Goal: Transaction & Acquisition: Purchase product/service

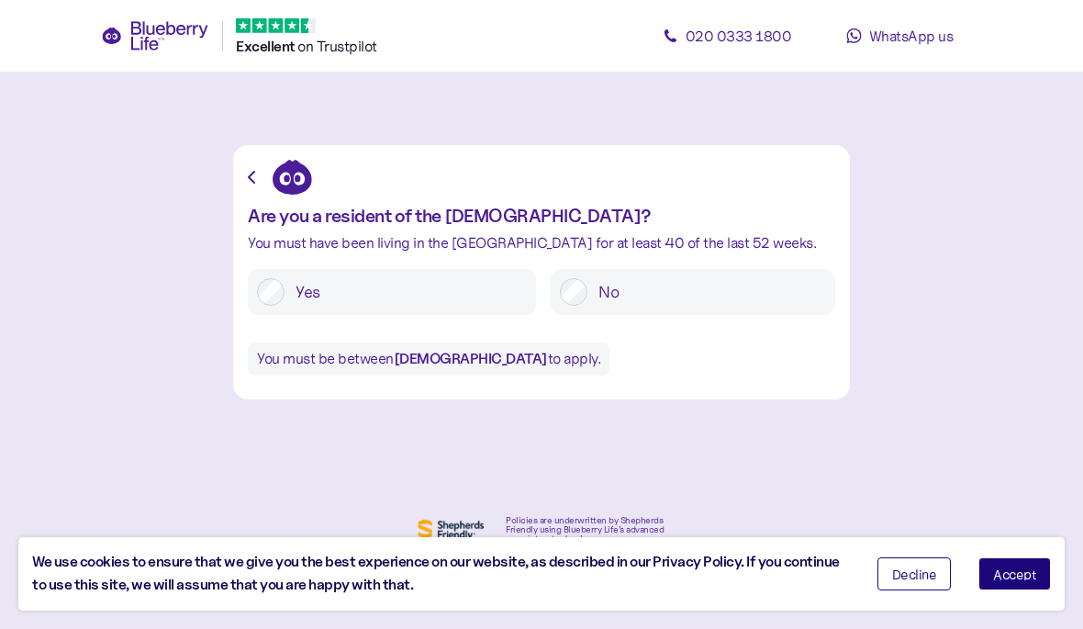
click at [396, 290] on label "Yes" at bounding box center [406, 292] width 242 height 28
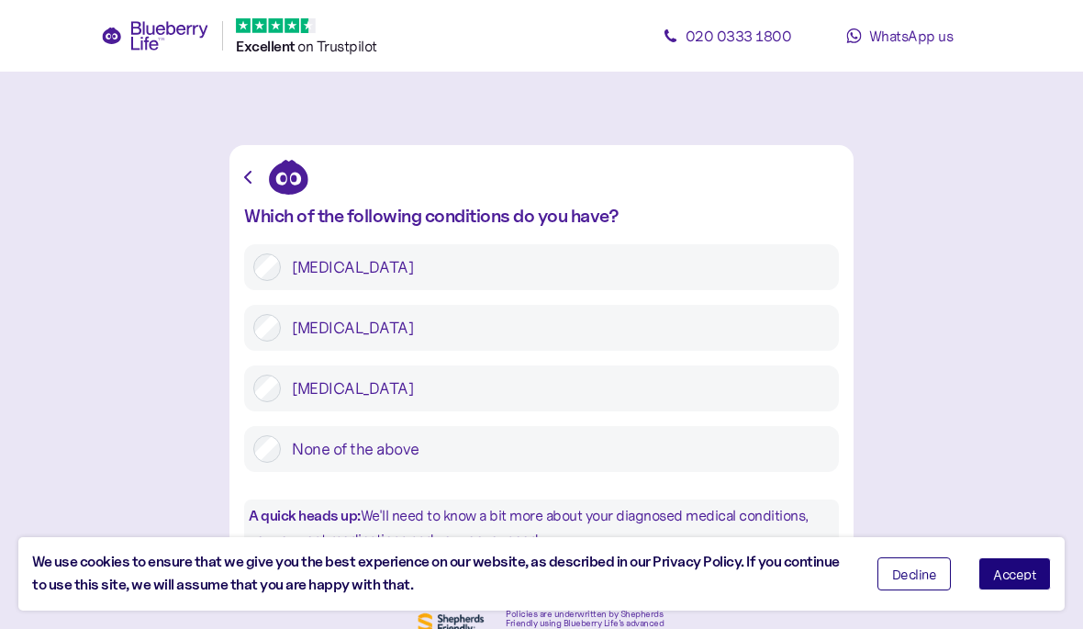
click at [436, 332] on label "[MEDICAL_DATA]" at bounding box center [555, 328] width 549 height 28
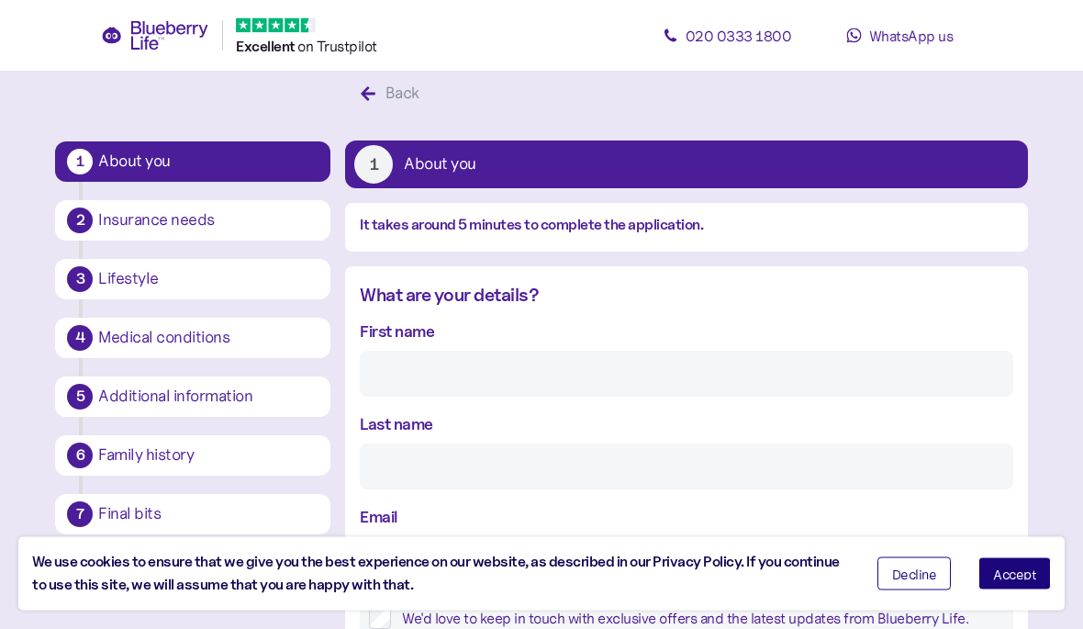
scroll to position [34, 0]
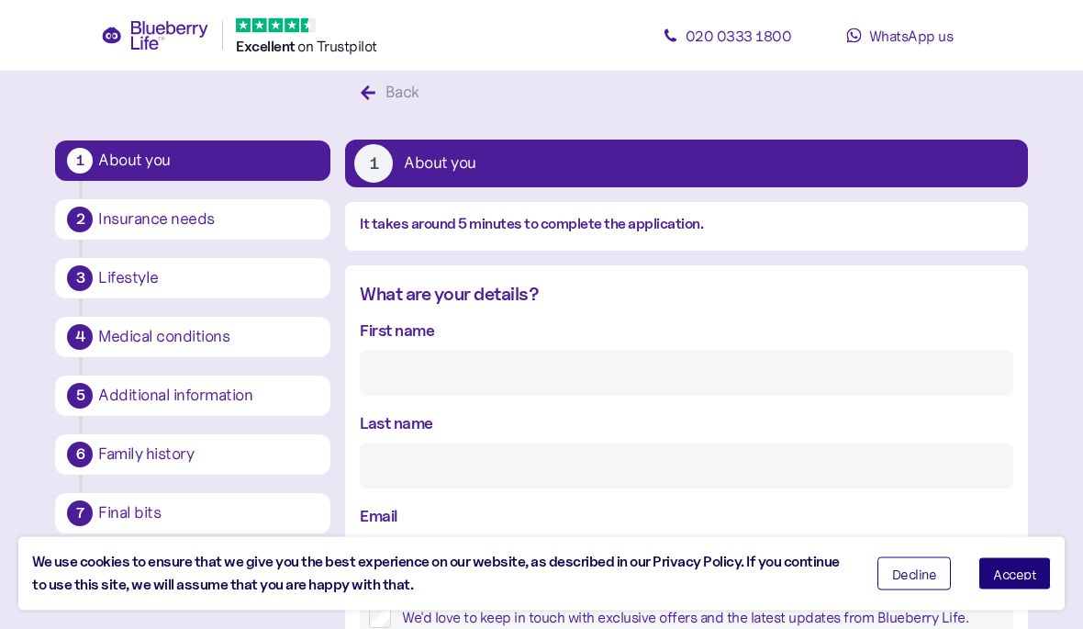
click at [502, 337] on div "First name" at bounding box center [686, 357] width 653 height 78
click at [434, 329] on label "First name" at bounding box center [397, 330] width 74 height 25
click at [434, 351] on input "First name" at bounding box center [686, 374] width 653 height 46
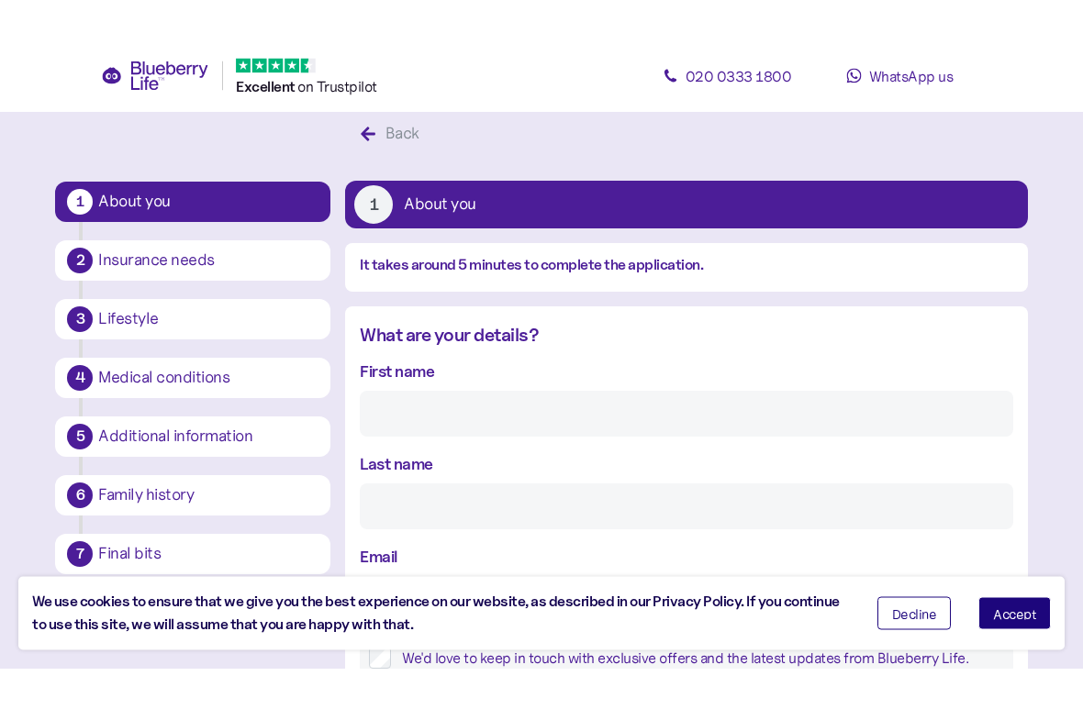
scroll to position [35, 0]
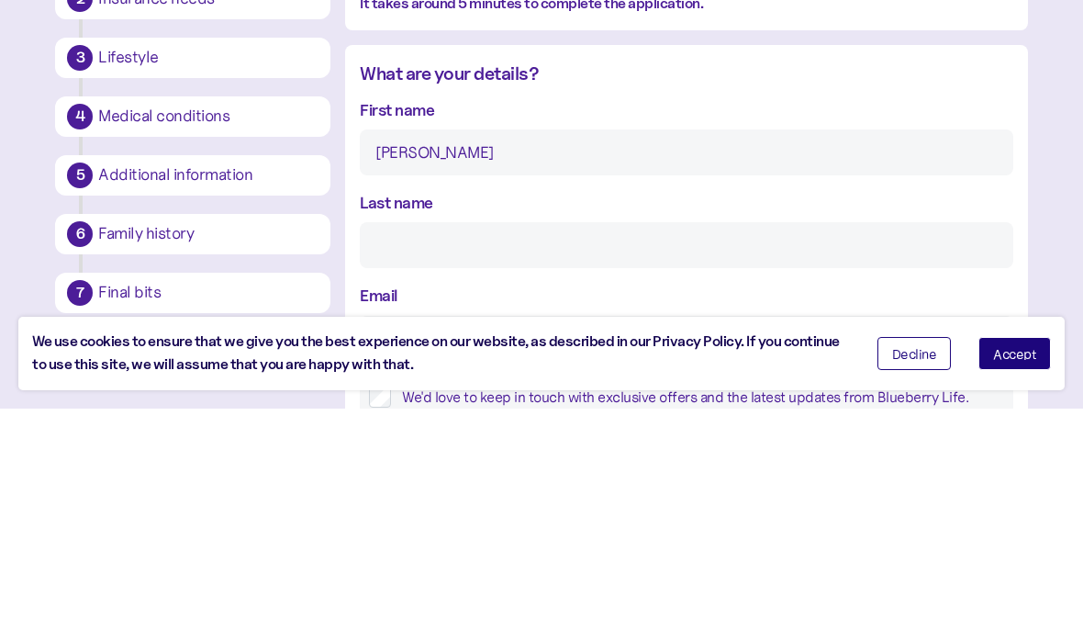
type input "[PERSON_NAME]"
click at [467, 442] on input "Last name" at bounding box center [686, 465] width 653 height 46
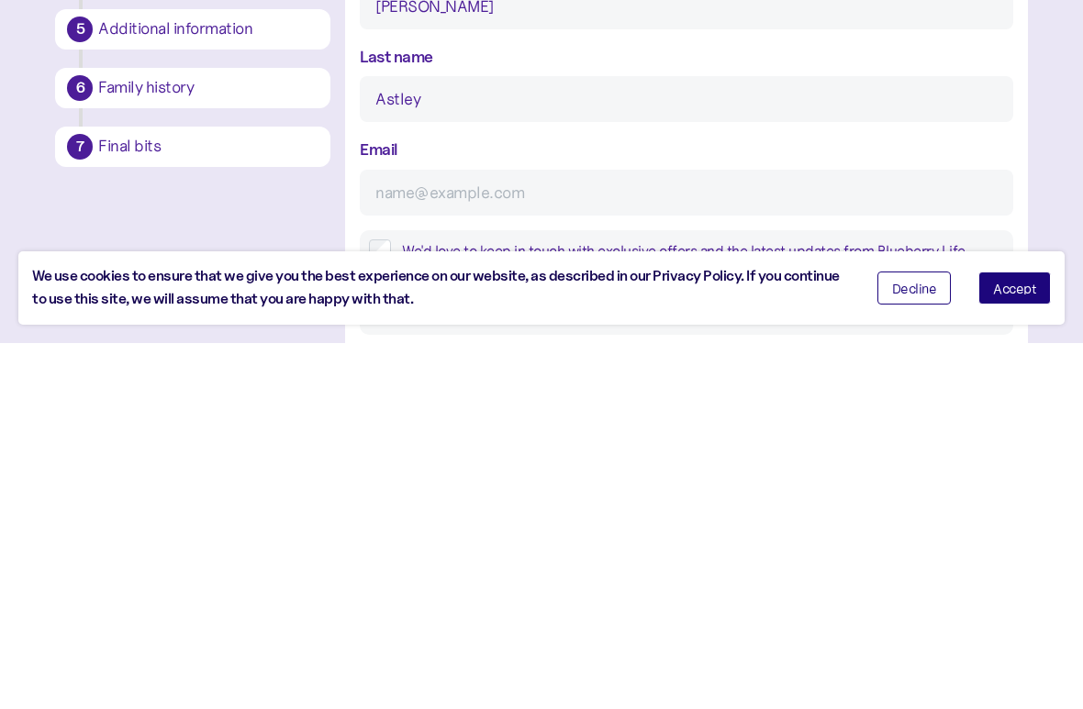
type input "Astley"
click at [482, 536] on input "Email" at bounding box center [686, 559] width 653 height 46
type input "[PERSON_NAME]"
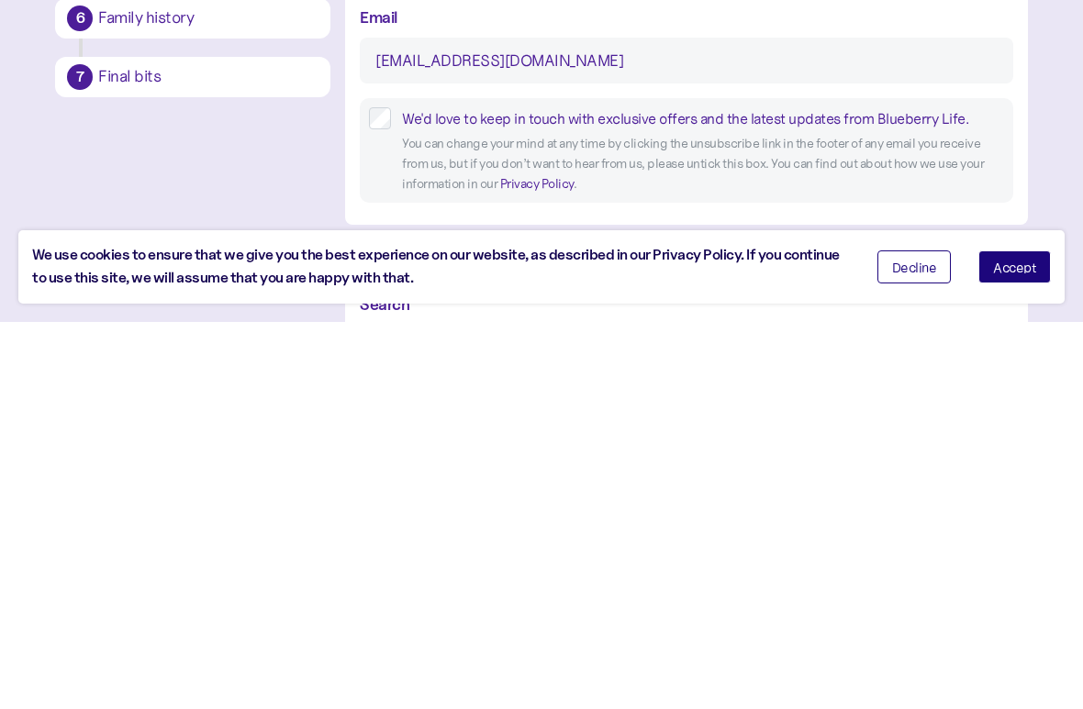
scroll to position [195, 0]
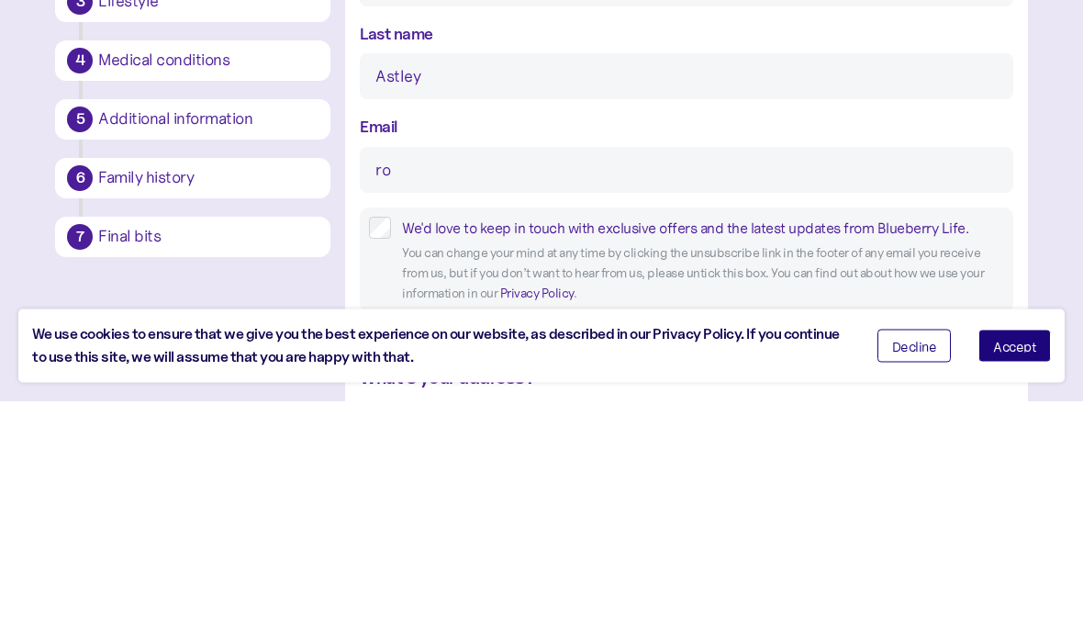
type input "[PERSON_NAME]"
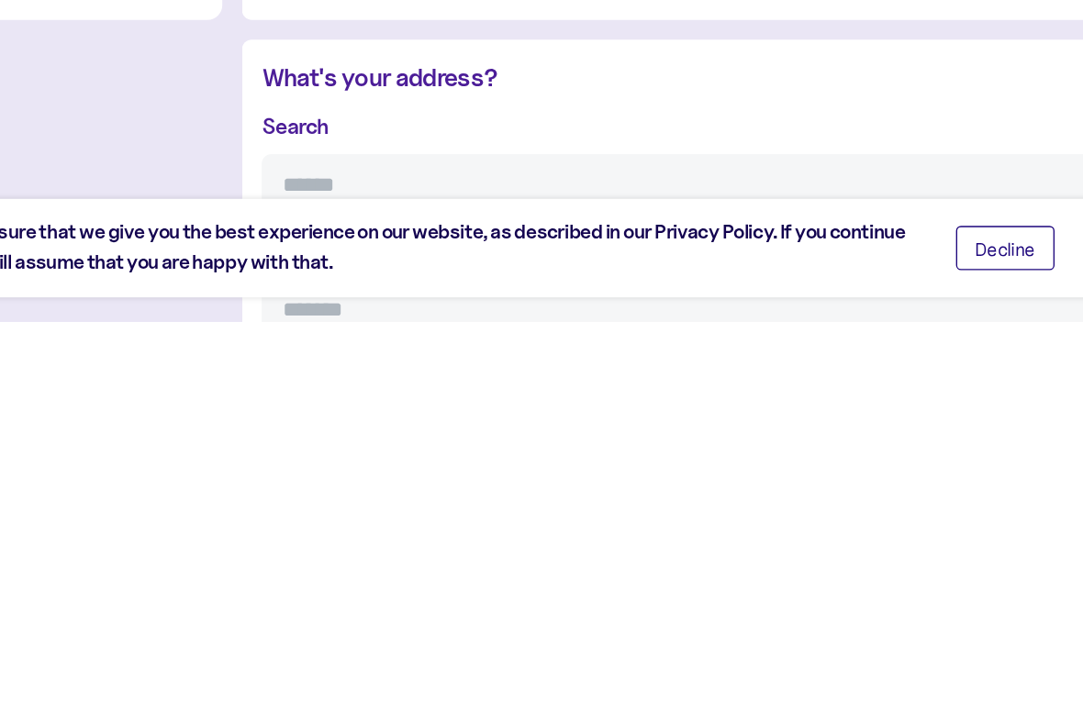
scroll to position [275, 0]
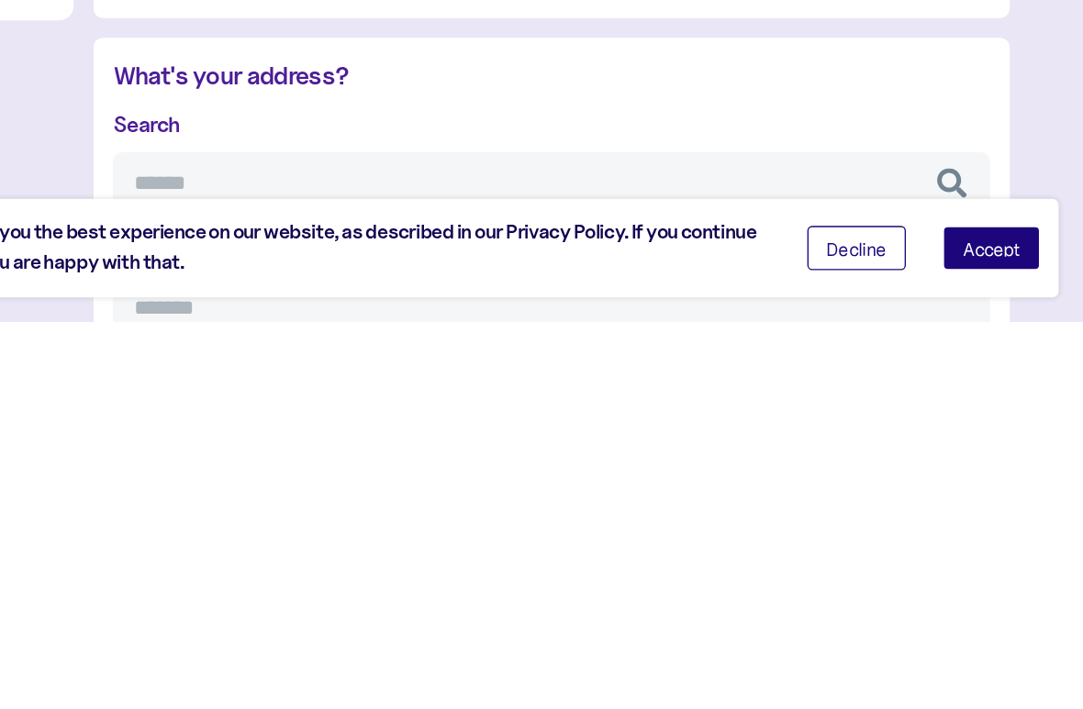
type input "[EMAIL_ADDRESS][DOMAIN_NAME]"
click at [877, 628] on button "Decline" at bounding box center [914, 654] width 74 height 33
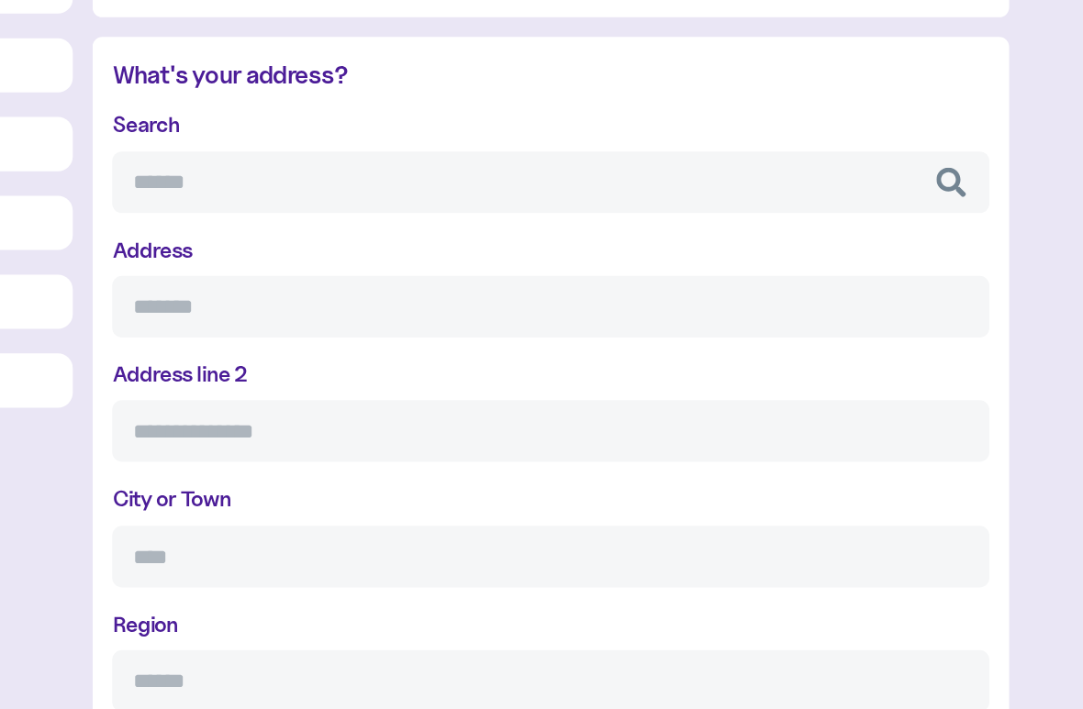
click at [360, 294] on input "Search" at bounding box center [686, 317] width 653 height 46
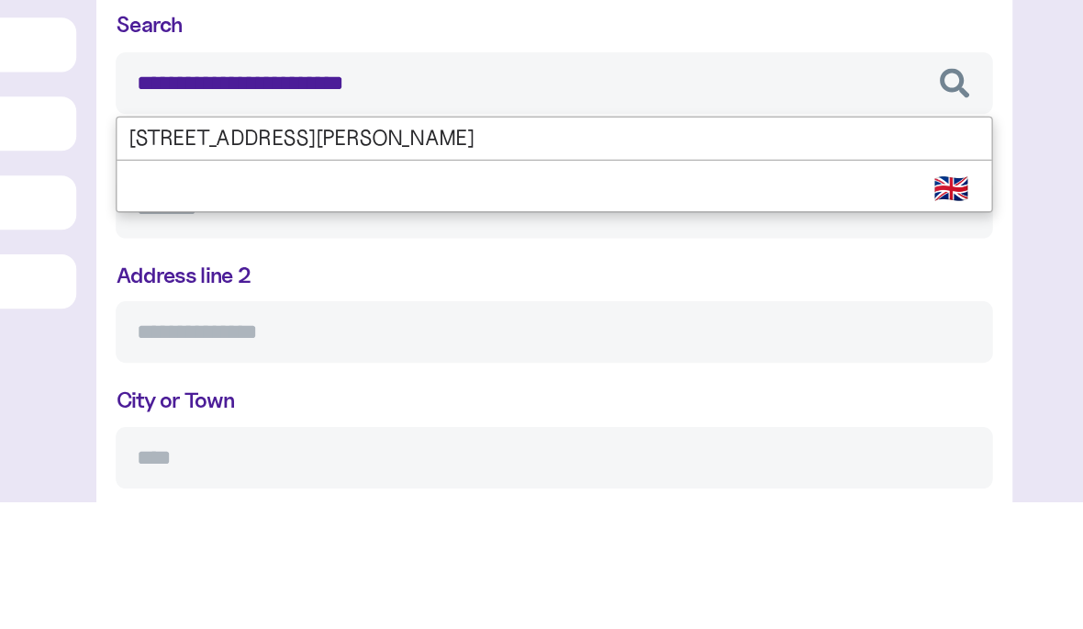
type input "**********"
click at [360, 261] on div "**********" at bounding box center [686, 532] width 653 height 543
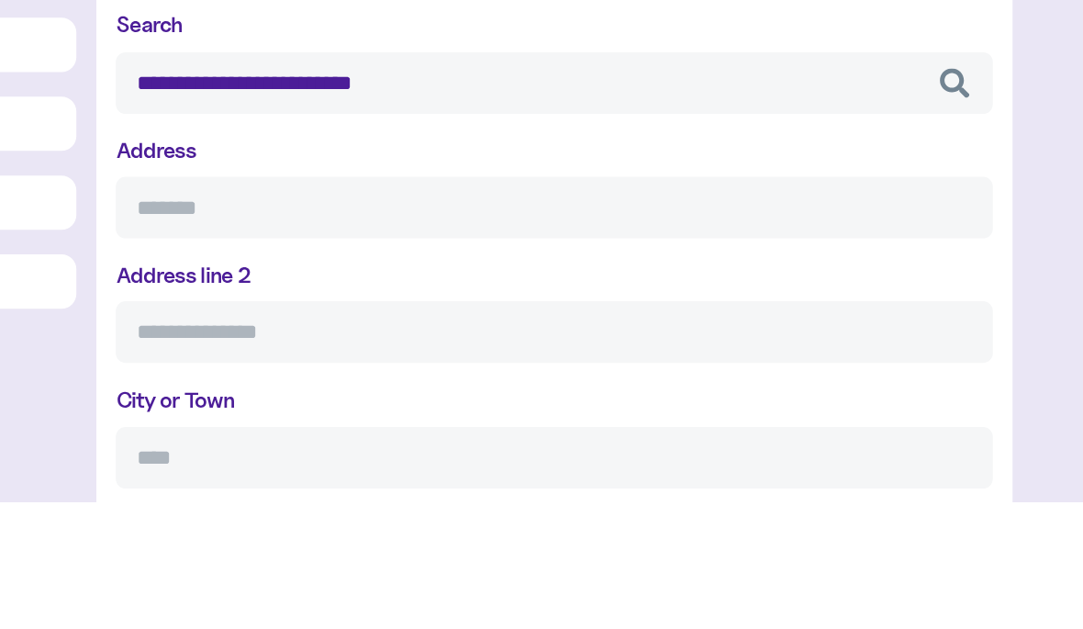
type input "**********"
type input "*********"
type input "**********"
type input "*******"
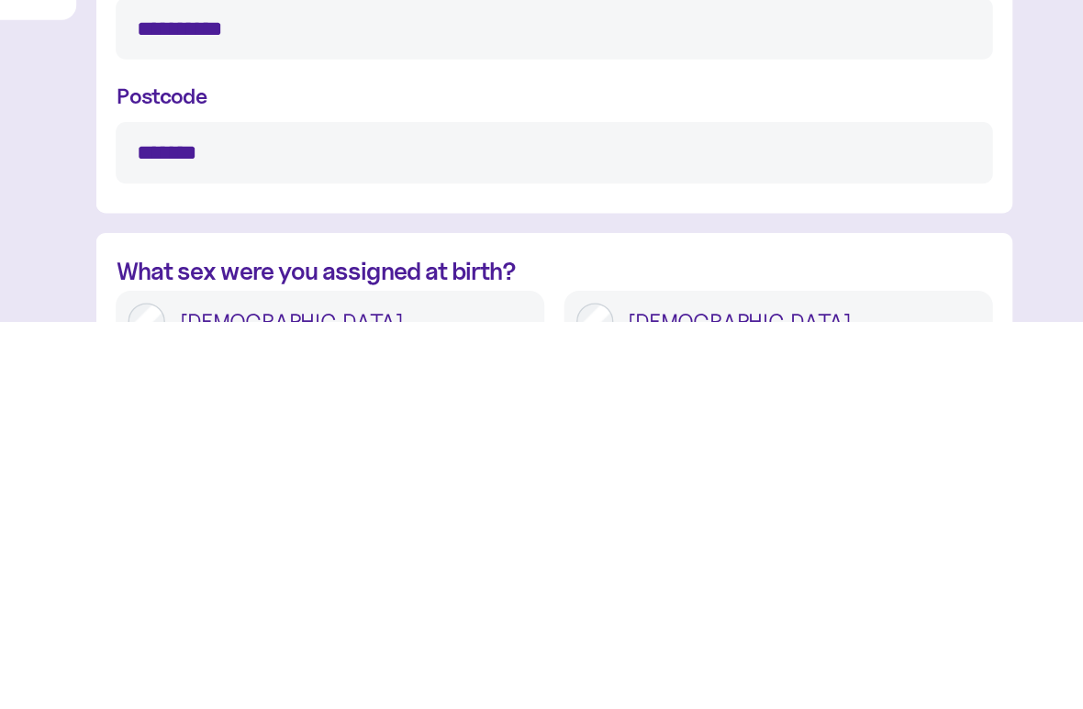
scroll to position [763, 0]
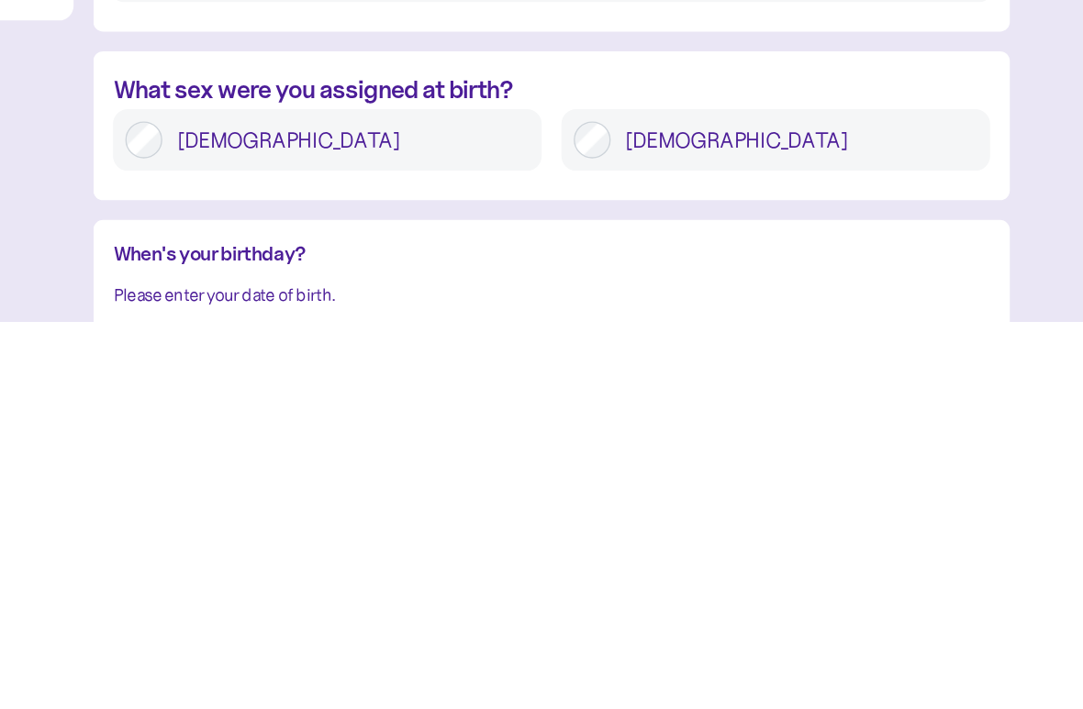
type input "**********"
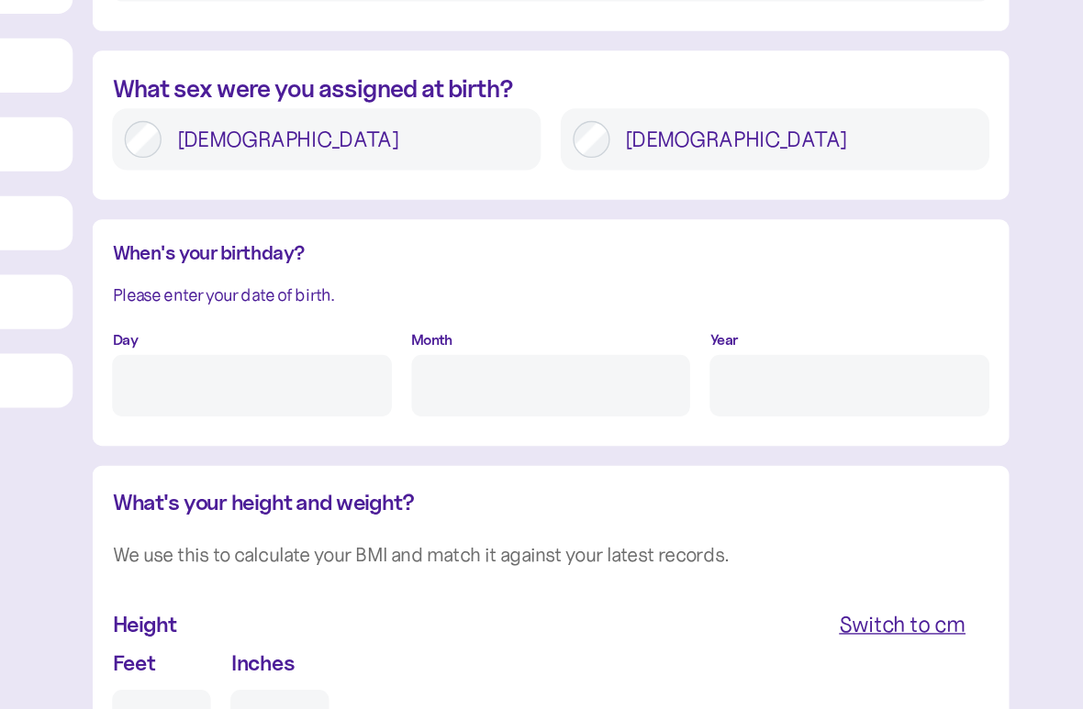
click at [360, 445] on input "Day" at bounding box center [463, 468] width 207 height 46
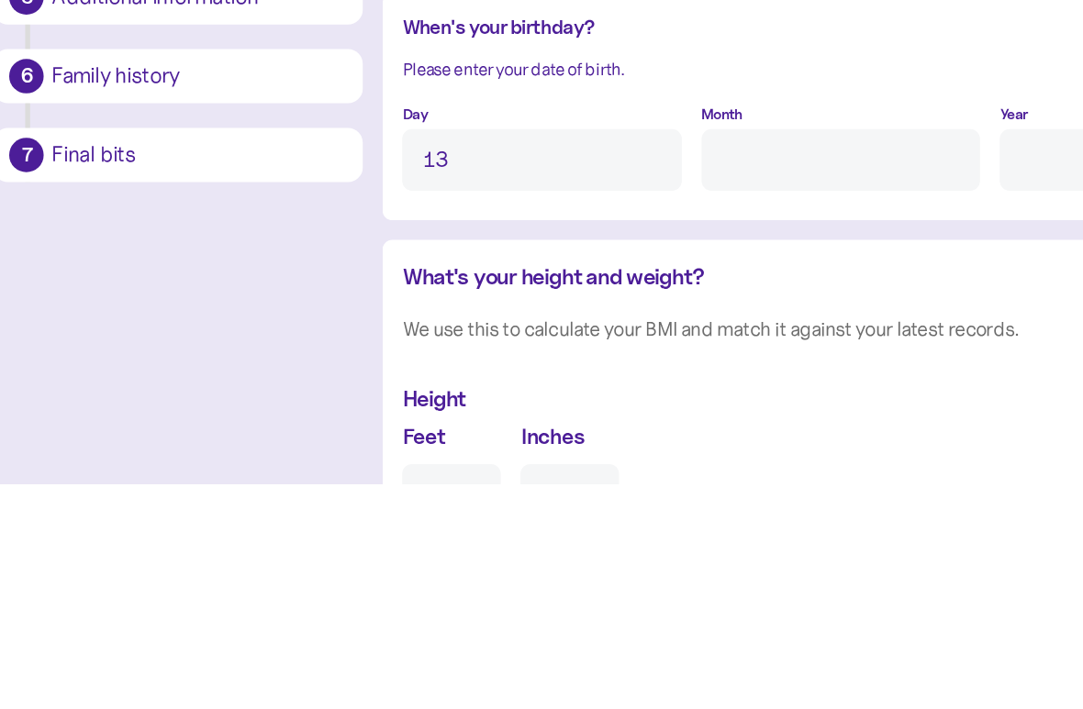
type input "13"
click at [583, 445] on input "Month" at bounding box center [686, 468] width 207 height 46
type input "4"
click at [805, 445] on input "Year" at bounding box center [908, 468] width 207 height 46
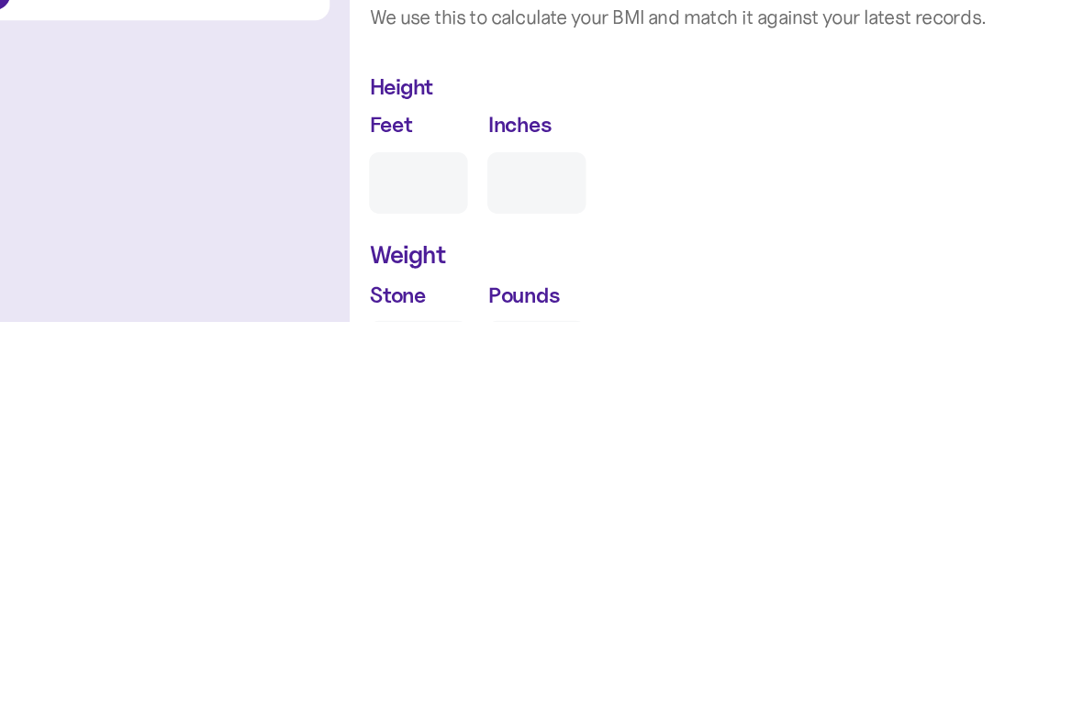
scroll to position [1300, 0]
type input "****"
click at [360, 582] on input "Feet" at bounding box center [396, 605] width 73 height 46
type input "6"
type input "0"
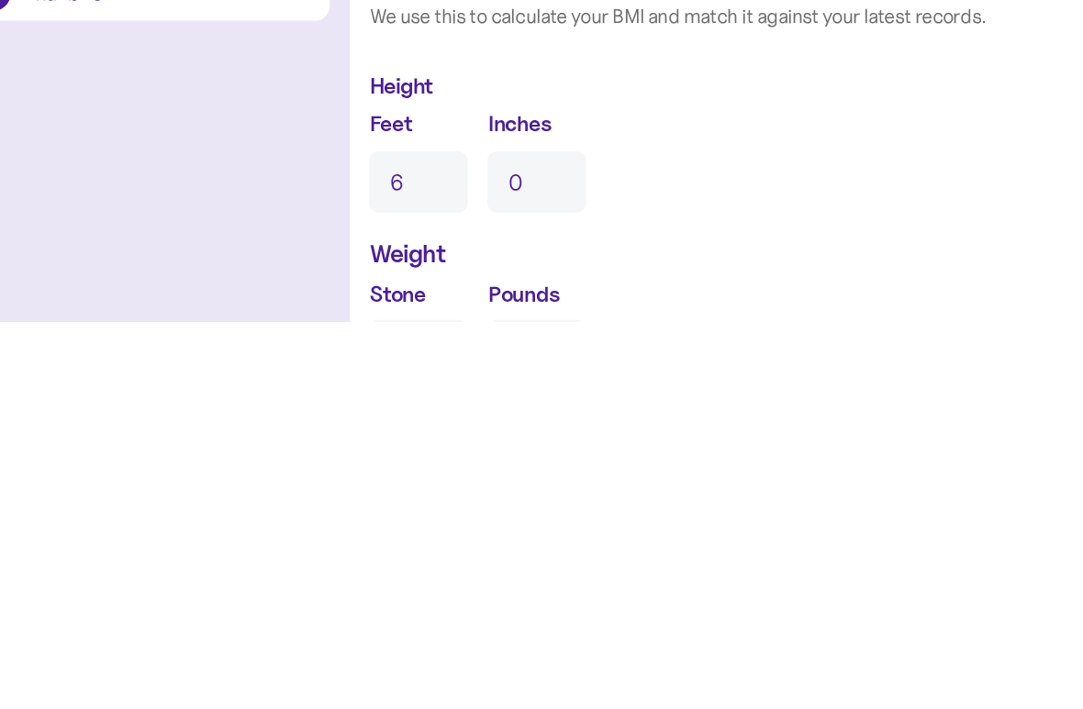
type input "6"
click at [448, 582] on input "0" at bounding box center [484, 605] width 73 height 46
type input "0"
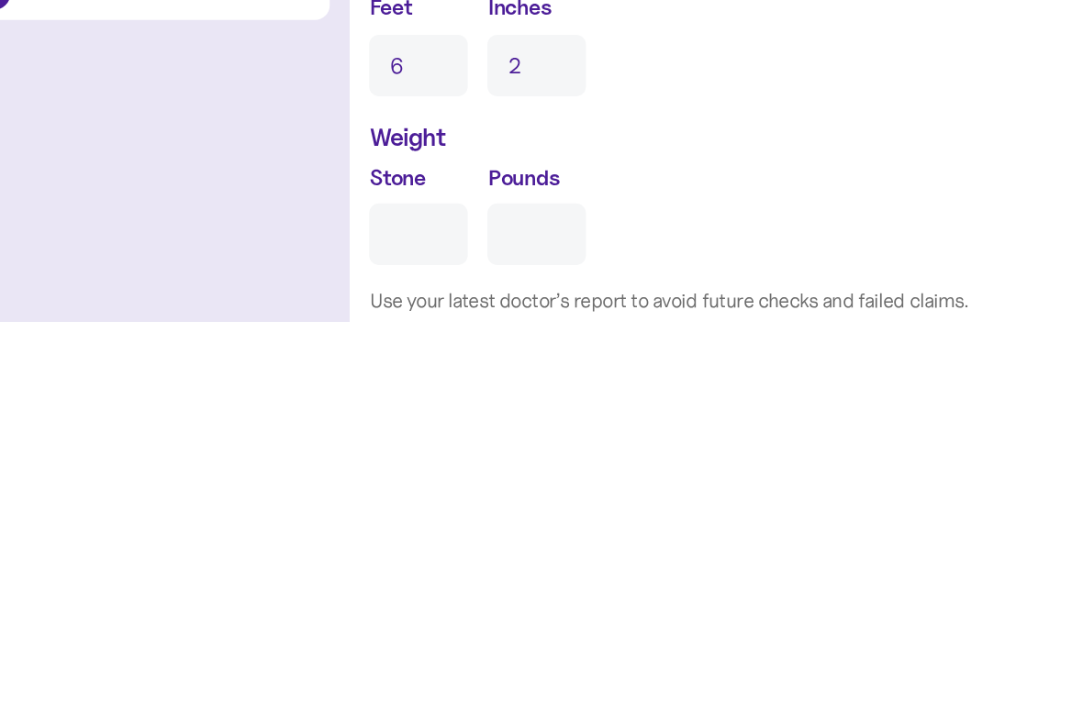
scroll to position [1388, 0]
type input "2"
click at [360, 620] on input "Stone" at bounding box center [396, 643] width 73 height 46
type input "1"
type input "0"
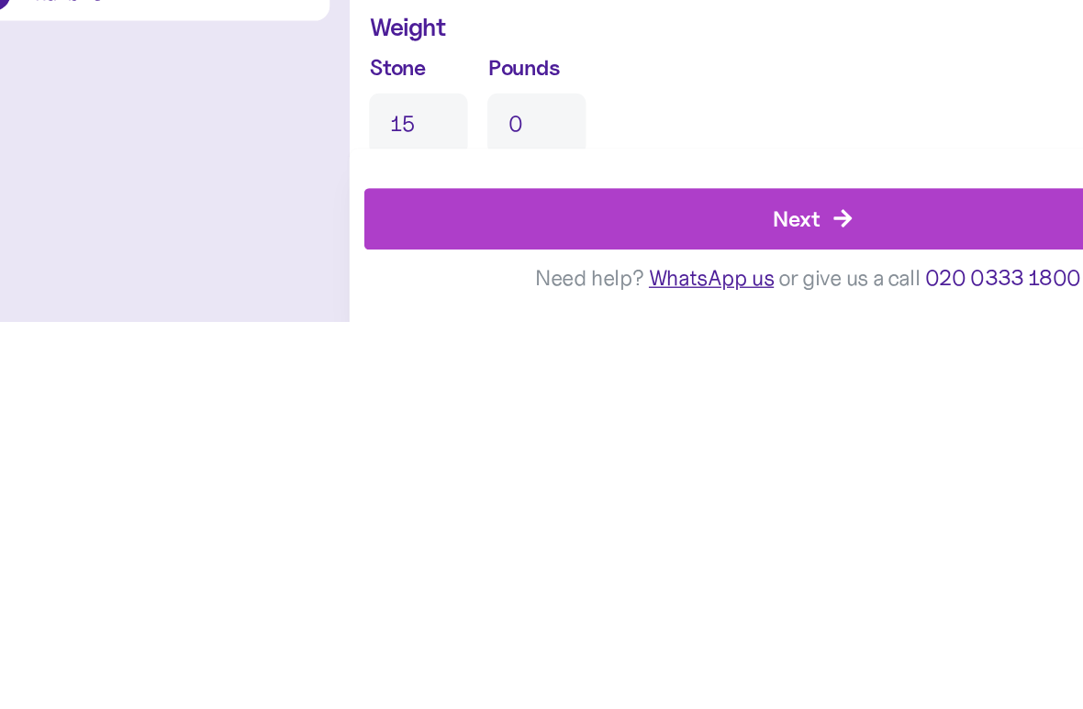
scroll to position [1471, 0]
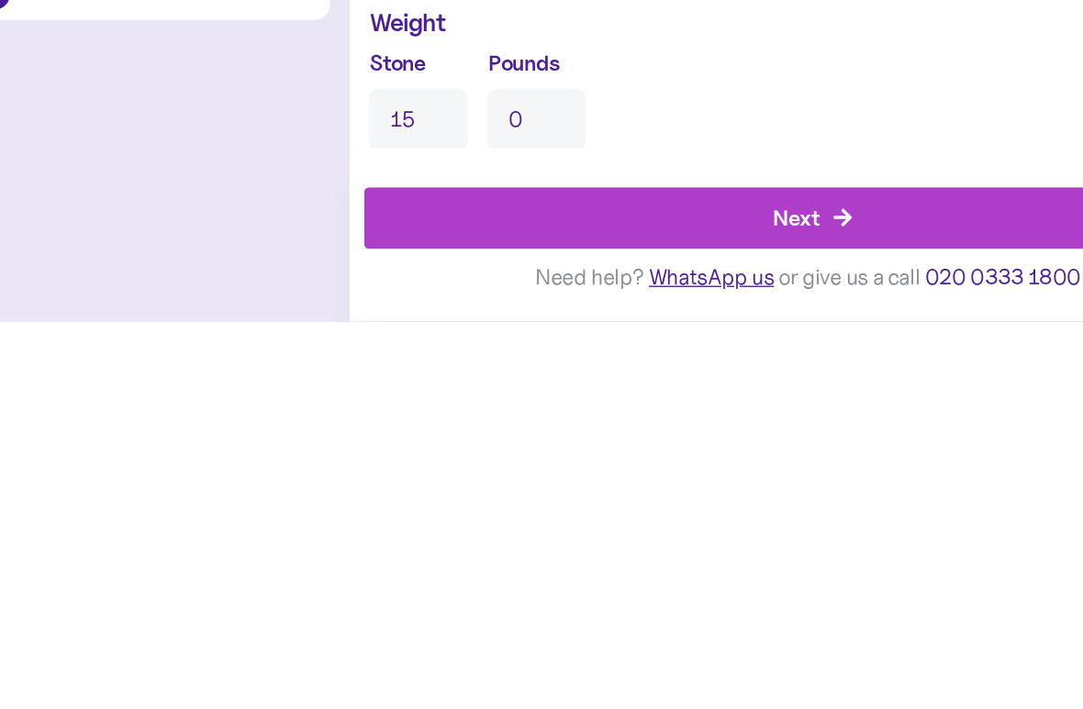
type input "15"
click at [448, 536] on input "0" at bounding box center [484, 559] width 73 height 46
type input "3"
click at [661, 620] on div "Next" at bounding box center [678, 632] width 35 height 25
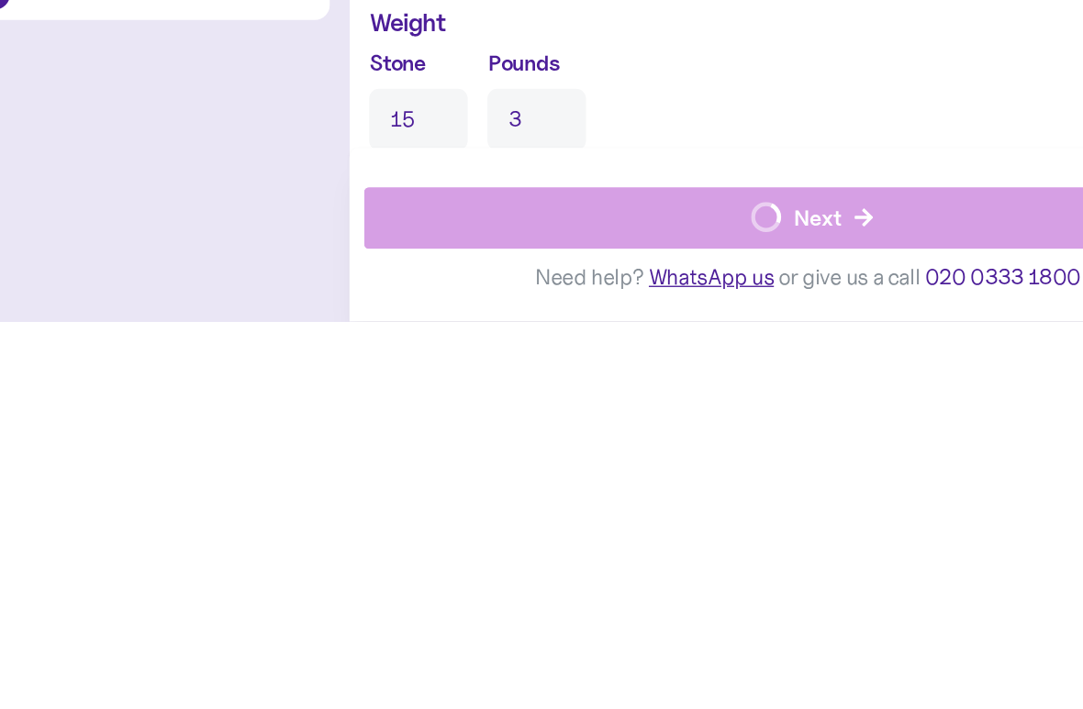
scroll to position [1571, 0]
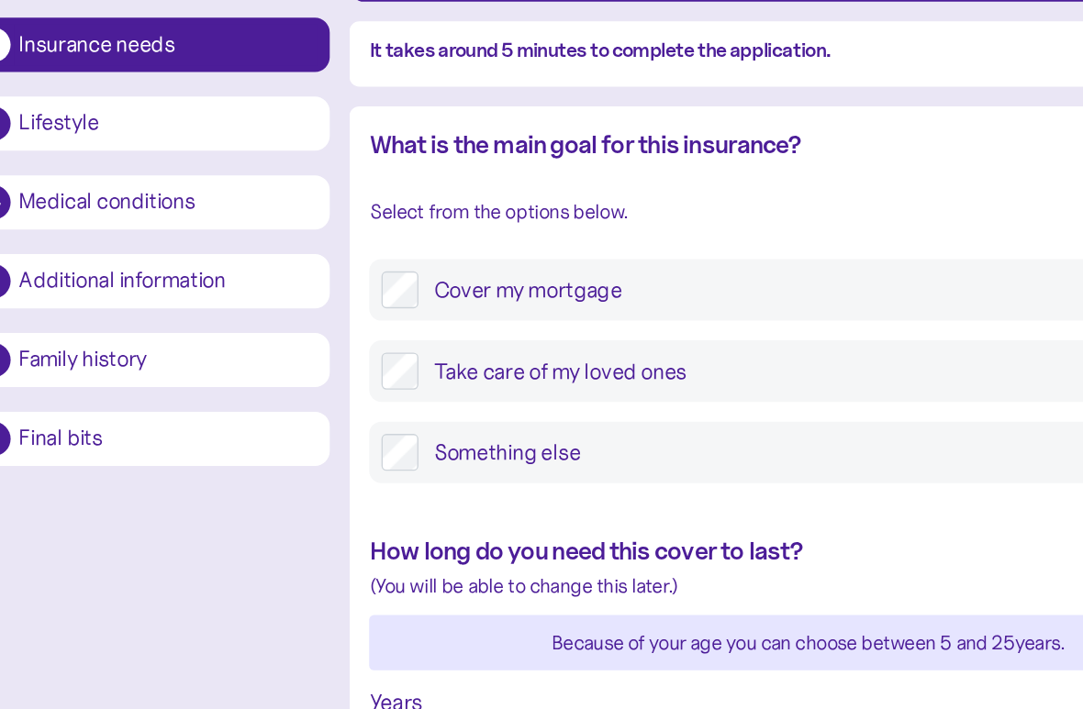
scroll to position [48, 0]
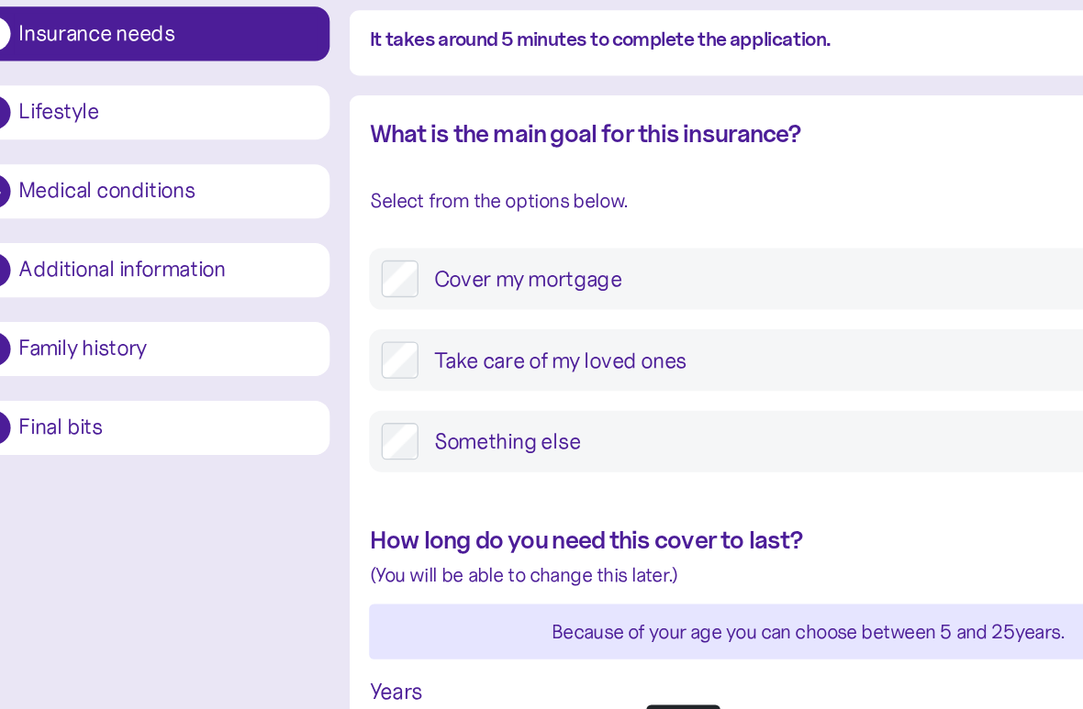
click at [397, 436] on label "Take care of my loved ones" at bounding box center [700, 450] width 607 height 28
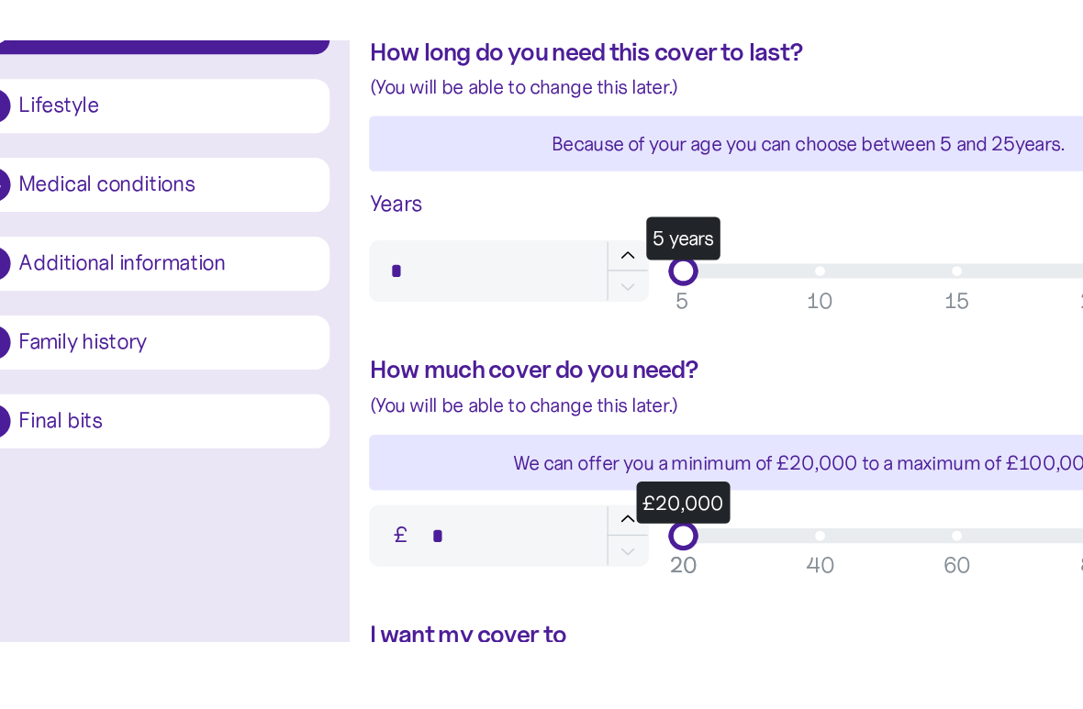
scroll to position [463, 0]
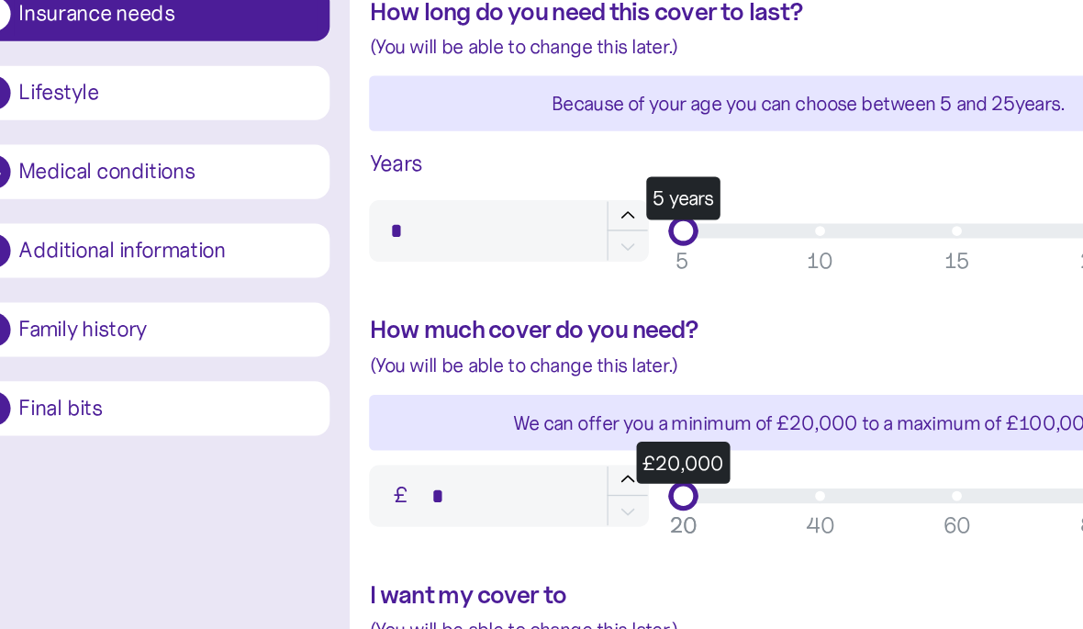
type input "*"
click at [588, 342] on div "5" at bounding box center [593, 354] width 11 height 25
click at [360, 309] on input "*" at bounding box center [463, 332] width 207 height 46
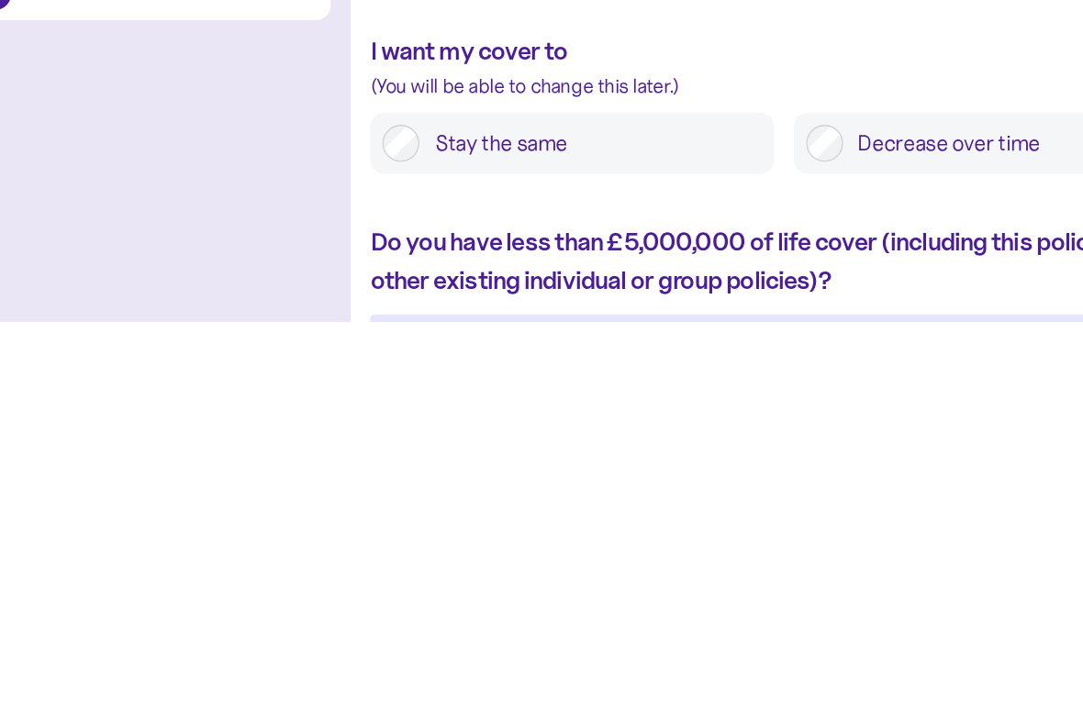
scroll to position [813, 0]
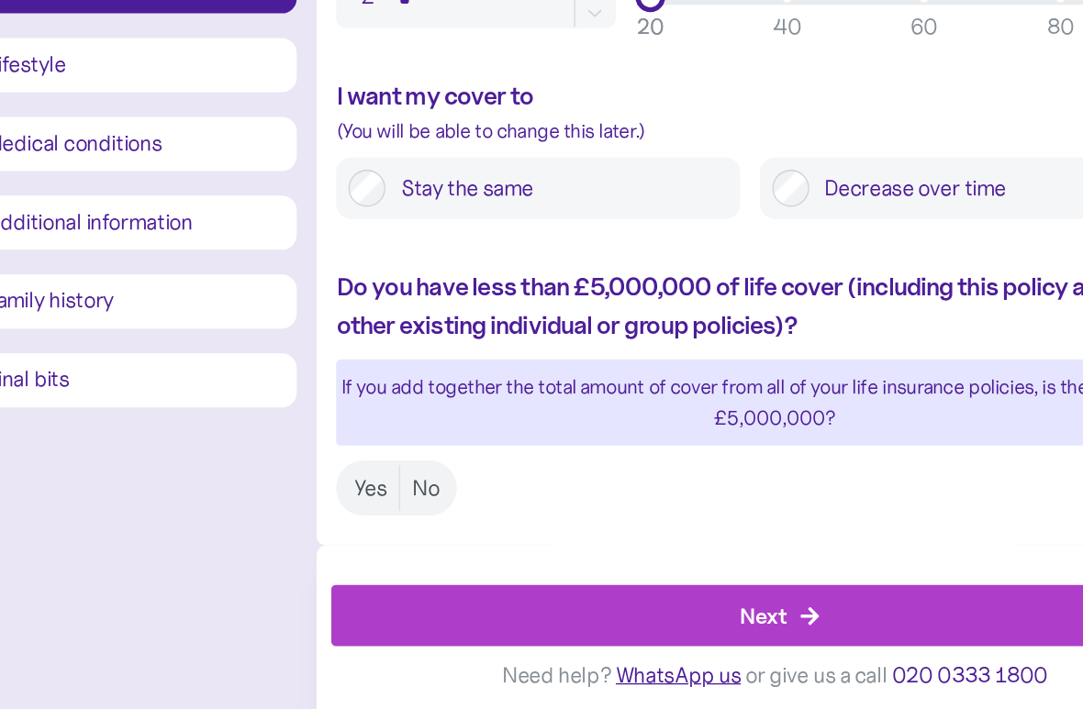
click at [408, 528] on label "No" at bounding box center [427, 545] width 39 height 34
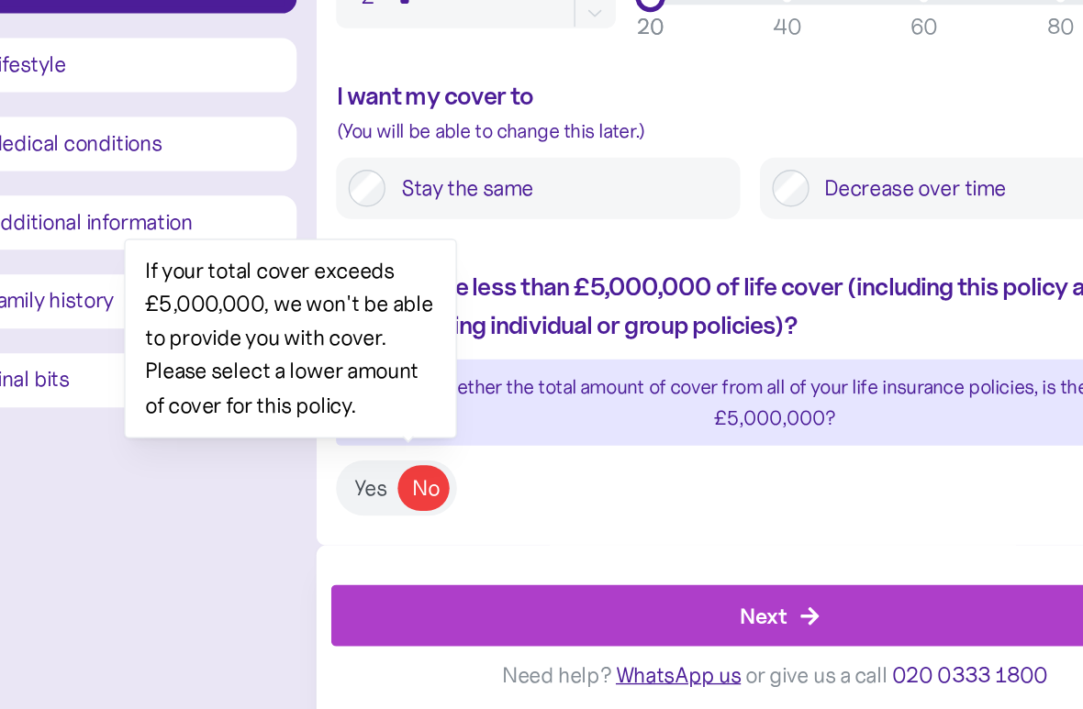
click at [363, 528] on label "Yes" at bounding box center [384, 545] width 43 height 34
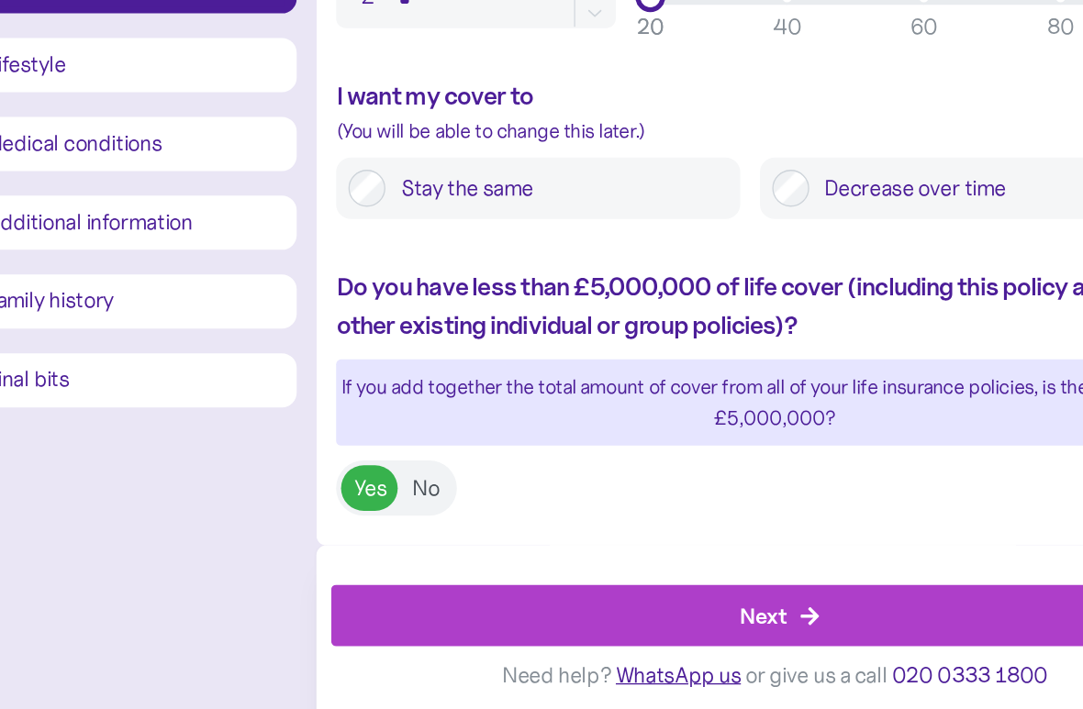
click at [661, 628] on div "Next" at bounding box center [678, 640] width 35 height 25
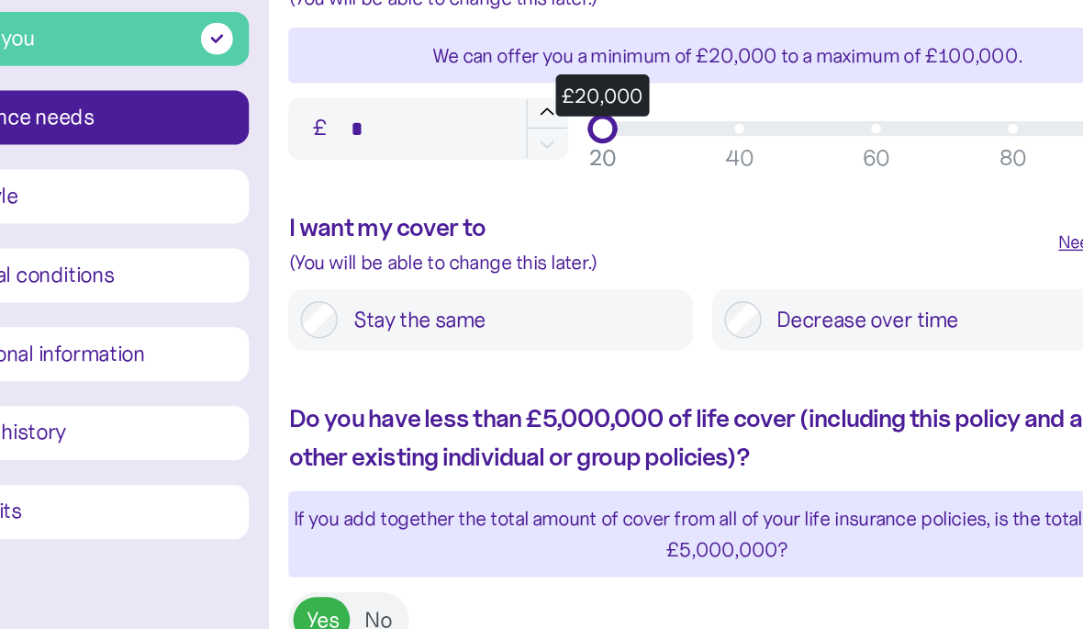
click at [360, 156] on input "*" at bounding box center [463, 179] width 207 height 46
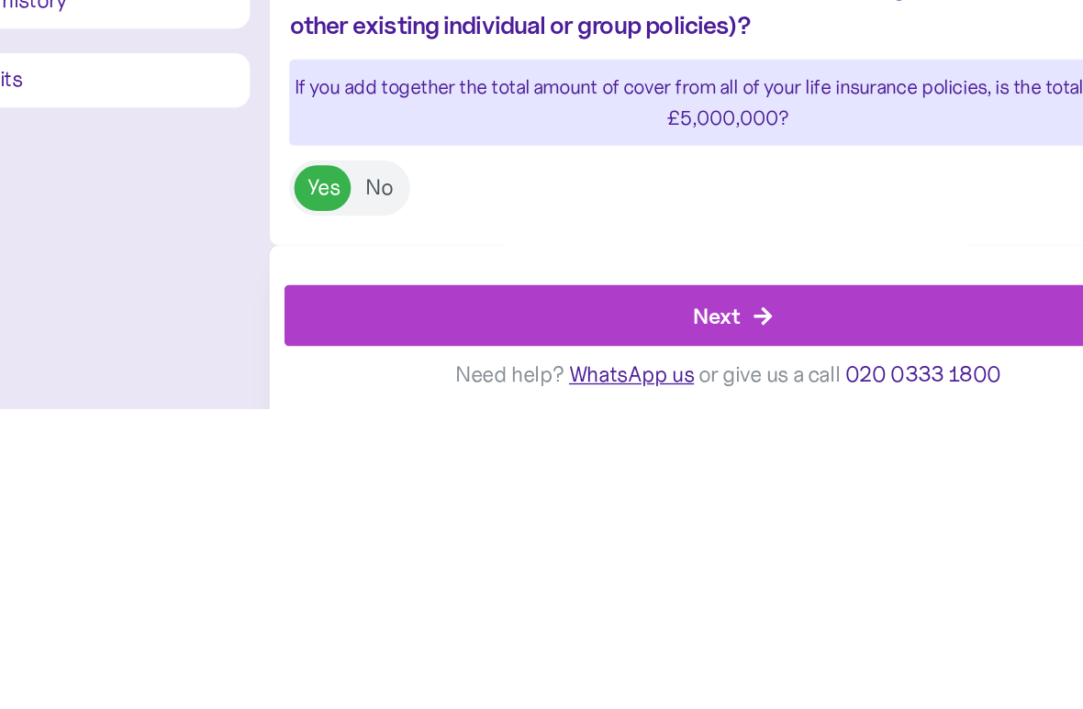
click at [661, 628] on div "Next" at bounding box center [678, 640] width 35 height 25
type input "******"
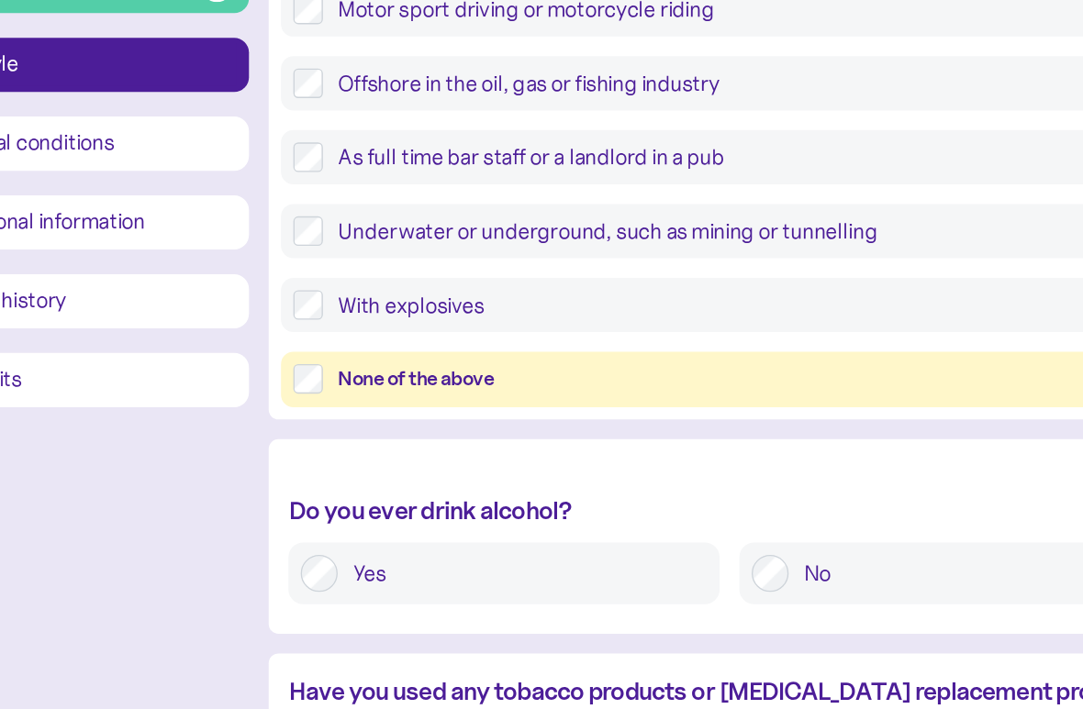
scroll to position [449, 0]
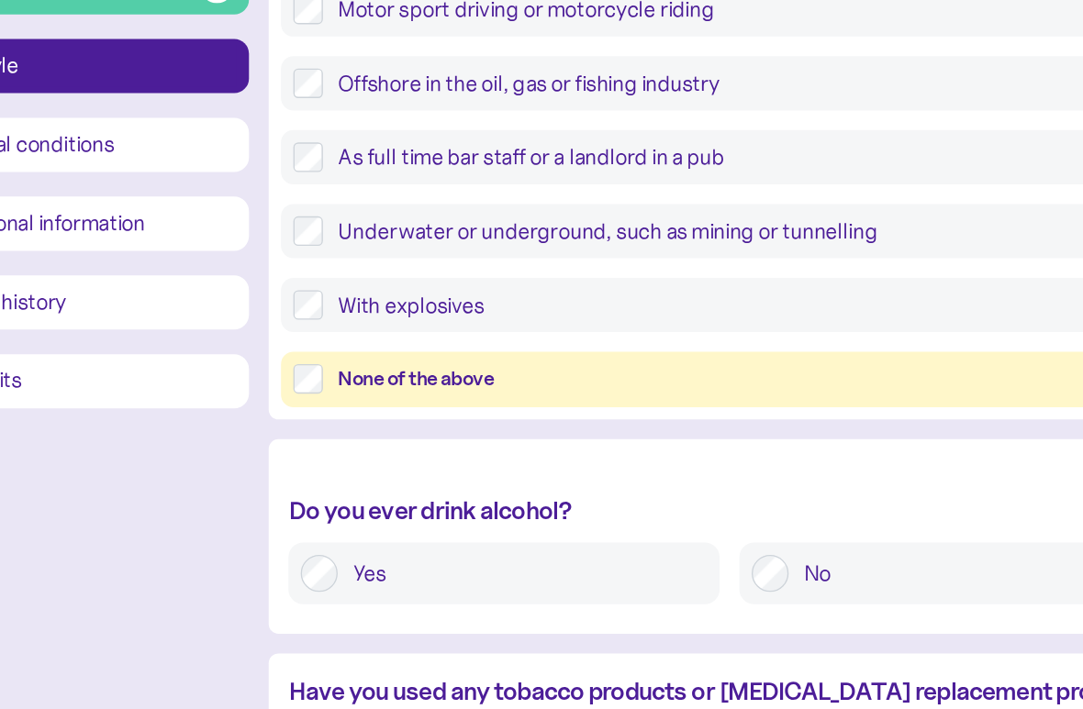
click at [397, 452] on div "None of the above" at bounding box center [703, 463] width 612 height 23
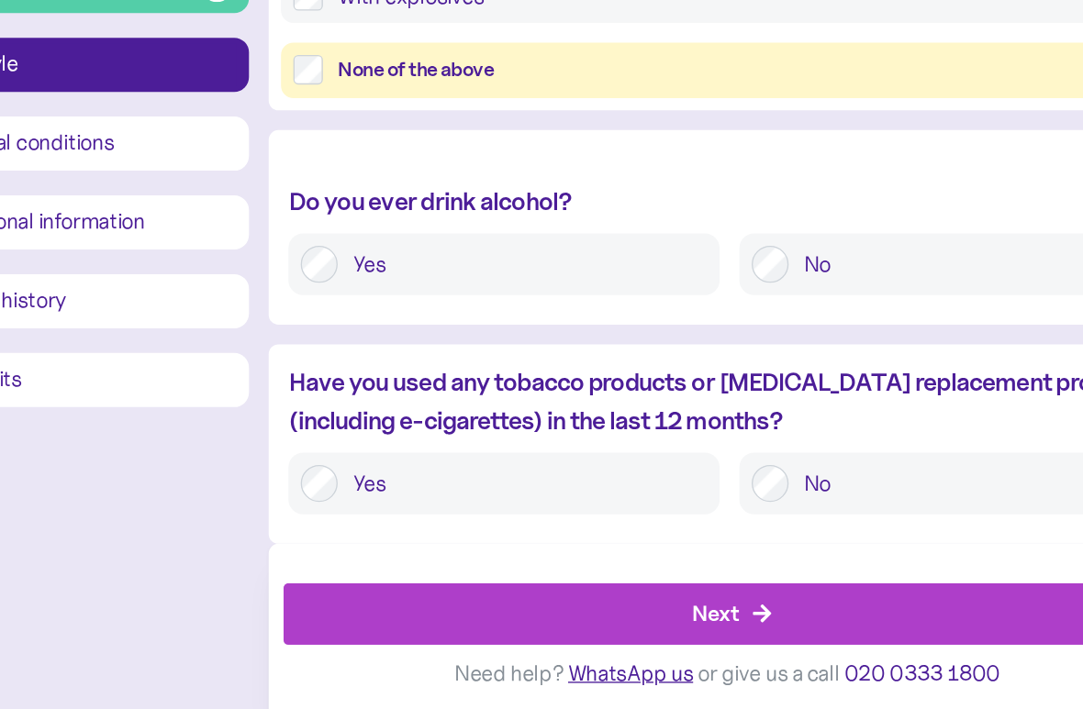
scroll to position [681, 0]
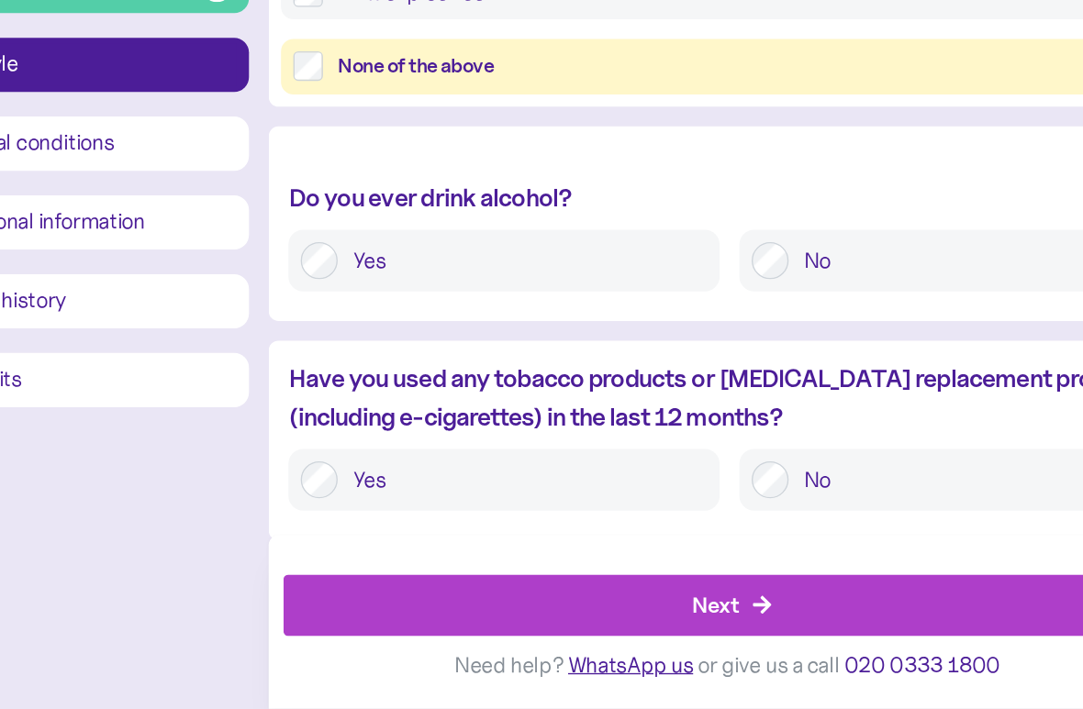
click at [661, 620] on div "Next" at bounding box center [678, 632] width 35 height 25
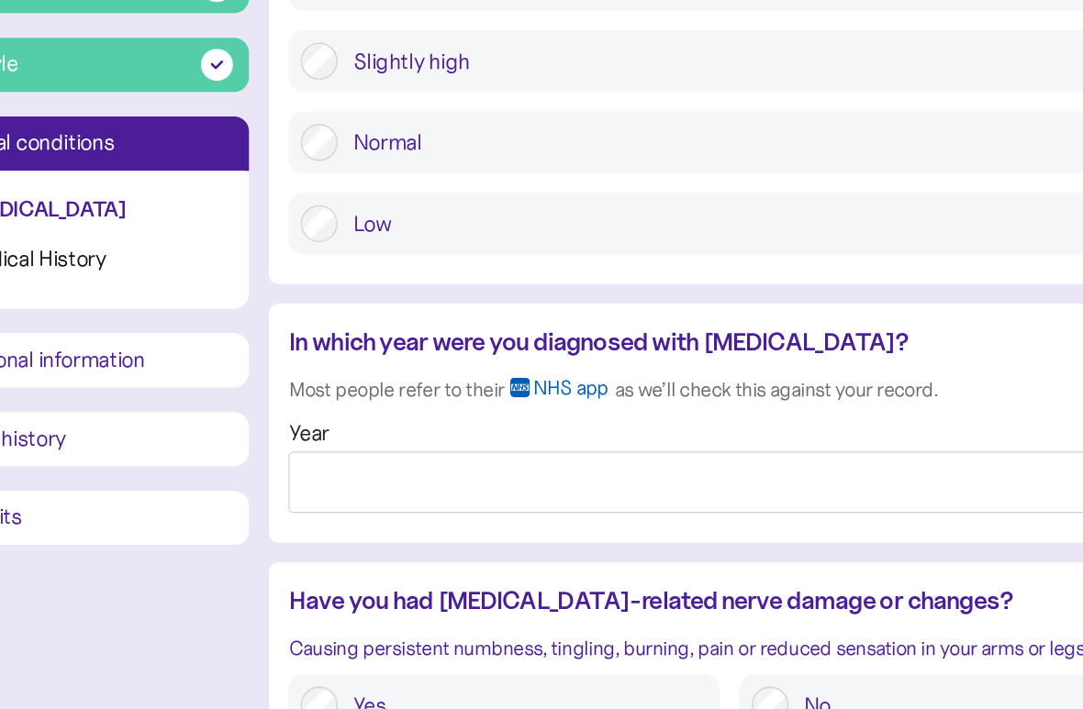
scroll to position [1557, 0]
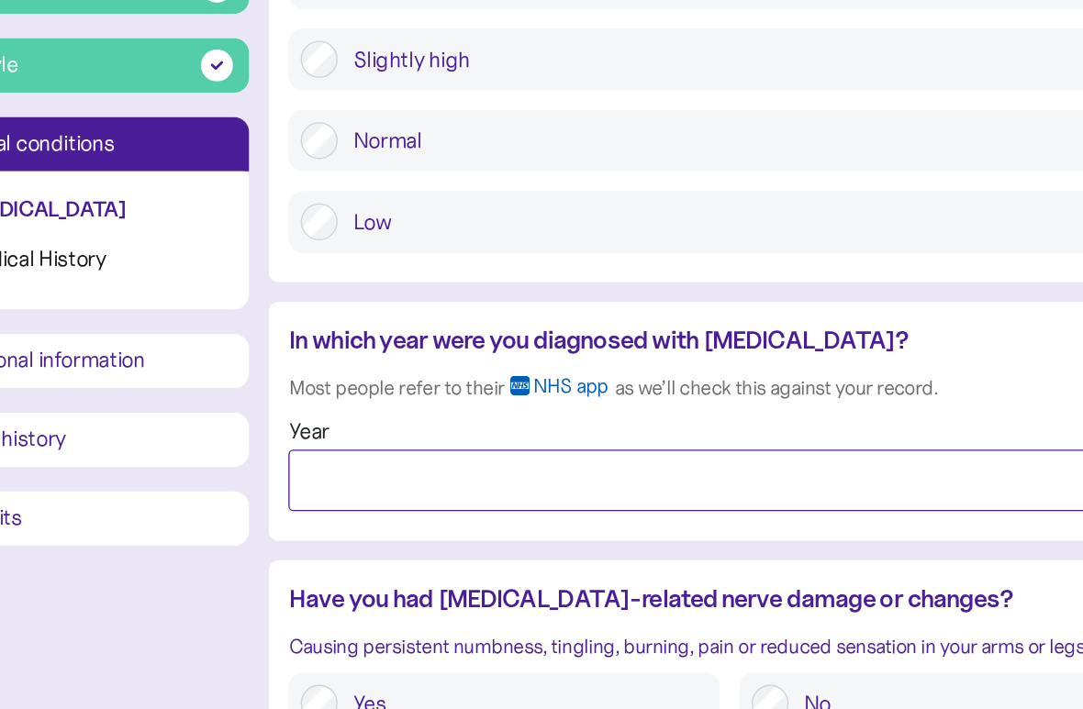
click at [360, 516] on input "Year" at bounding box center [686, 539] width 653 height 46
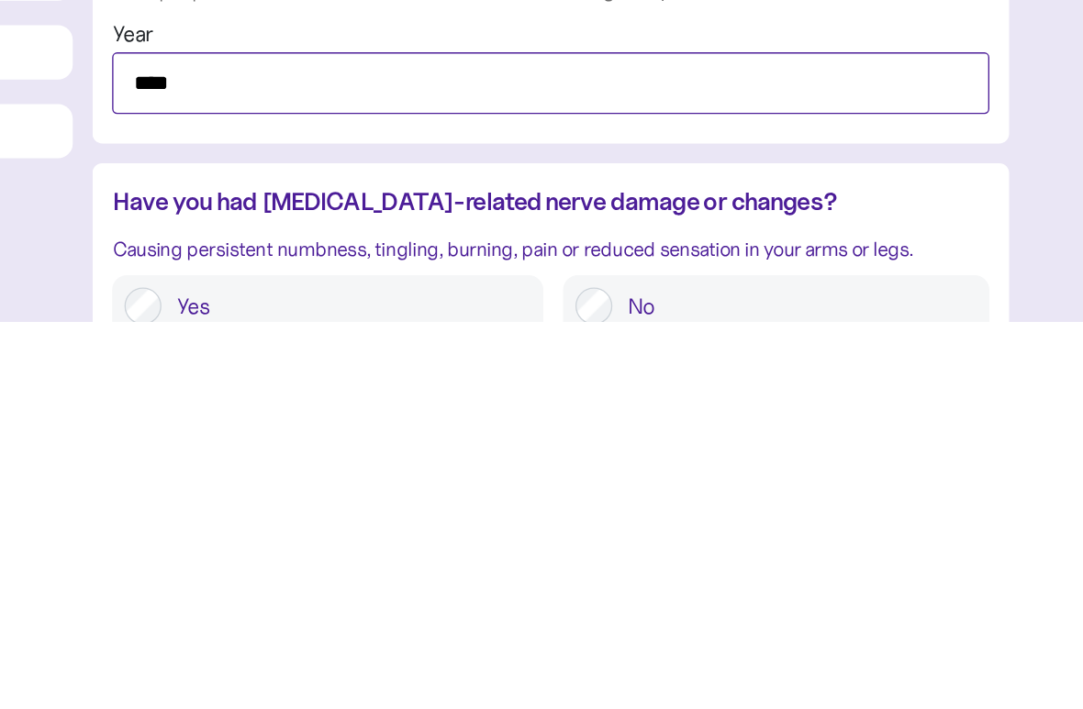
scroll to position [1570, 0]
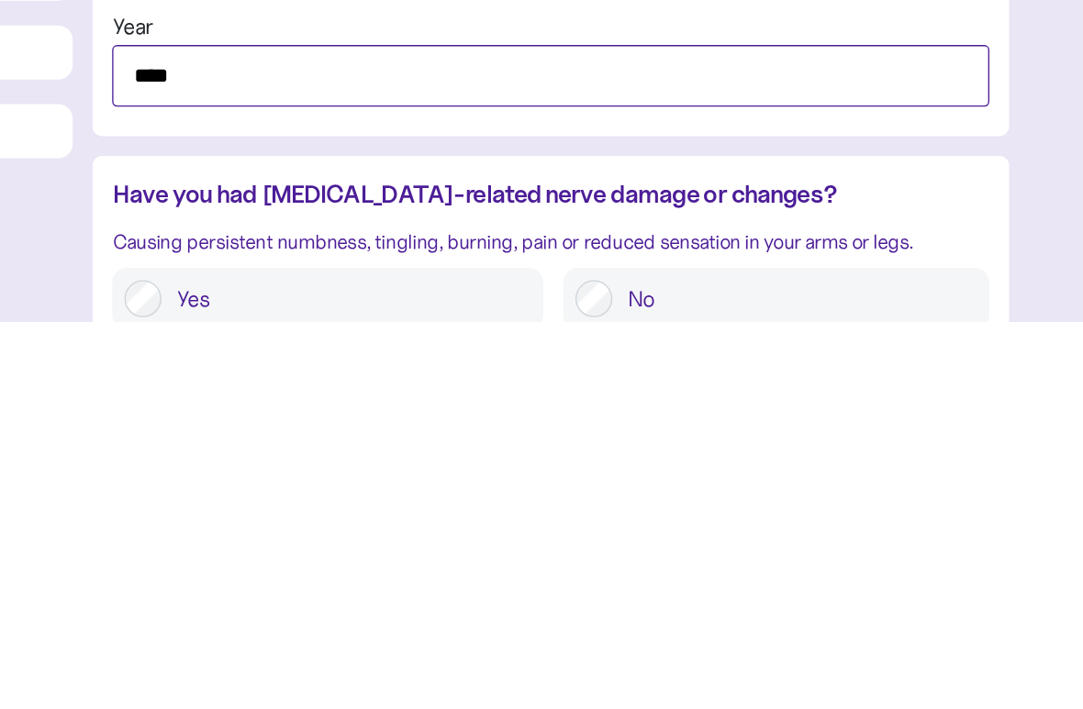
type input "****"
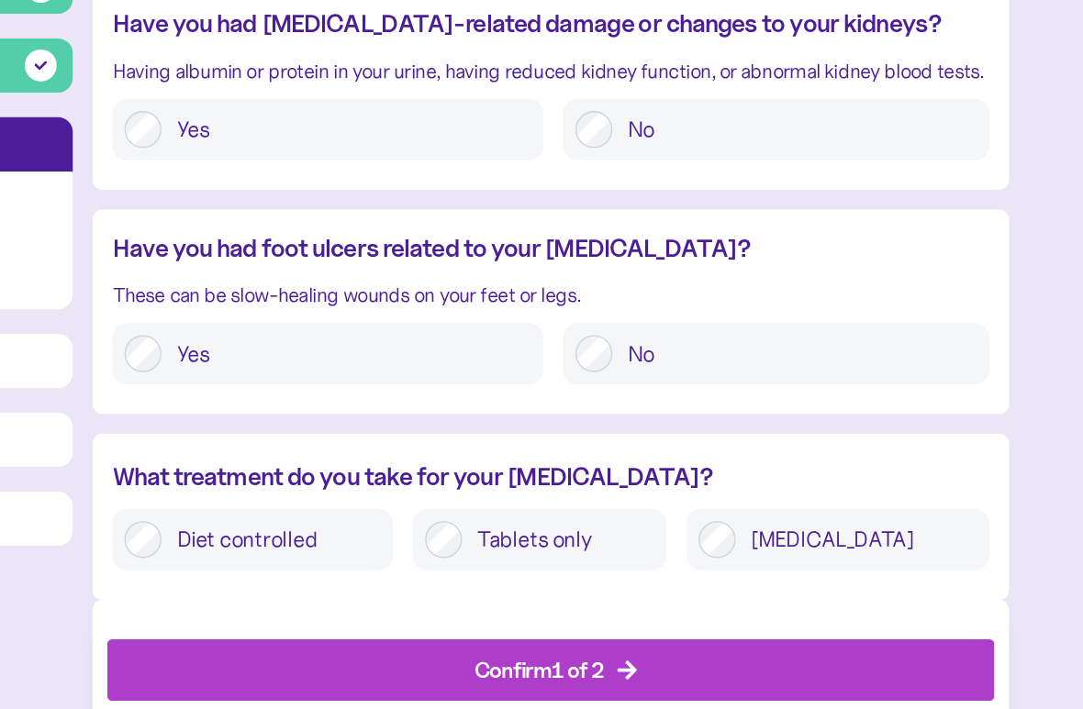
scroll to position [2442, 0]
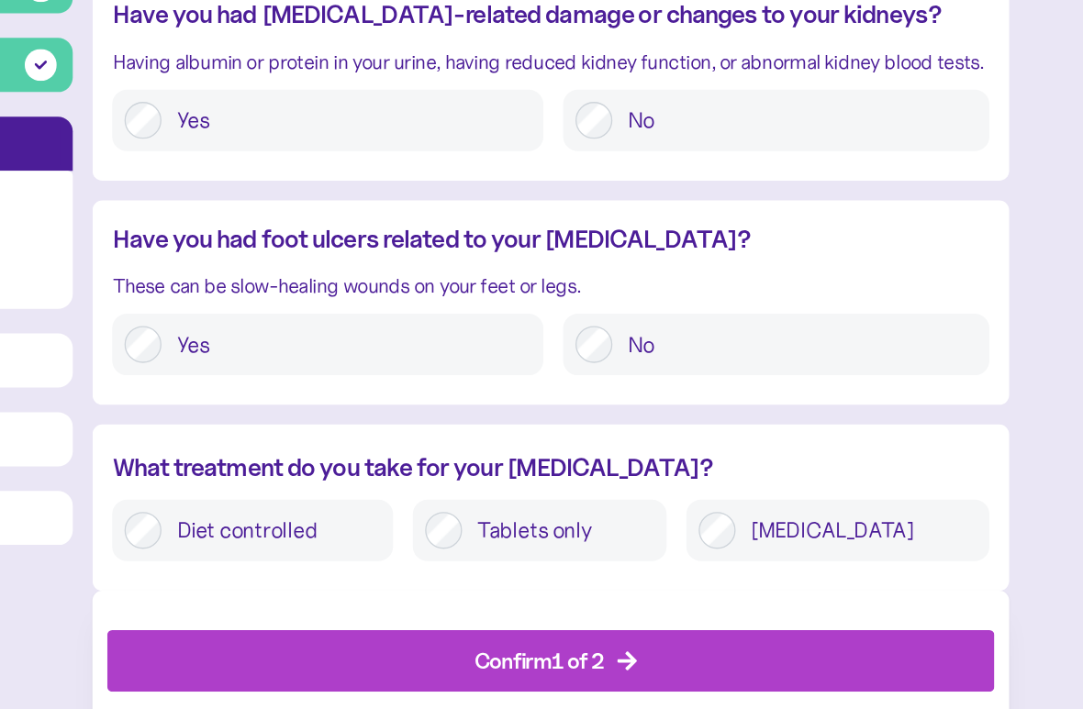
click at [620, 563] on label "Tablets only" at bounding box center [691, 577] width 143 height 28
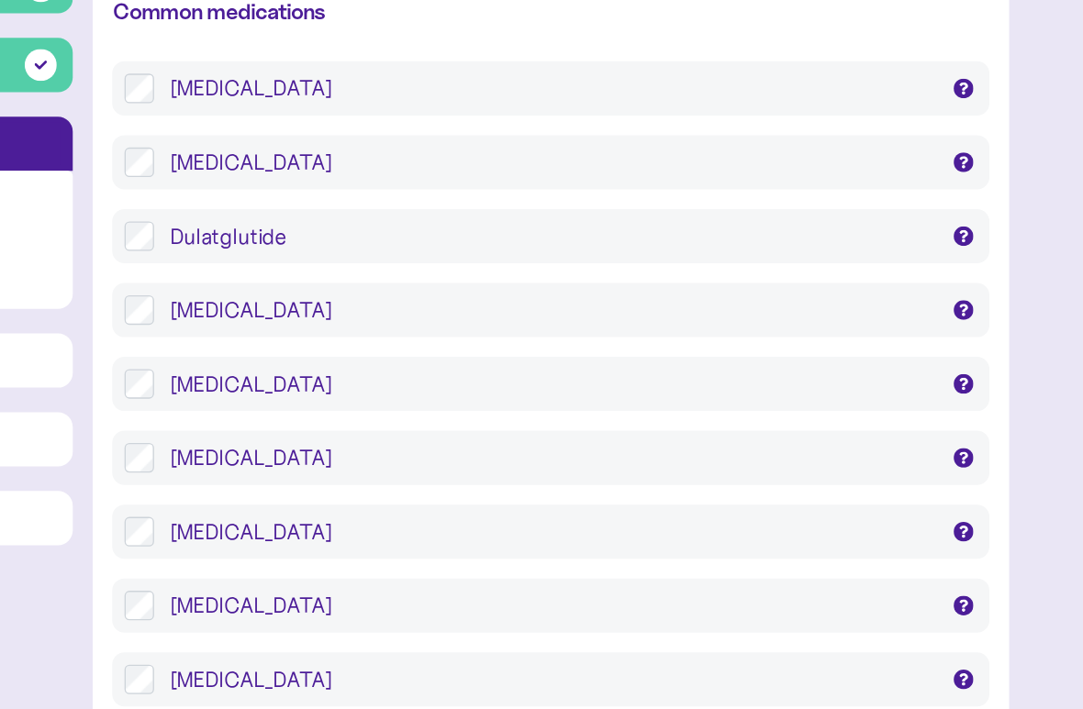
scroll to position [3129, 0]
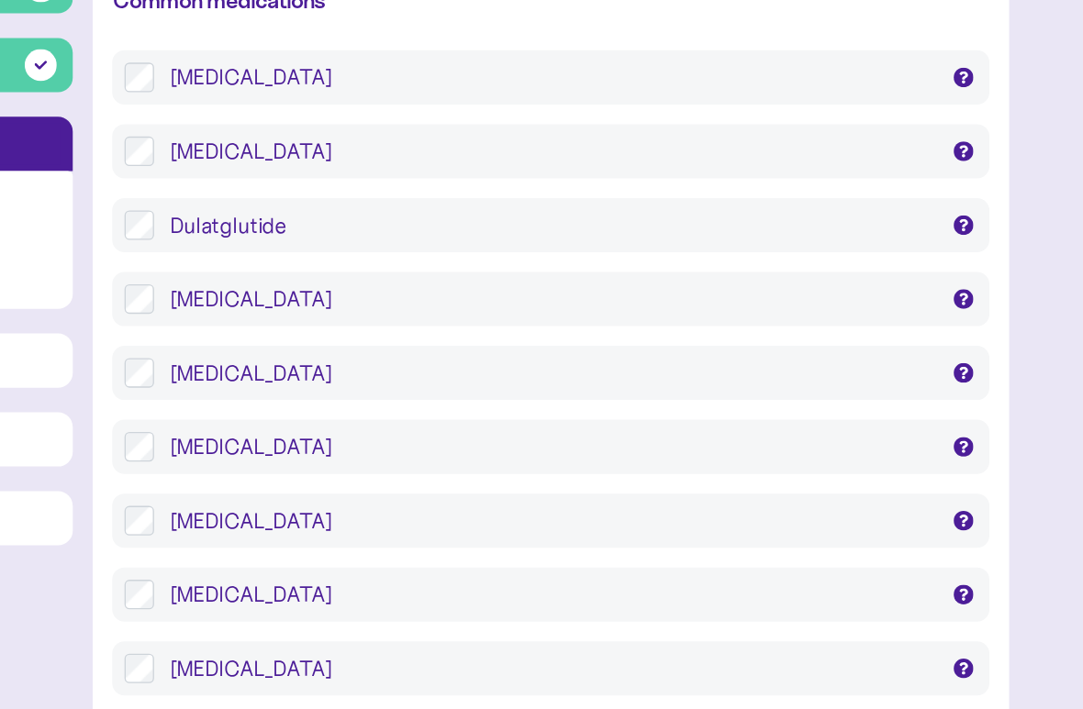
click at [402, 393] on div "[MEDICAL_DATA]" at bounding box center [686, 404] width 569 height 22
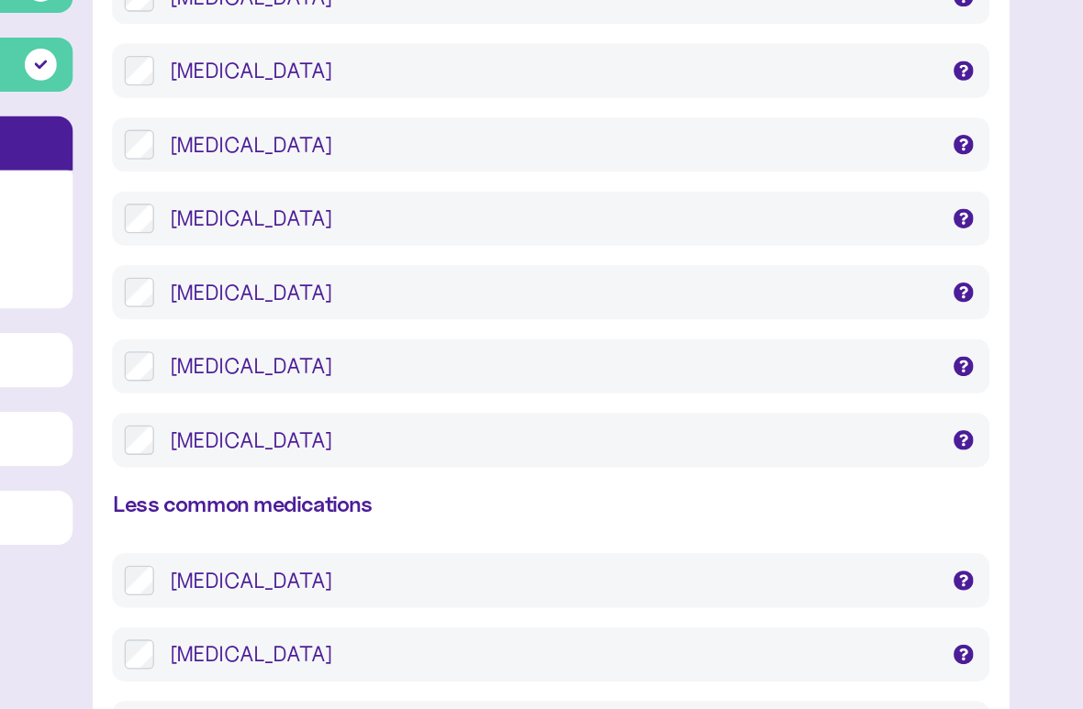
scroll to position [3411, 0]
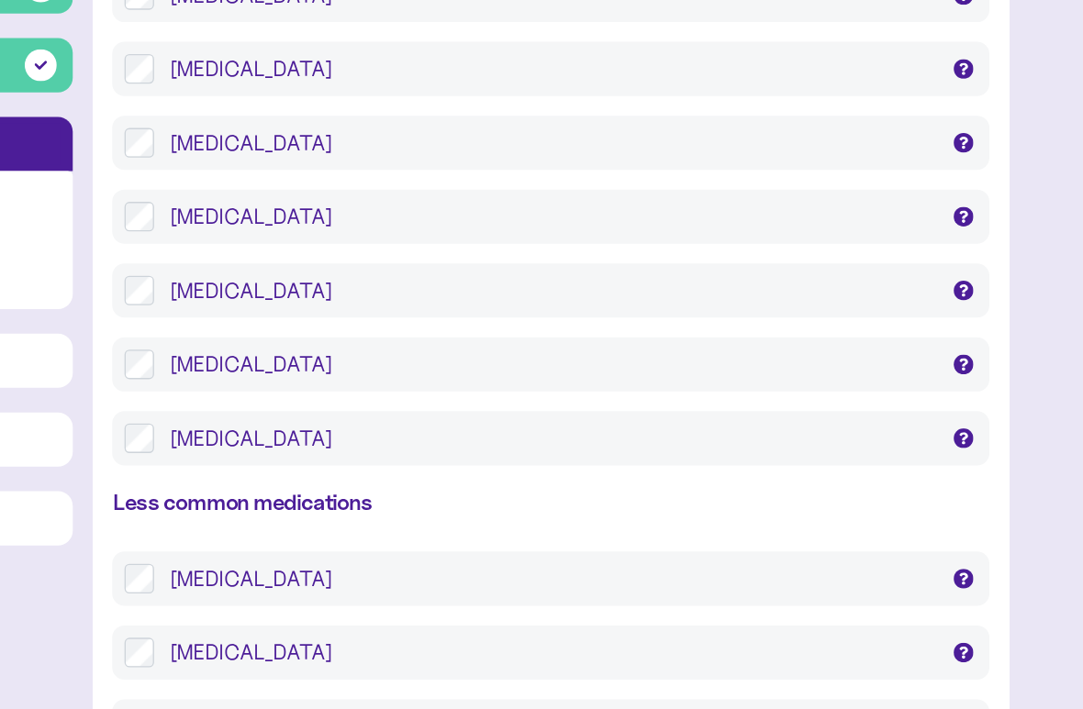
click at [402, 386] on div "[MEDICAL_DATA]" at bounding box center [686, 397] width 569 height 22
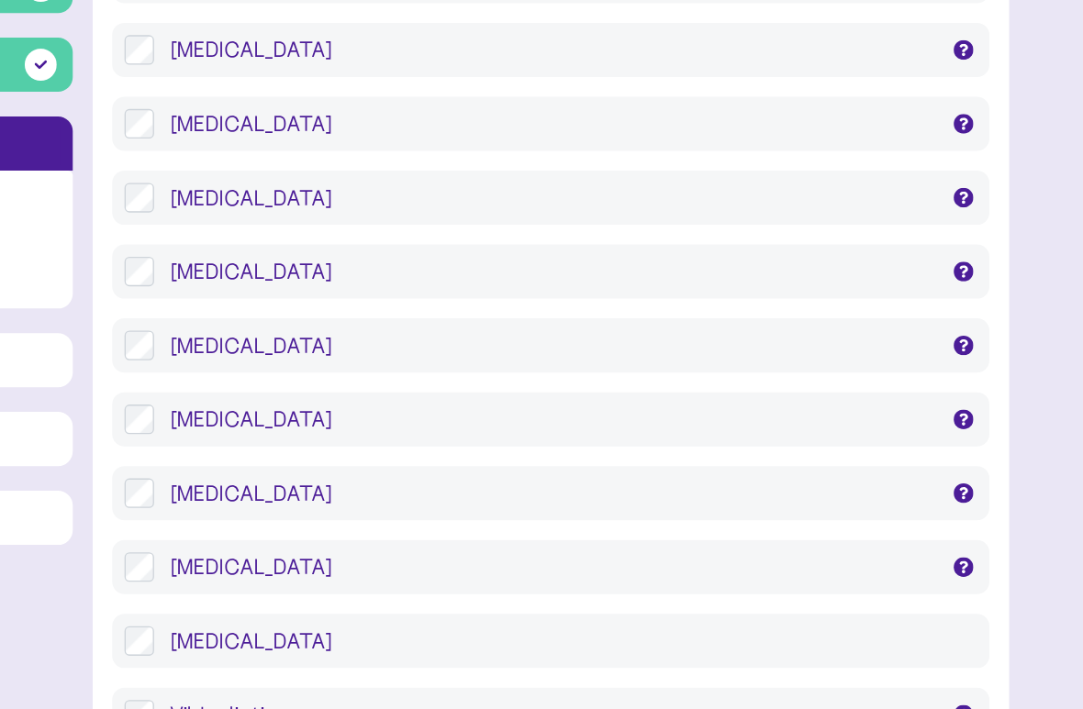
scroll to position [3860, 0]
click at [402, 317] on div "[MEDICAL_DATA]" at bounding box center [686, 328] width 569 height 22
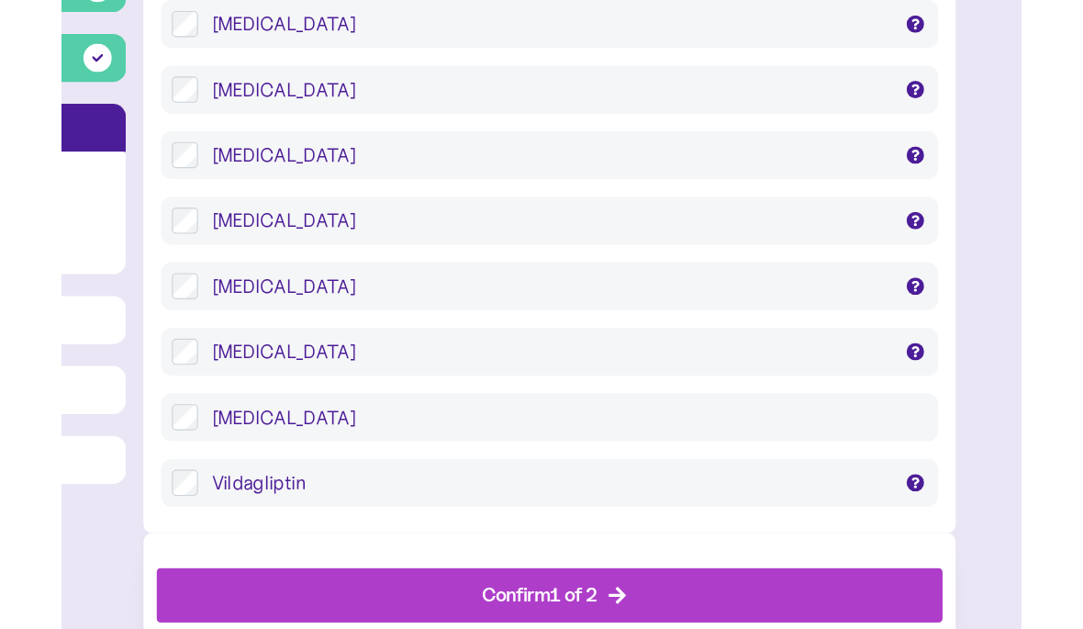
scroll to position [3990, 0]
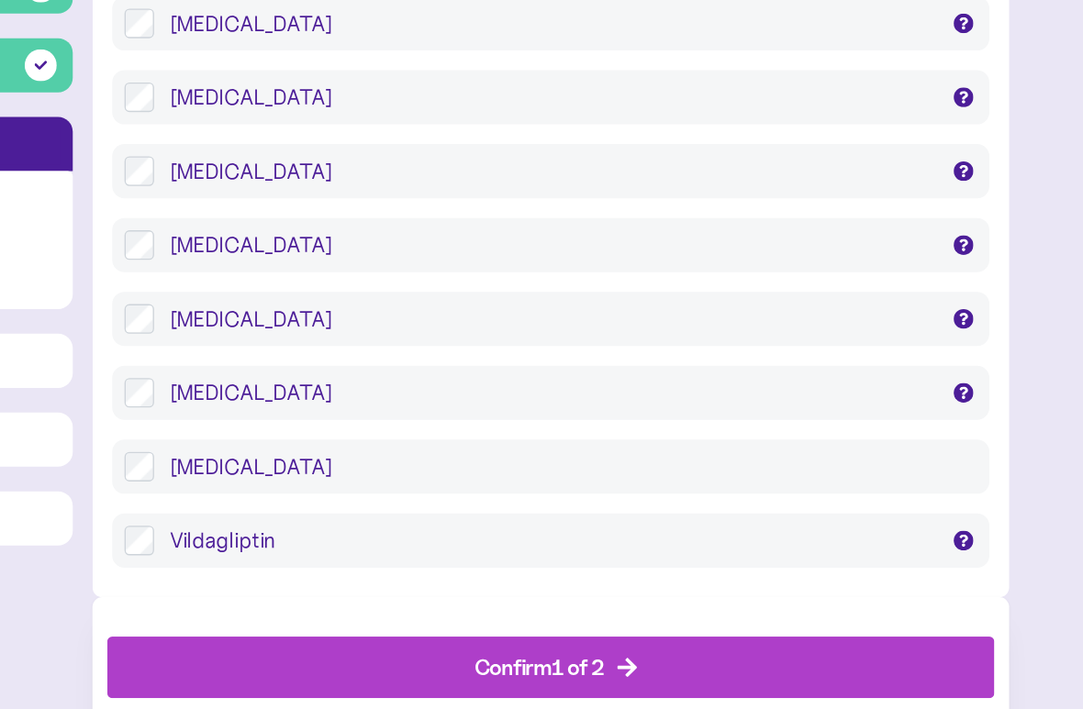
click at [735, 628] on icon "button" at bounding box center [743, 678] width 17 height 17
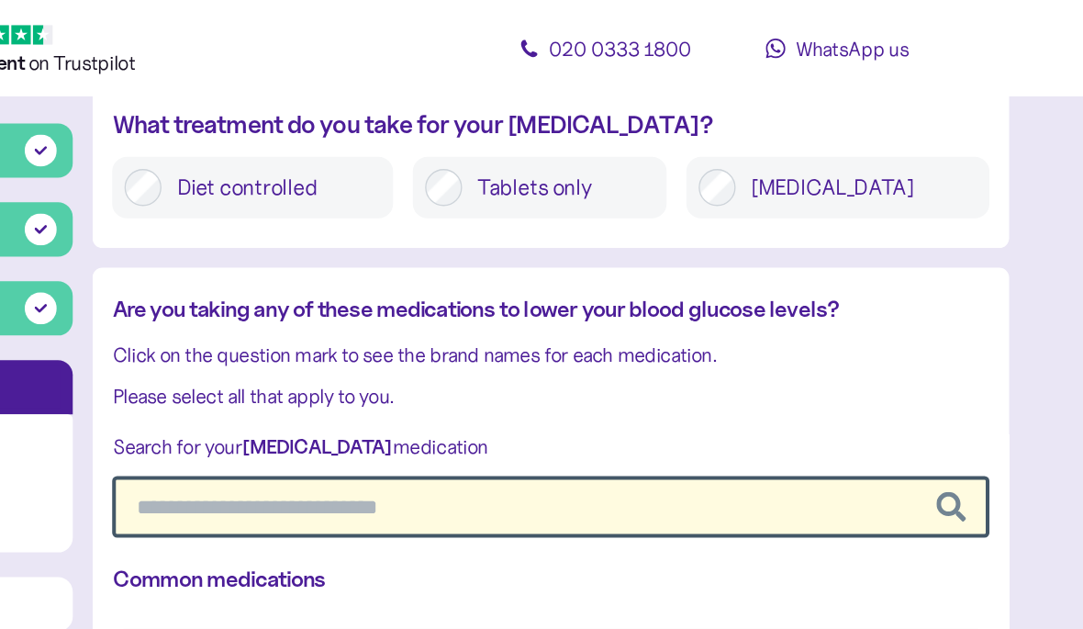
scroll to position [2910, 0]
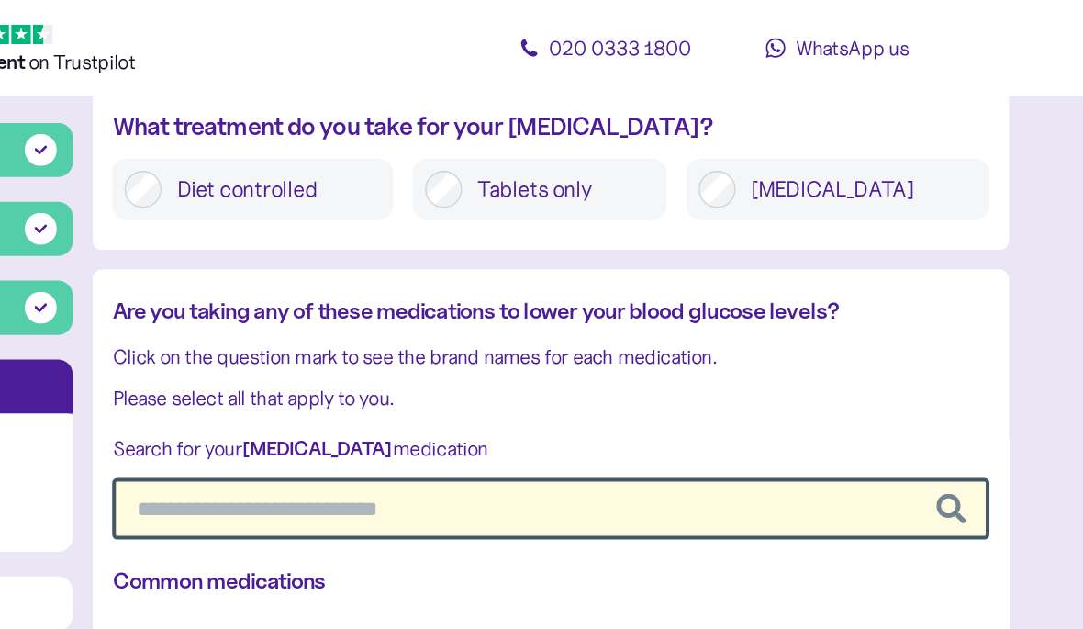
click at [371, 356] on input "text" at bounding box center [686, 379] width 653 height 46
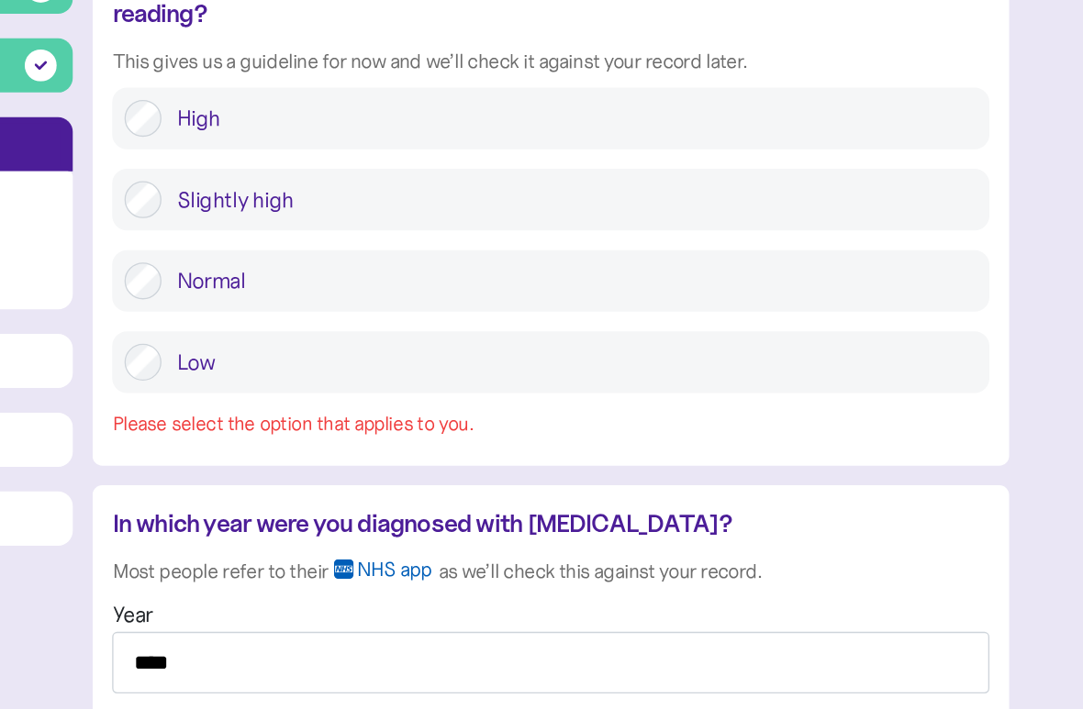
scroll to position [1453, 0]
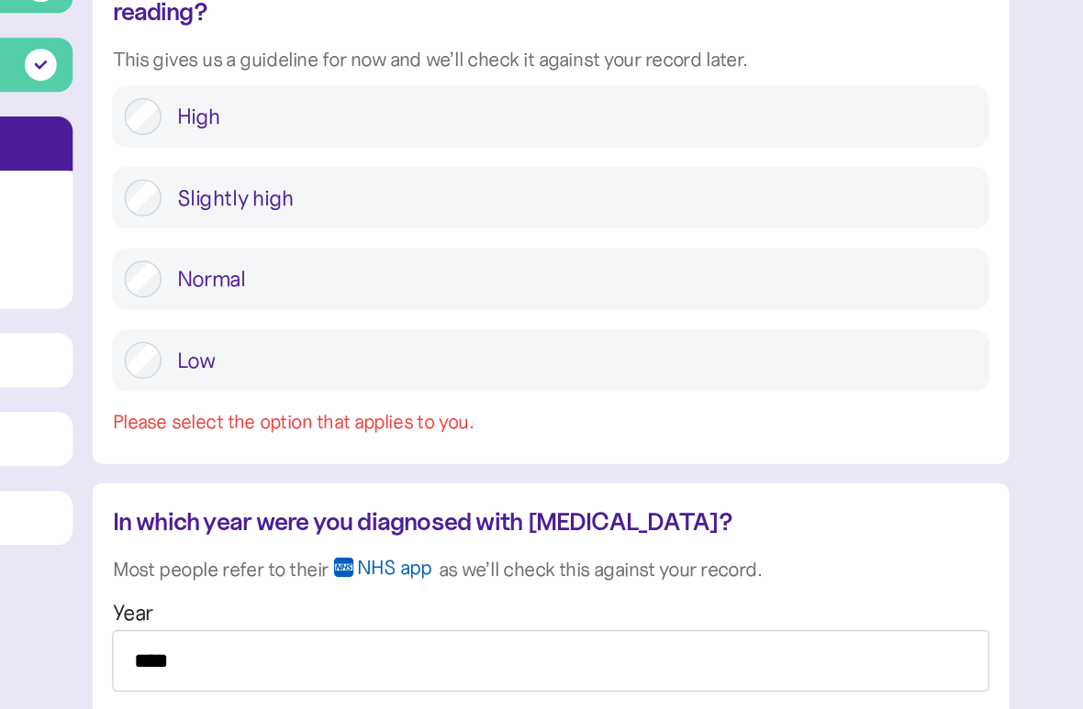
click at [345, 296] on div "Which of the following most closely describes your latest [MEDICAL_DATA] readin…" at bounding box center [686, 336] width 682 height 376
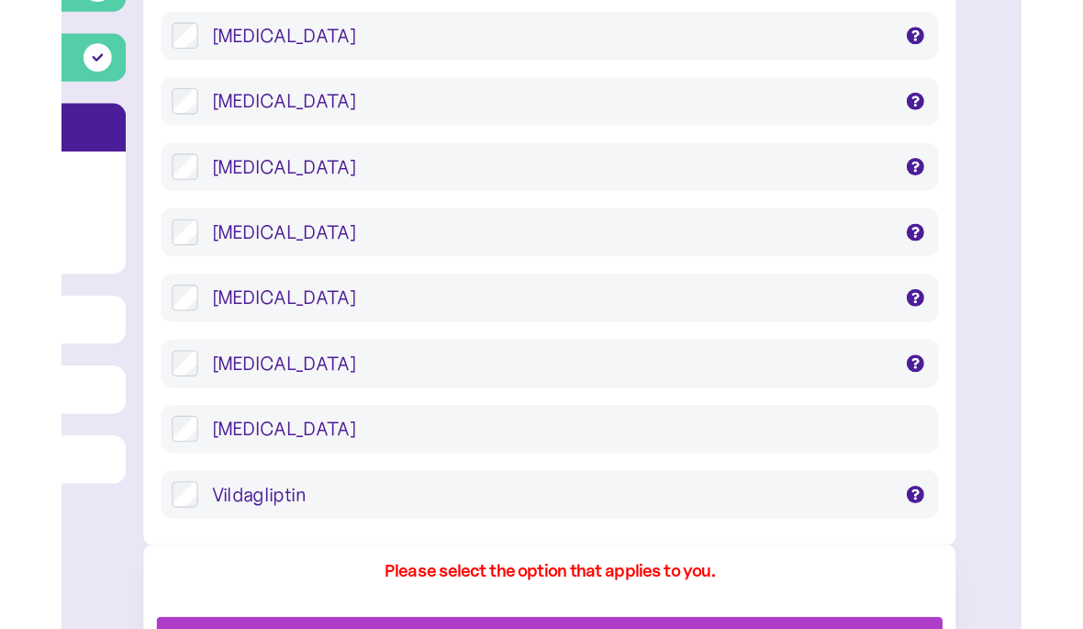
scroll to position [4052, 0]
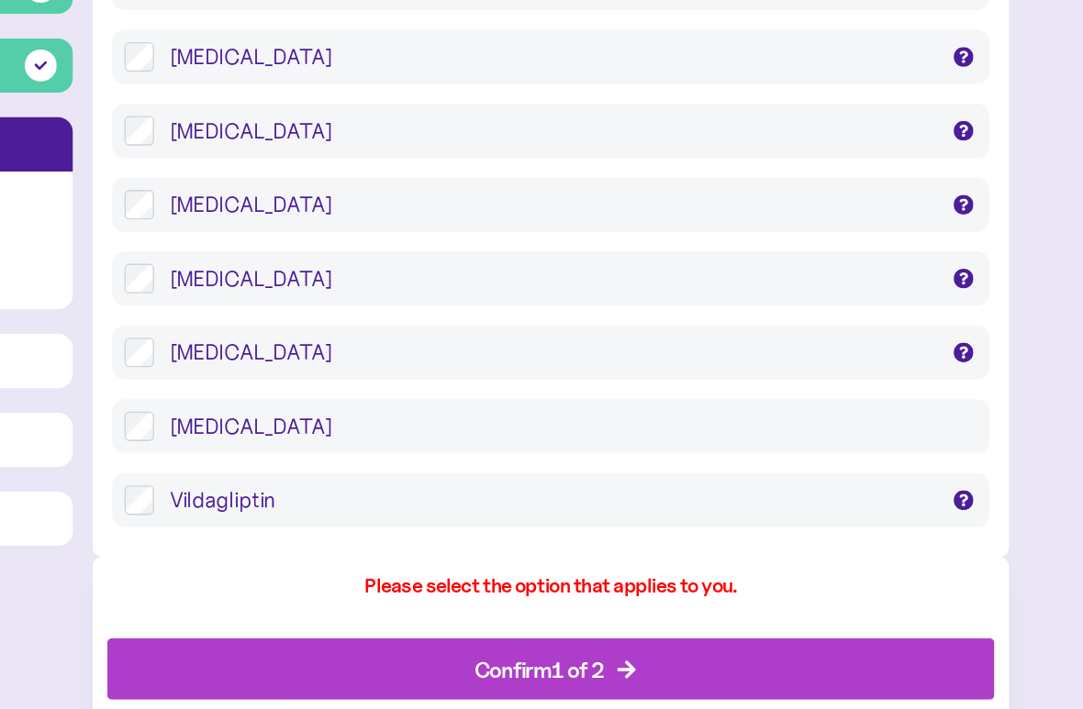
click at [381, 628] on div "Confirm 1 of 2" at bounding box center [690, 679] width 619 height 44
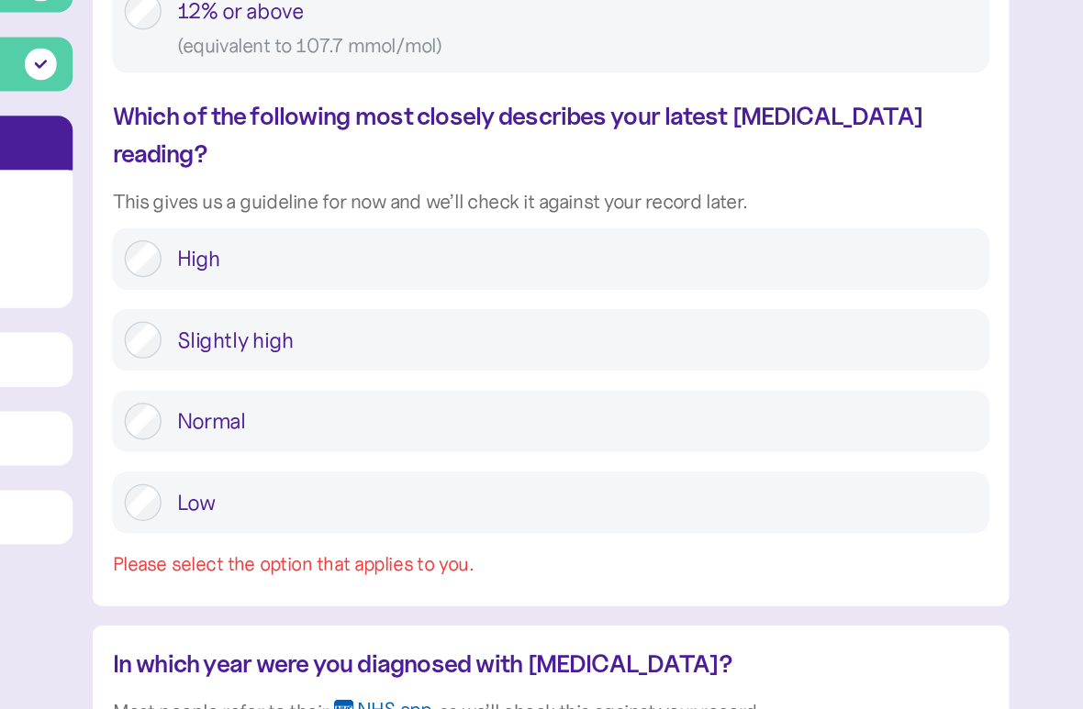
scroll to position [1348, 0]
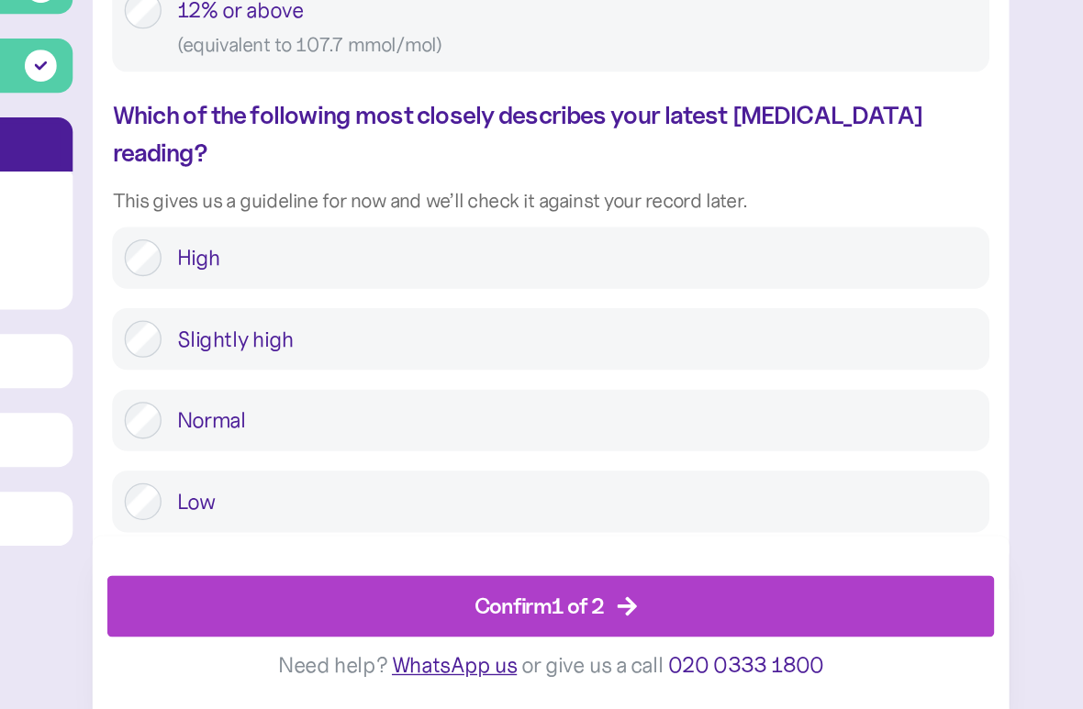
click at [381, 610] on div "Confirm 1 of 2" at bounding box center [690, 632] width 619 height 44
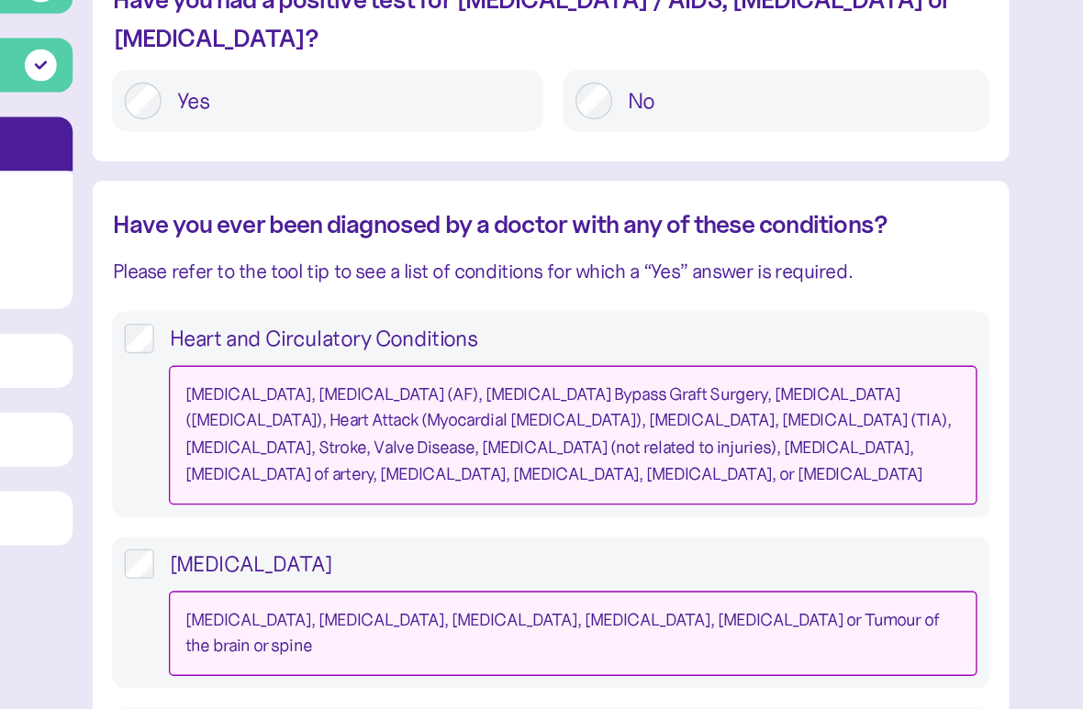
scroll to position [251, 0]
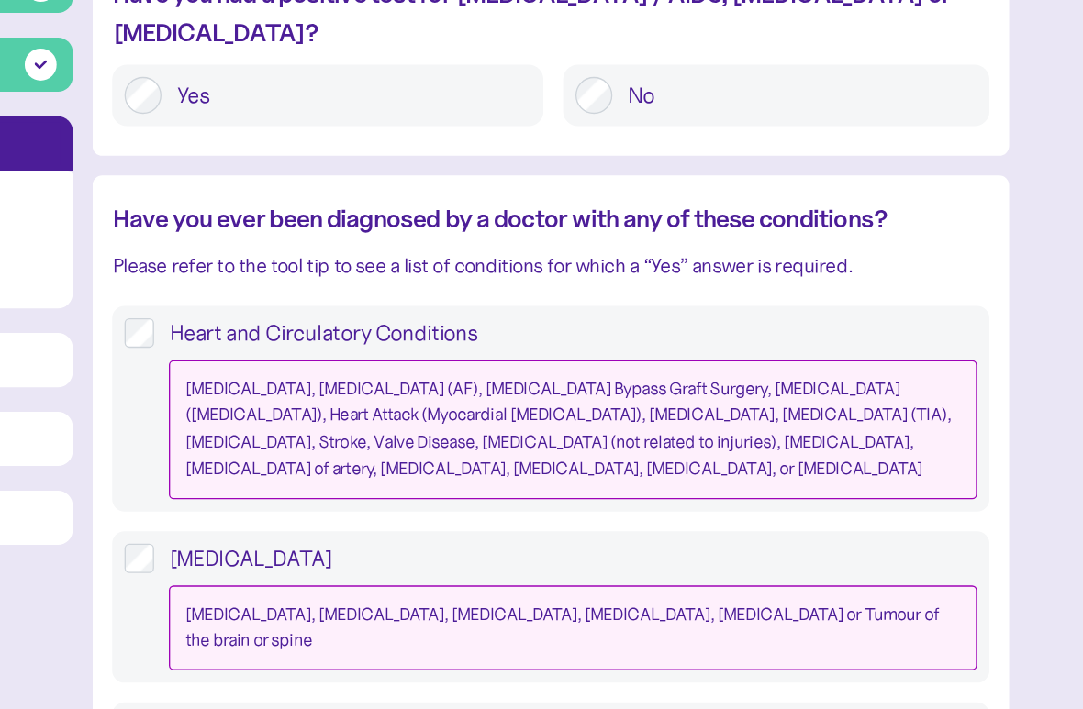
click at [391, 419] on label "Heart and Circulatory Conditions [MEDICAL_DATA], [MEDICAL_DATA] (AF), [MEDICAL_…" at bounding box center [697, 486] width 612 height 135
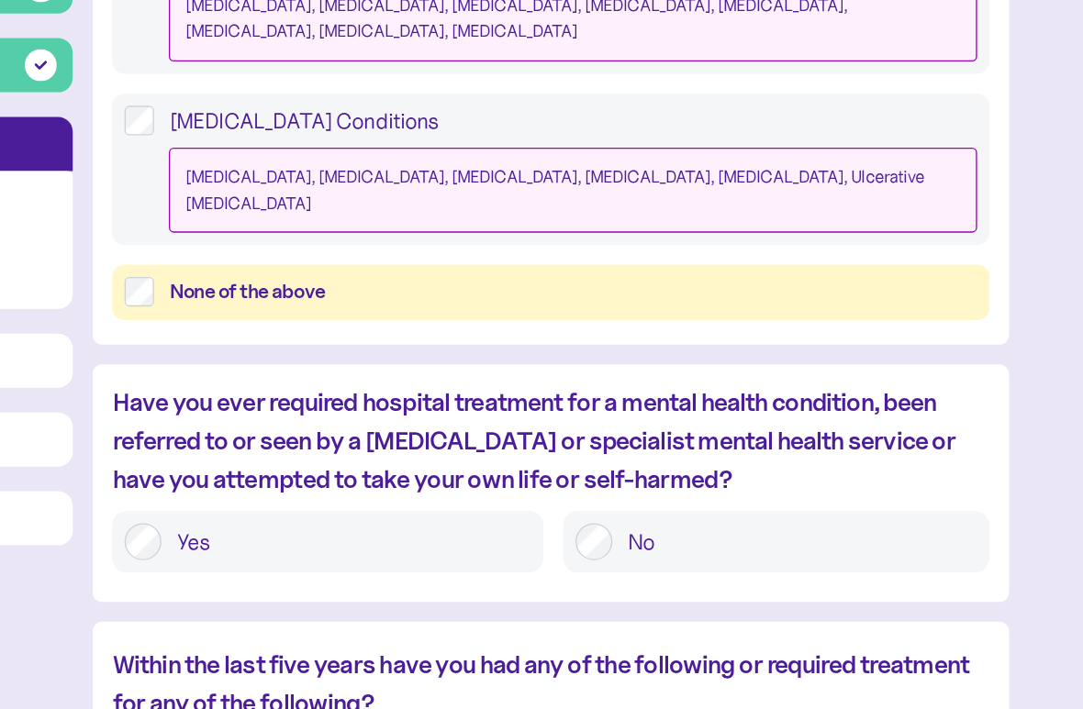
scroll to position [868, 0]
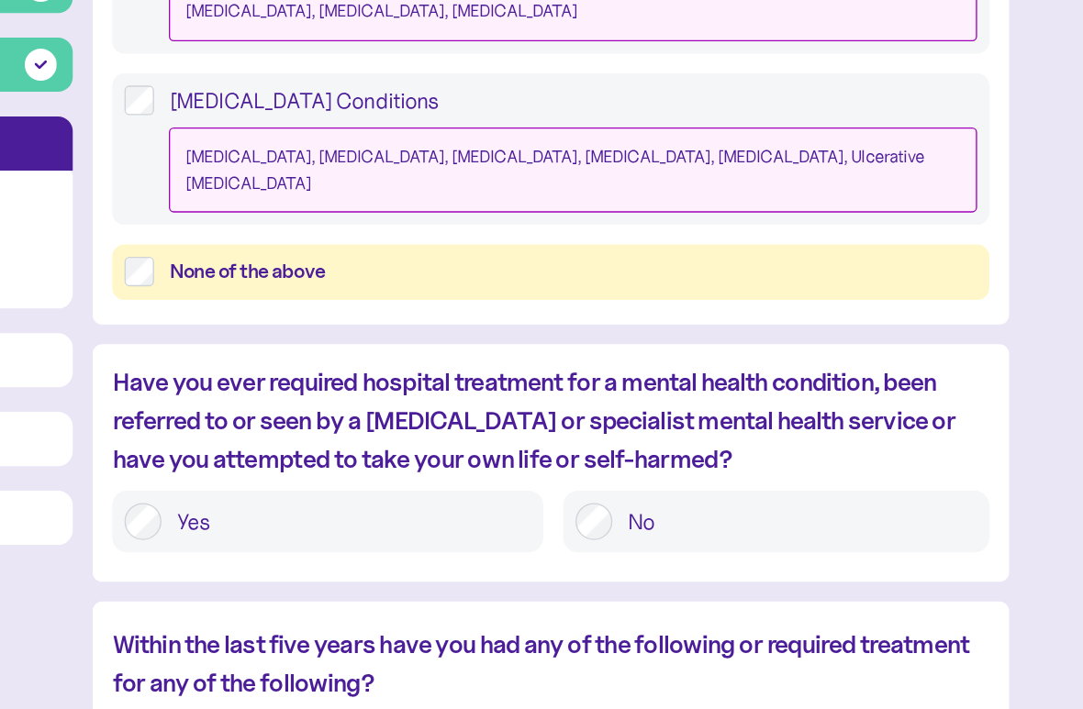
click at [732, 556] on label "No" at bounding box center [867, 570] width 271 height 28
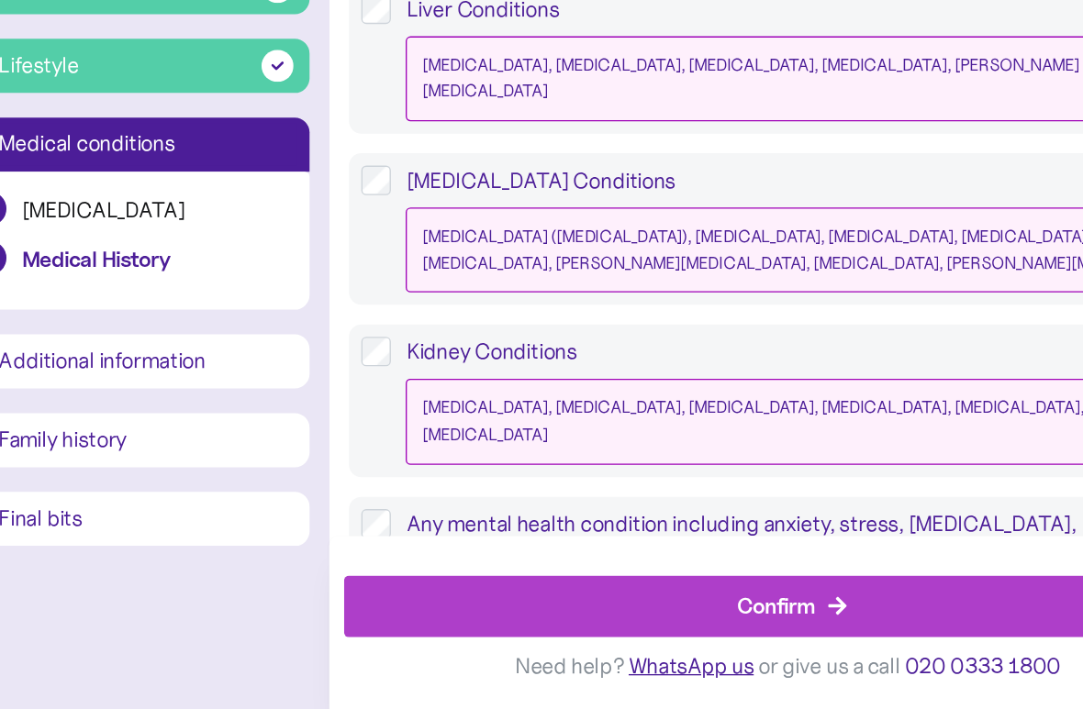
scroll to position [1766, 0]
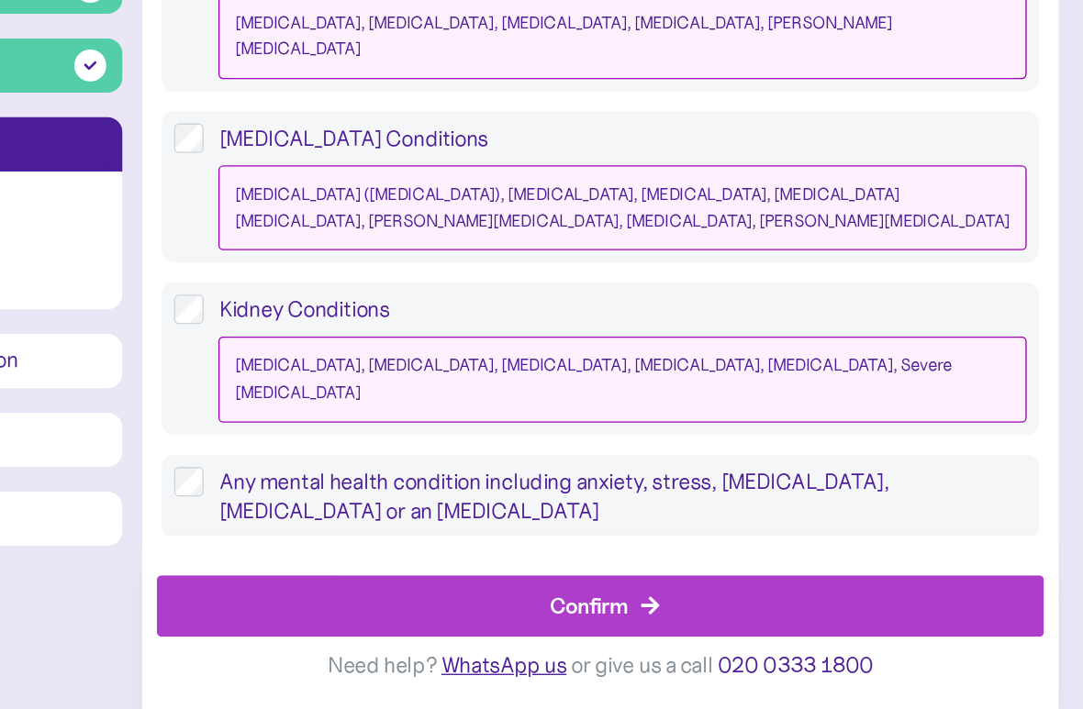
click at [381, 610] on div "Confirm" at bounding box center [690, 632] width 619 height 44
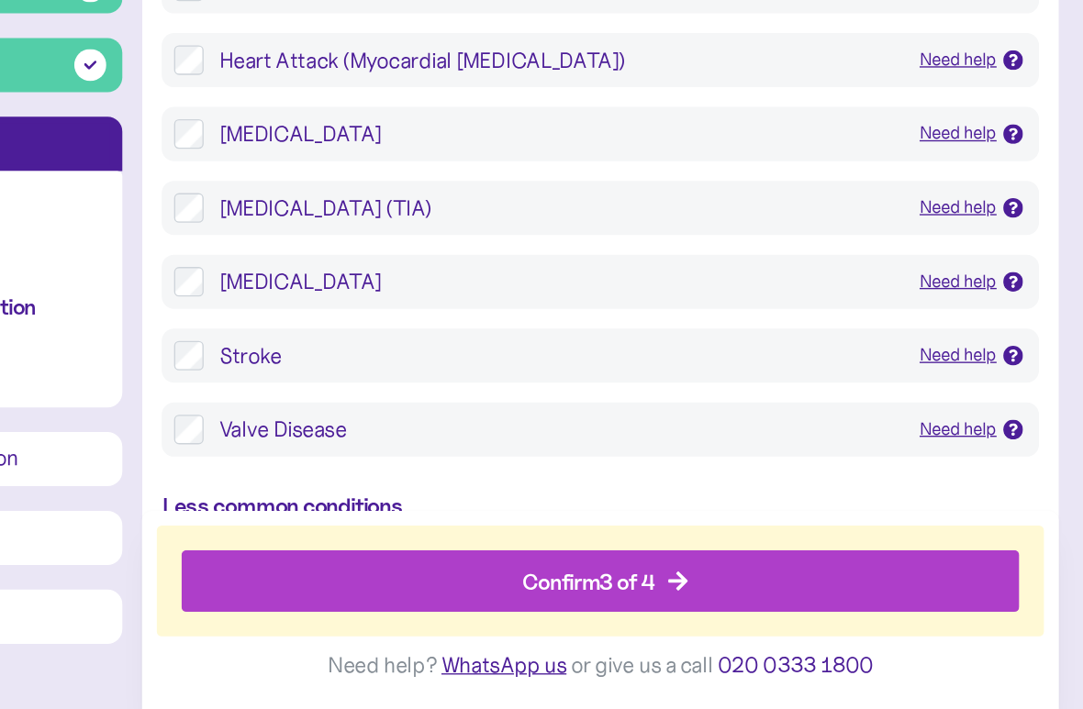
scroll to position [575, 0]
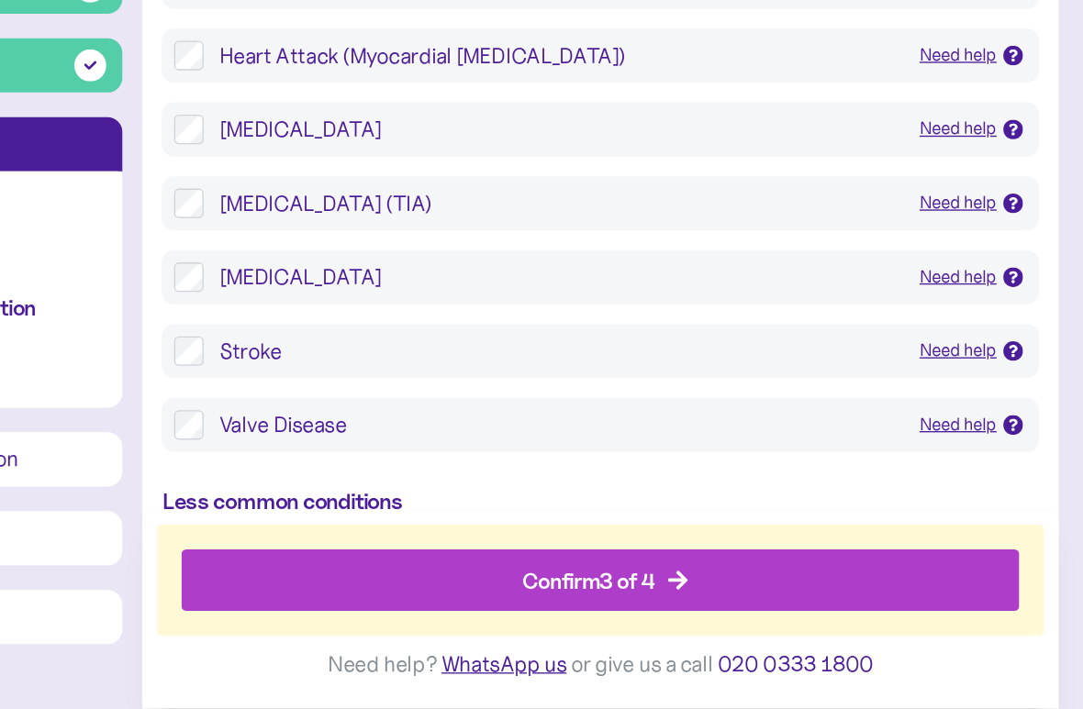
click at [924, 377] on div "Need help" at bounding box center [953, 387] width 58 height 20
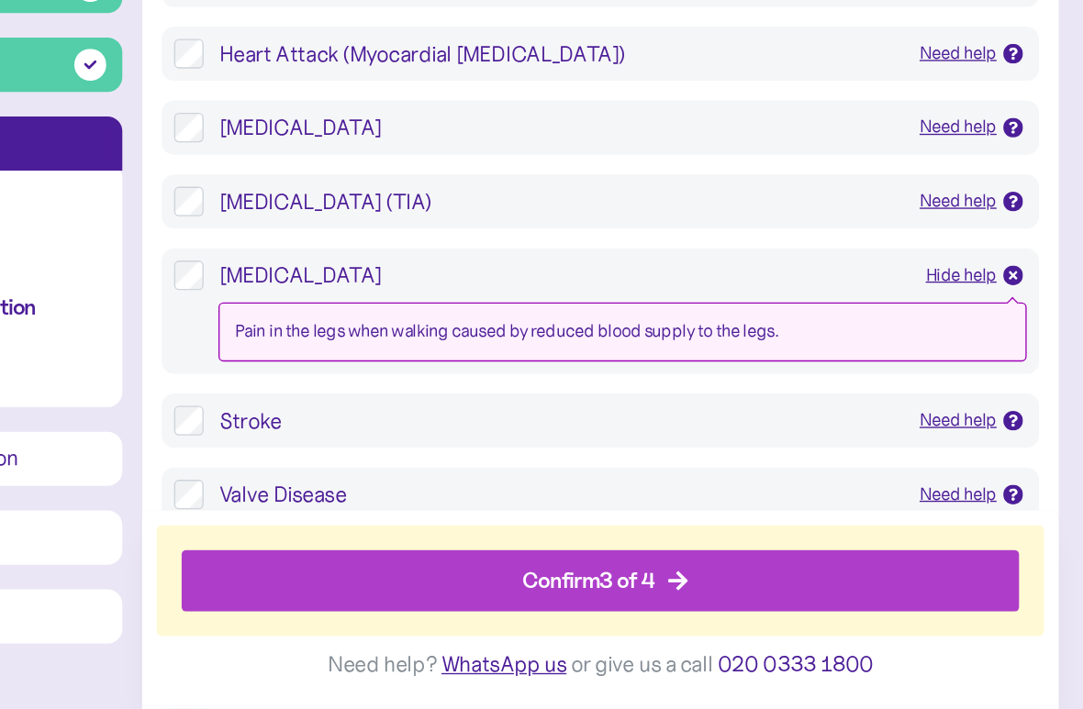
click at [787, 256] on div "Common conditions [MEDICAL_DATA] Need help [MEDICAL_DATA] caused by reduced blo…" at bounding box center [686, 371] width 682 height 990
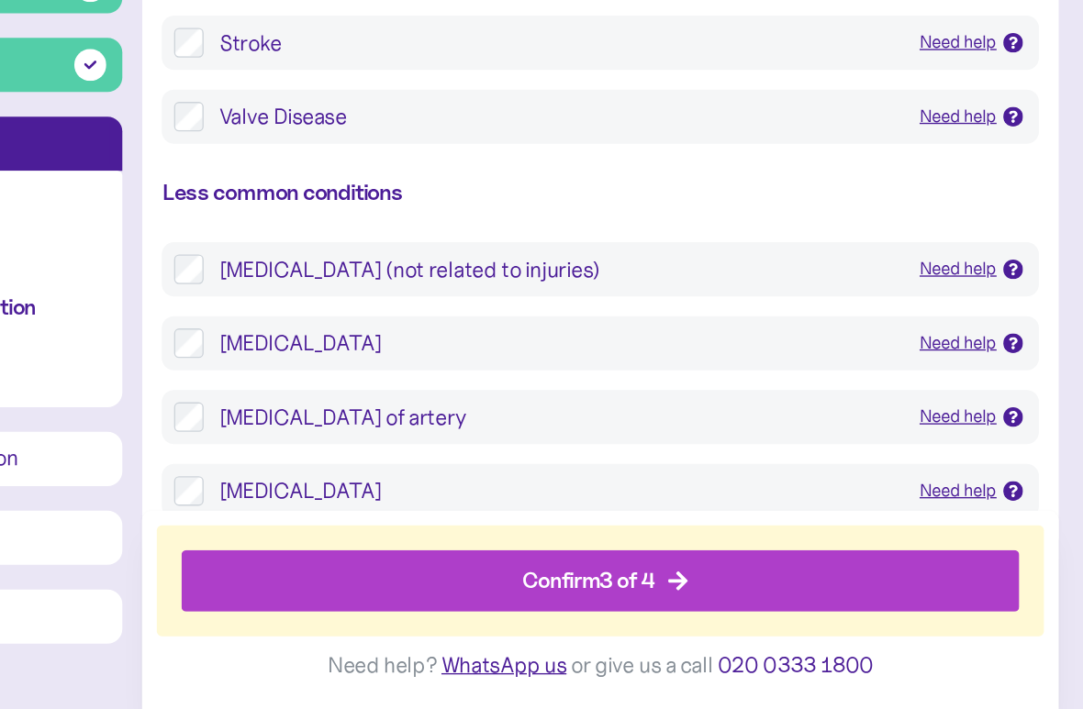
scroll to position [880, 0]
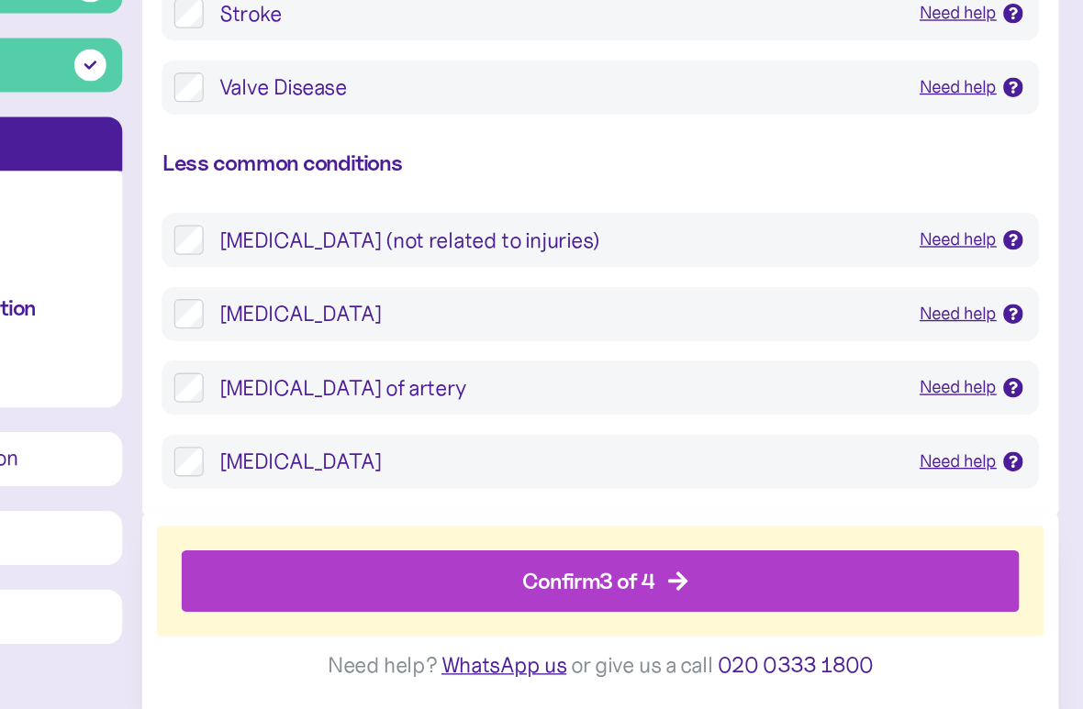
click at [629, 601] on div "Confirm 3 of 4" at bounding box center [678, 613] width 99 height 25
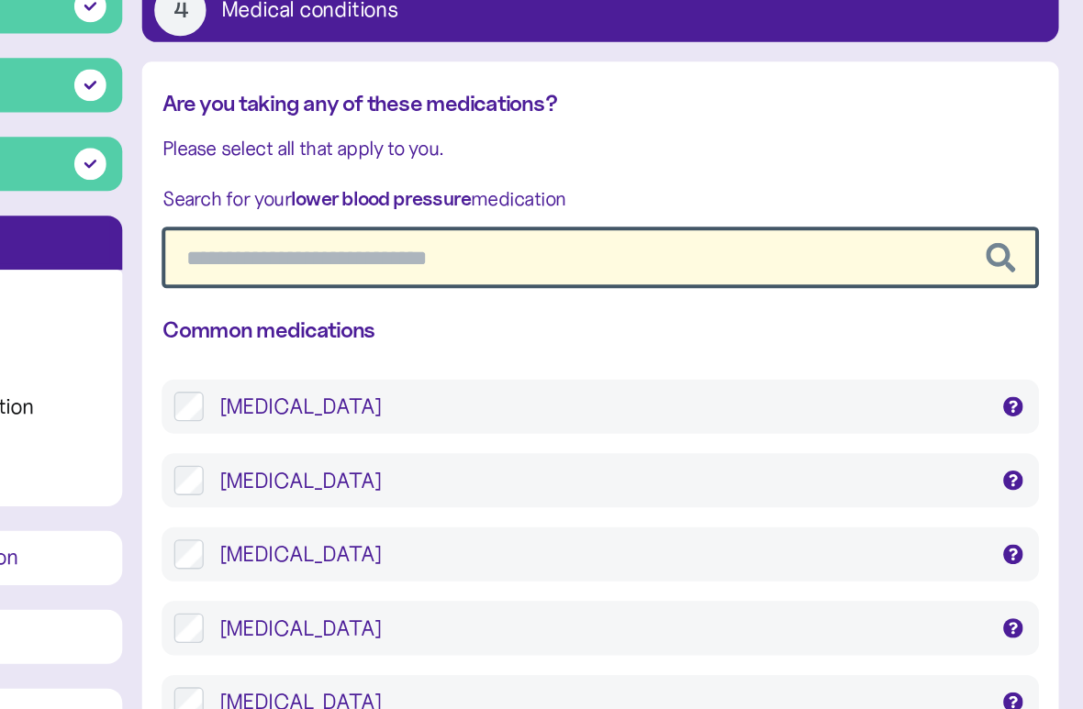
scroll to position [11, 0]
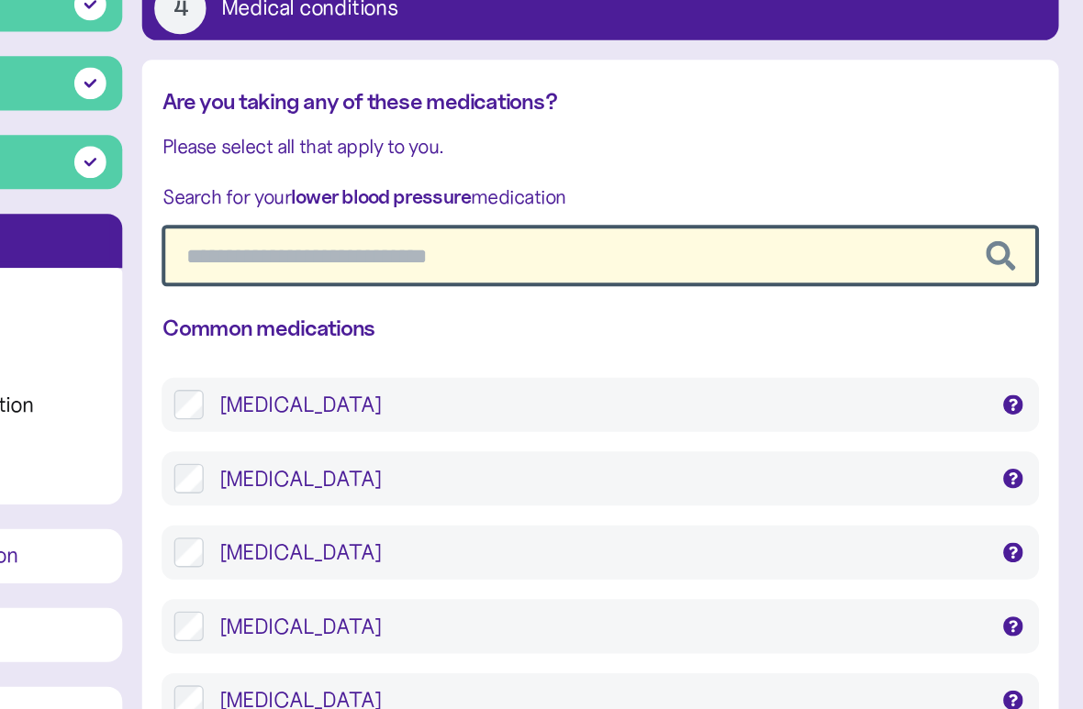
click at [402, 472] on div "[MEDICAL_DATA]" at bounding box center [686, 483] width 569 height 22
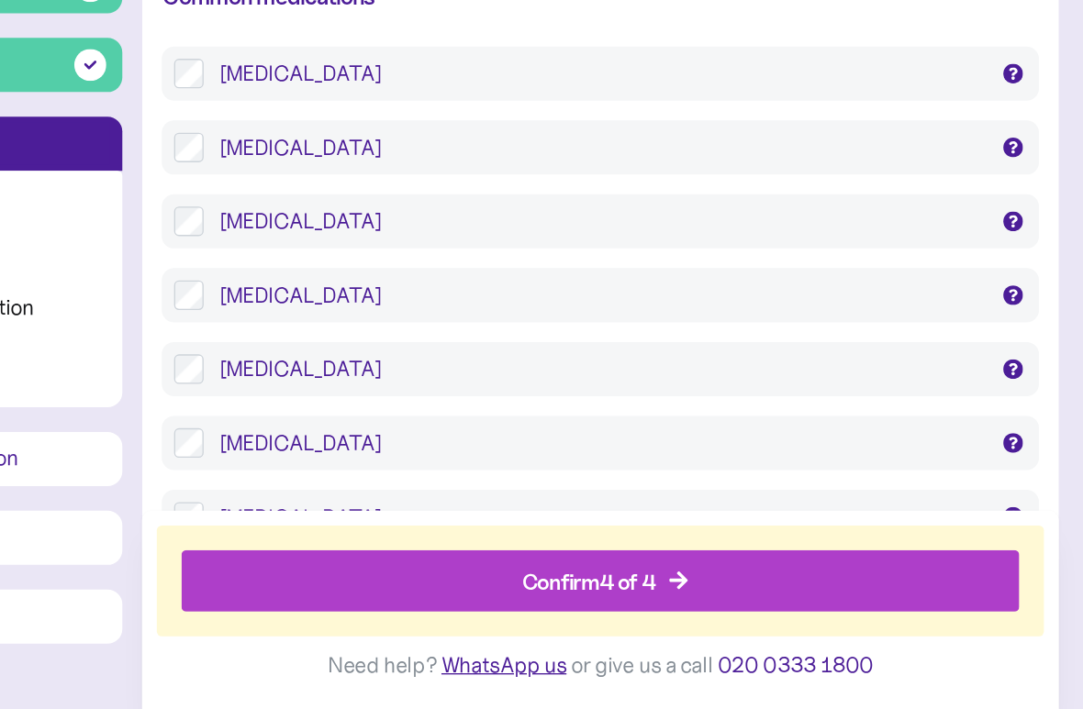
click at [402, 335] on div "[MEDICAL_DATA]" at bounding box center [686, 346] width 569 height 22
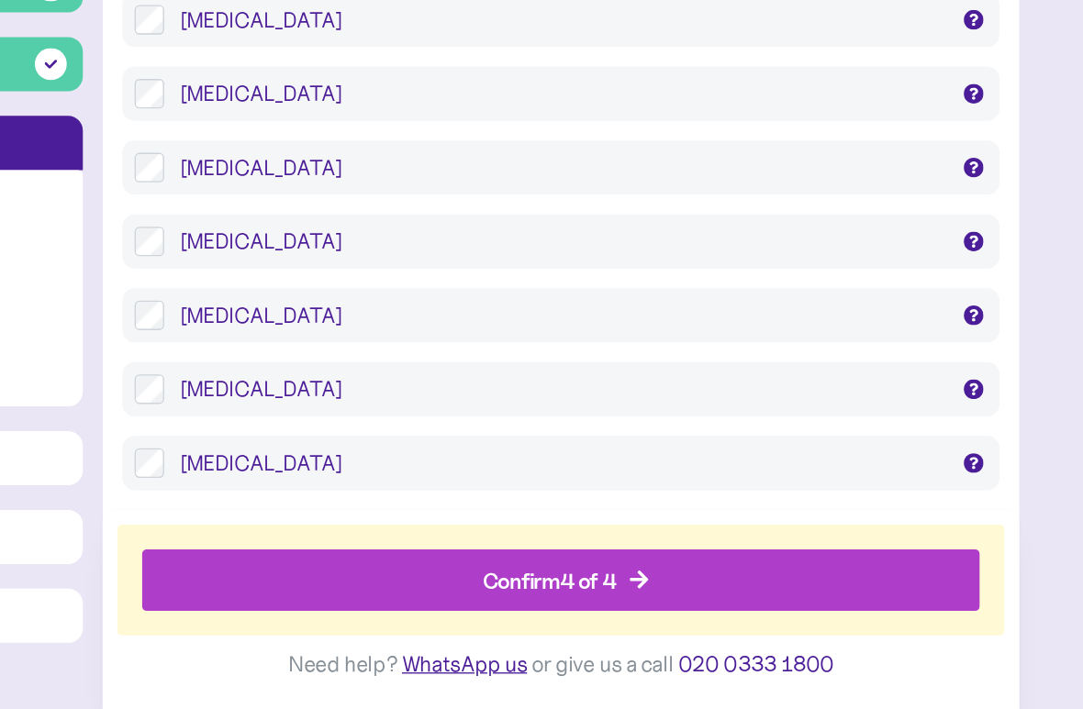
scroll to position [741, 0]
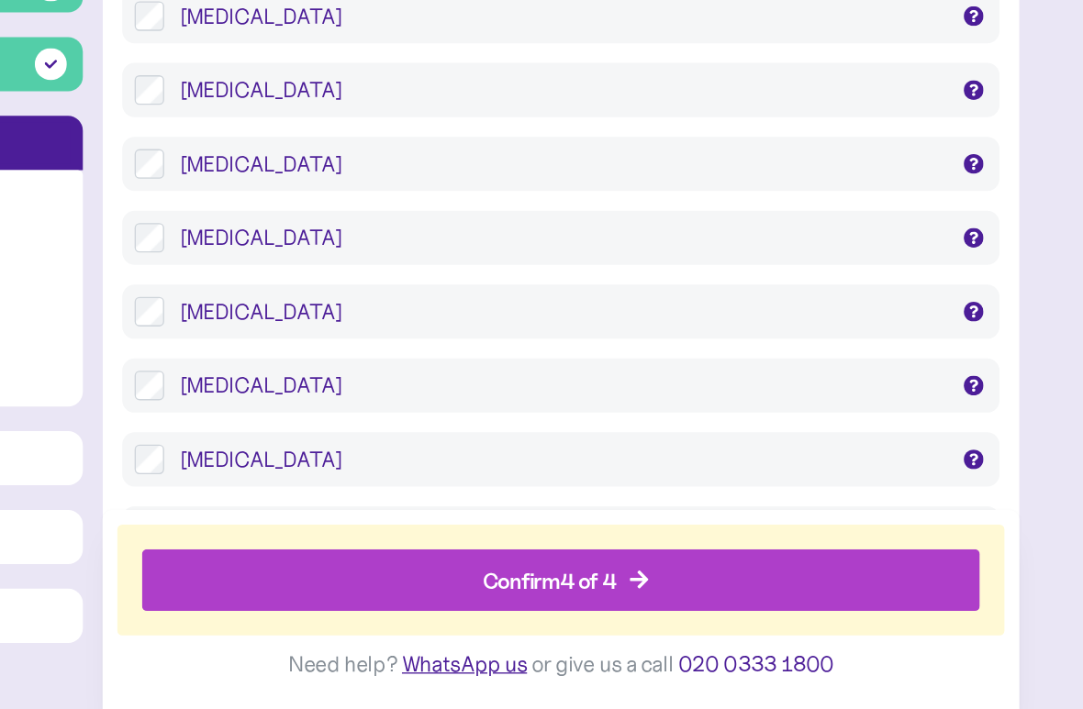
click at [402, 348] on div "[MEDICAL_DATA]" at bounding box center [686, 359] width 569 height 22
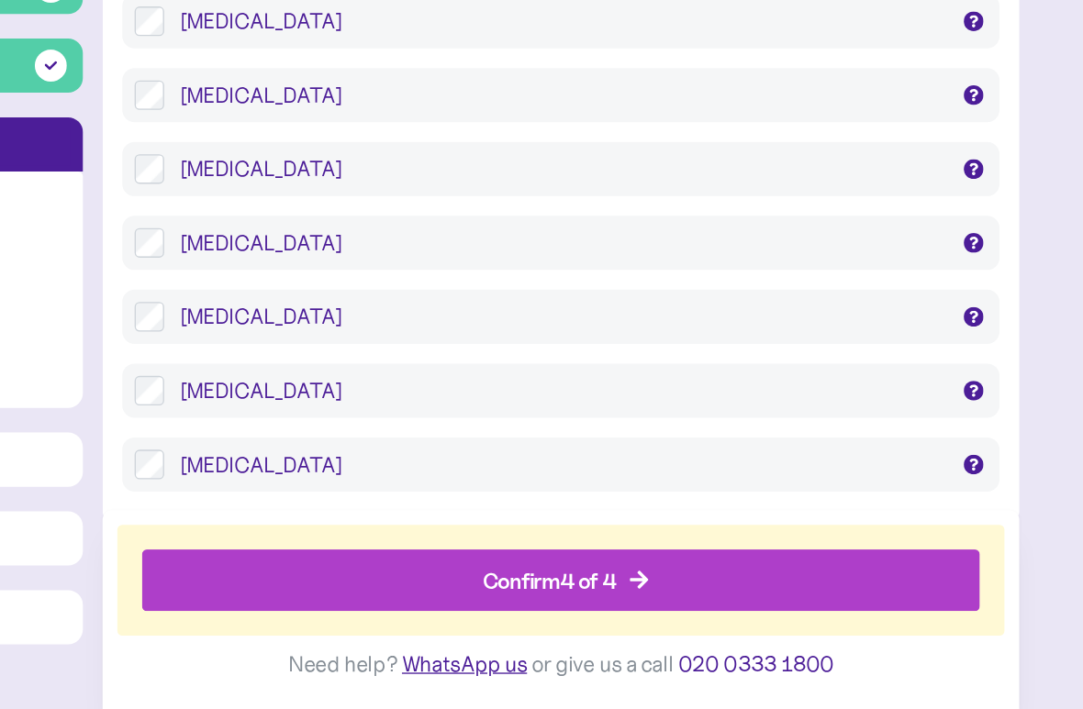
scroll to position [2113, 0]
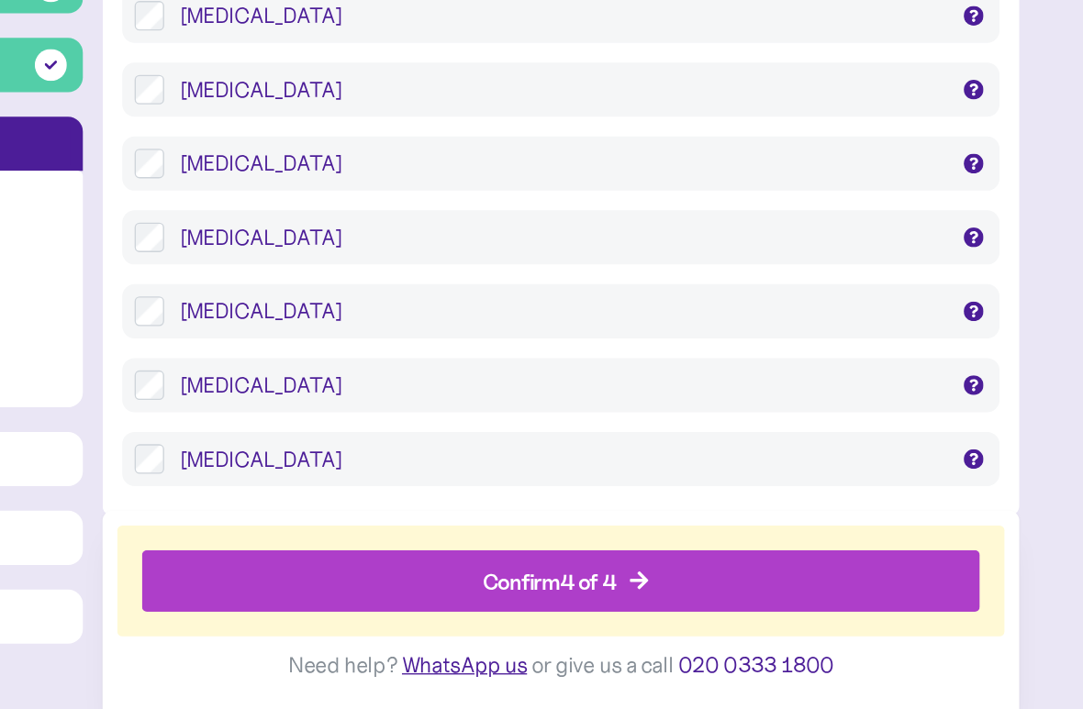
click at [464, 592] on div "Confirm 4 of 4" at bounding box center [690, 614] width 582 height 44
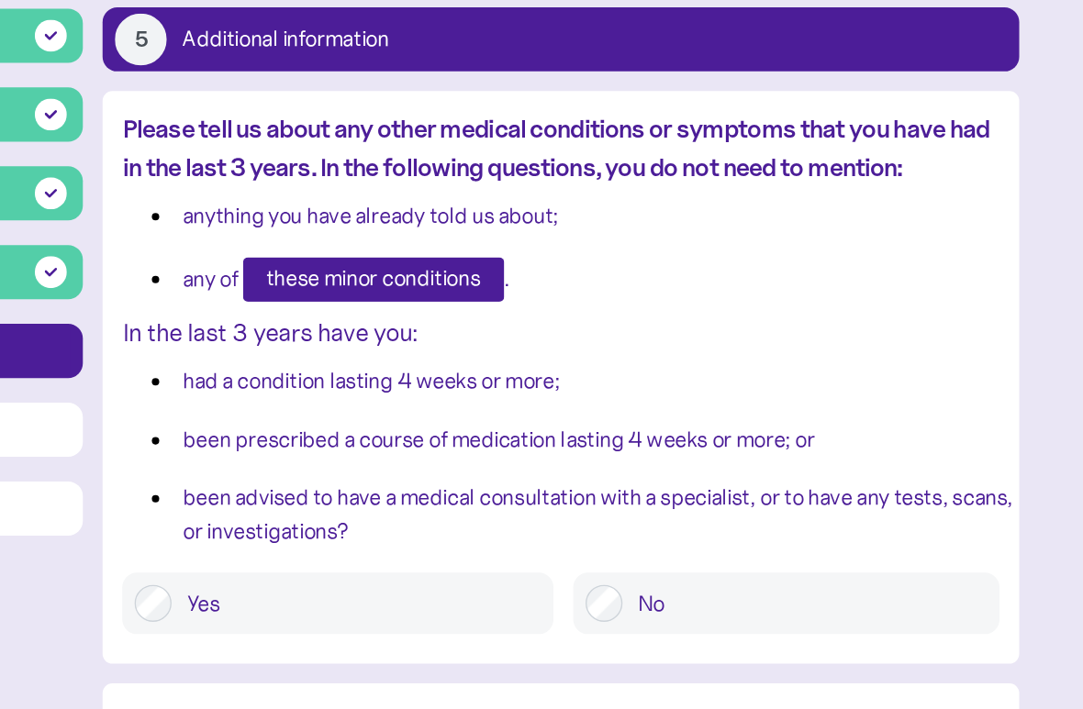
click at [467, 362] on span "these minor conditions" at bounding box center [547, 377] width 160 height 31
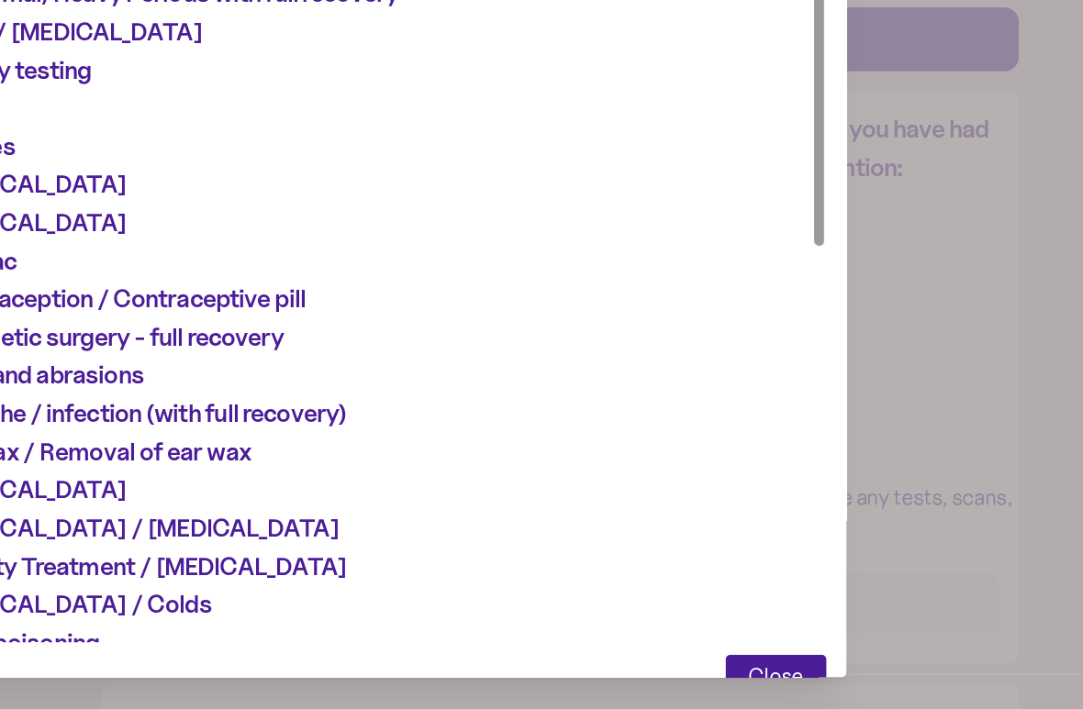
scroll to position [9, 0]
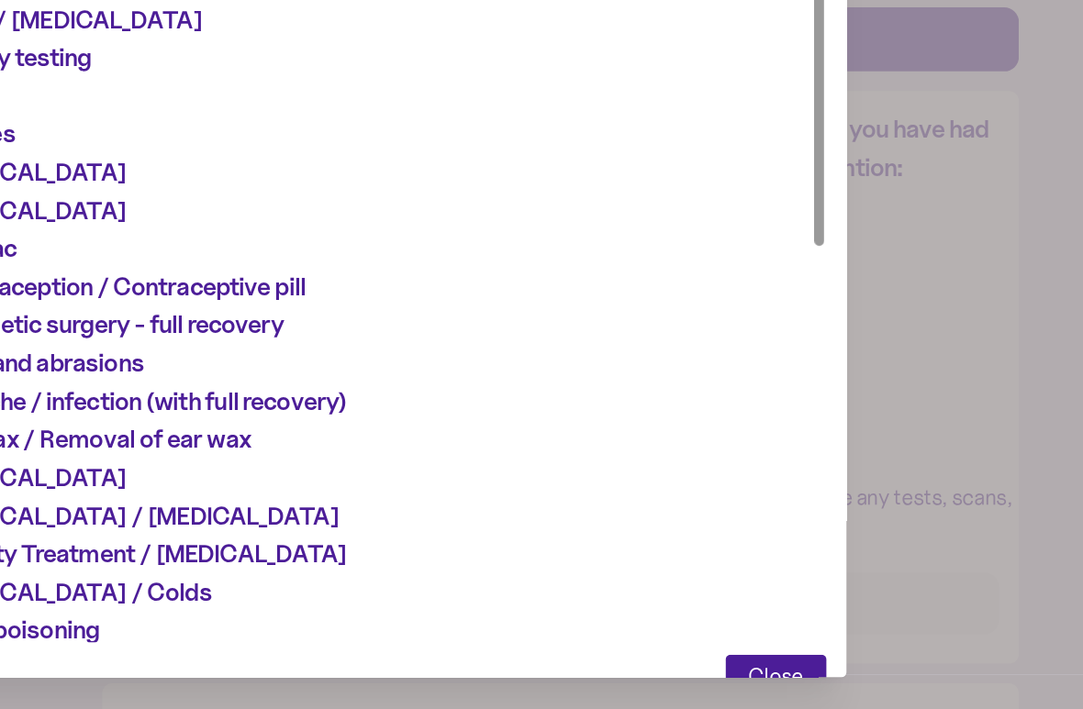
click at [827, 628] on span "Close" at bounding box center [847, 673] width 41 height 31
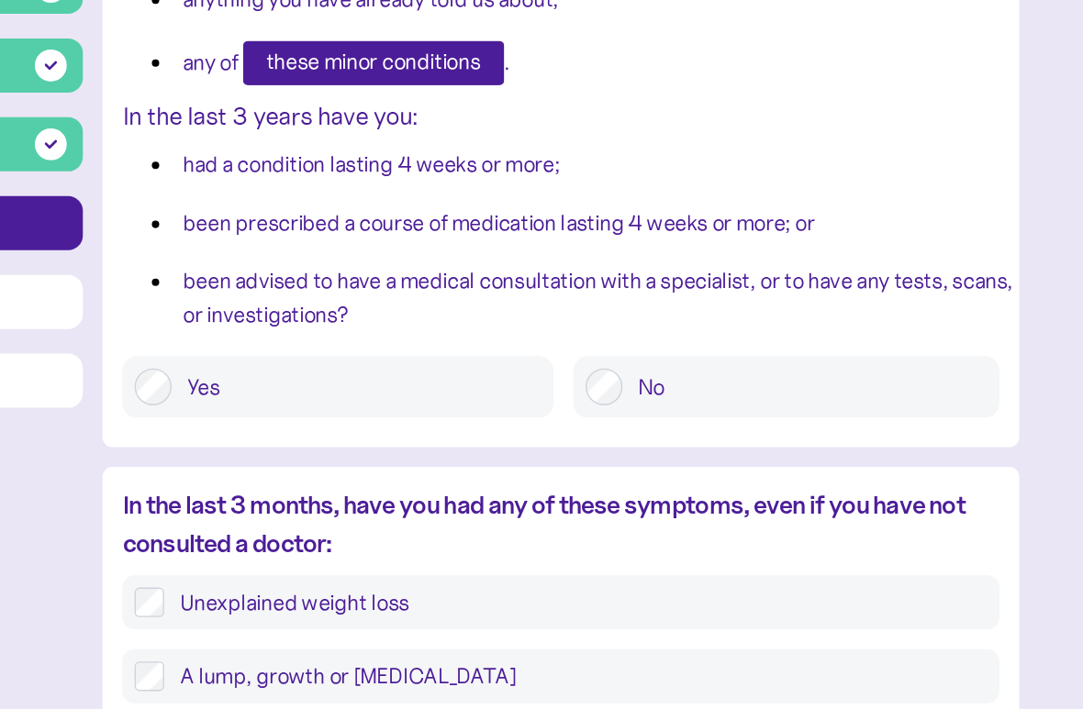
scroll to position [151, 0]
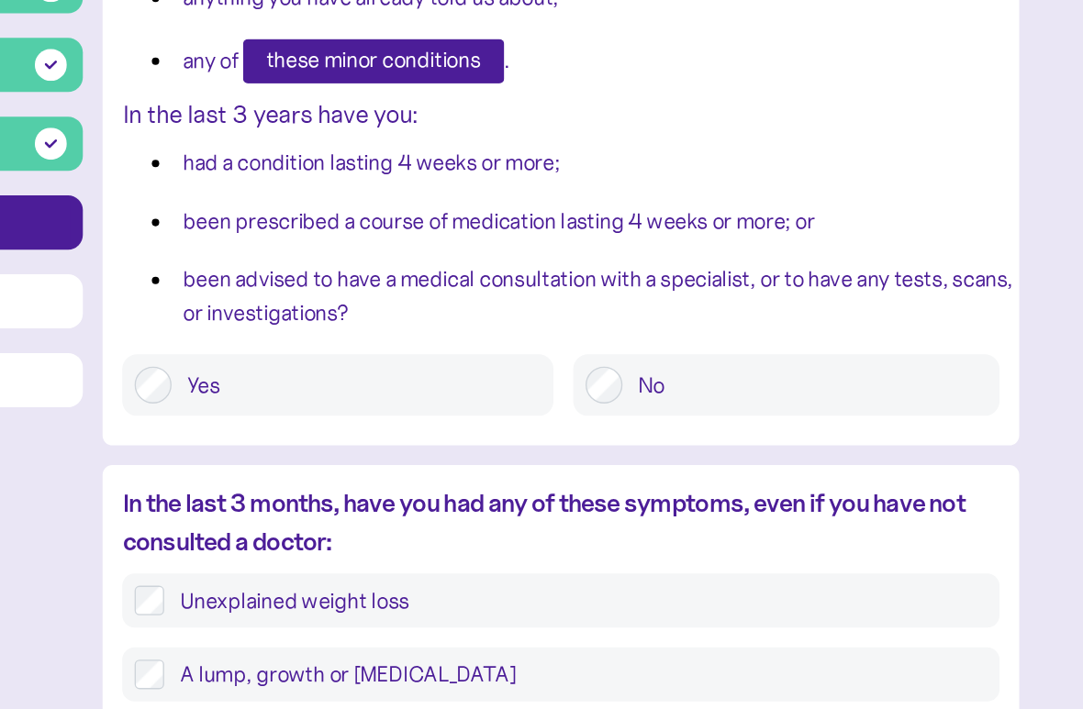
click at [397, 454] on label "Yes" at bounding box center [534, 468] width 275 height 28
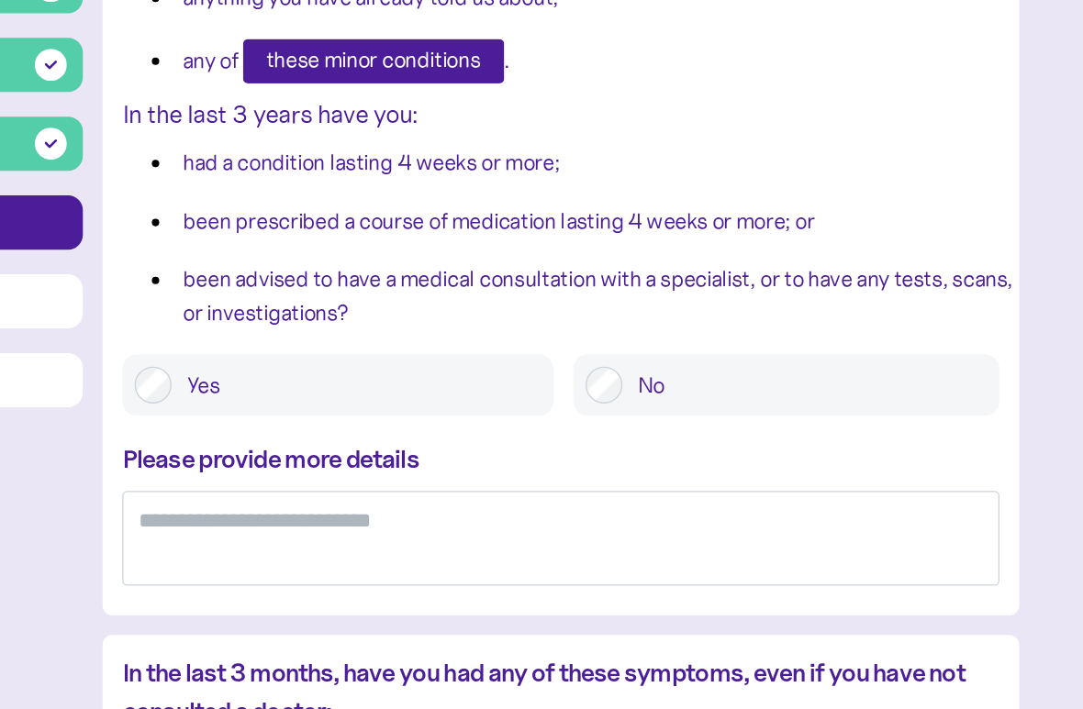
scroll to position [151, 0]
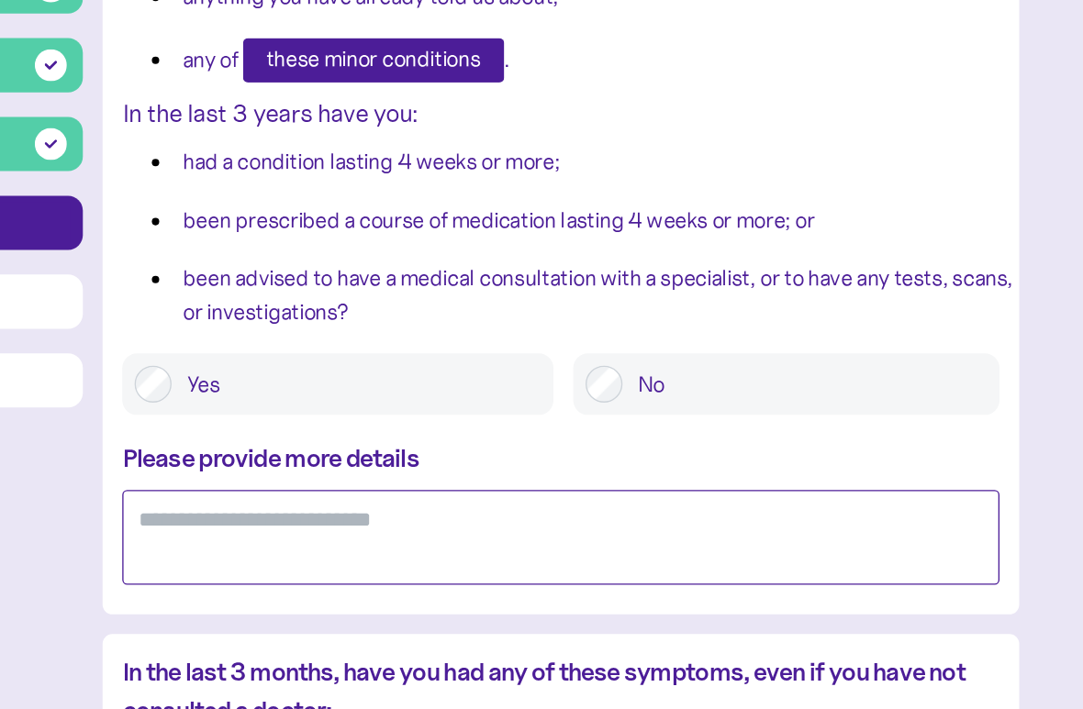
click at [360, 546] on textarea at bounding box center [686, 581] width 653 height 71
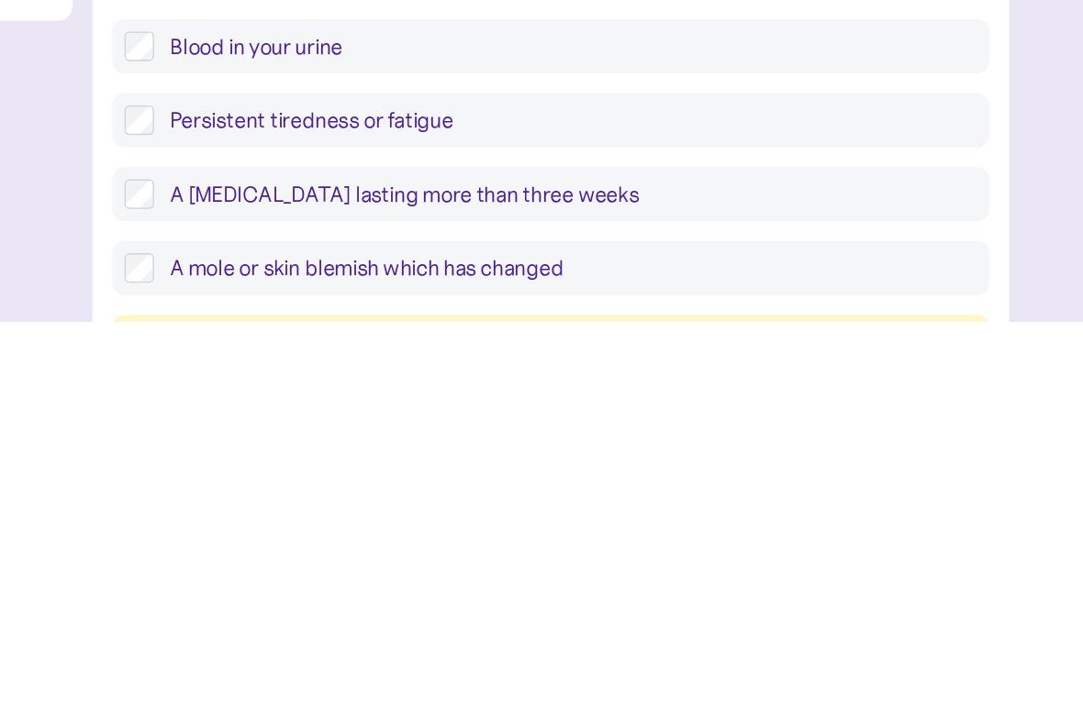
scroll to position [569, 0]
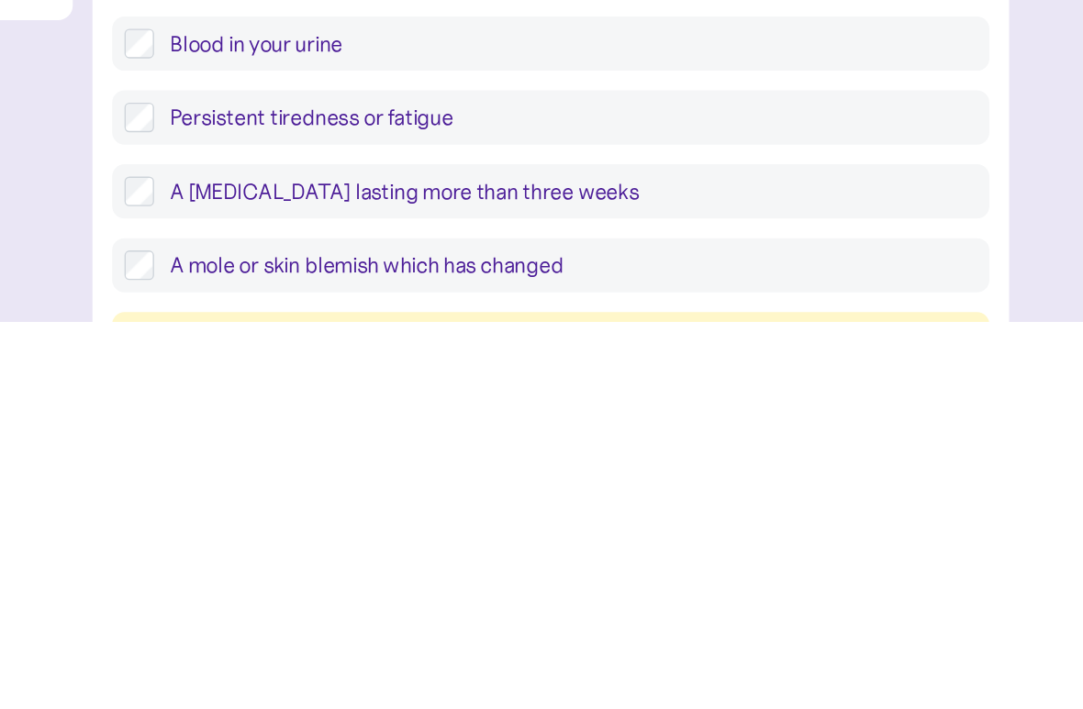
type textarea "**********"
click at [391, 546] on label "Persistent tiredness or fatigue" at bounding box center [697, 557] width 612 height 22
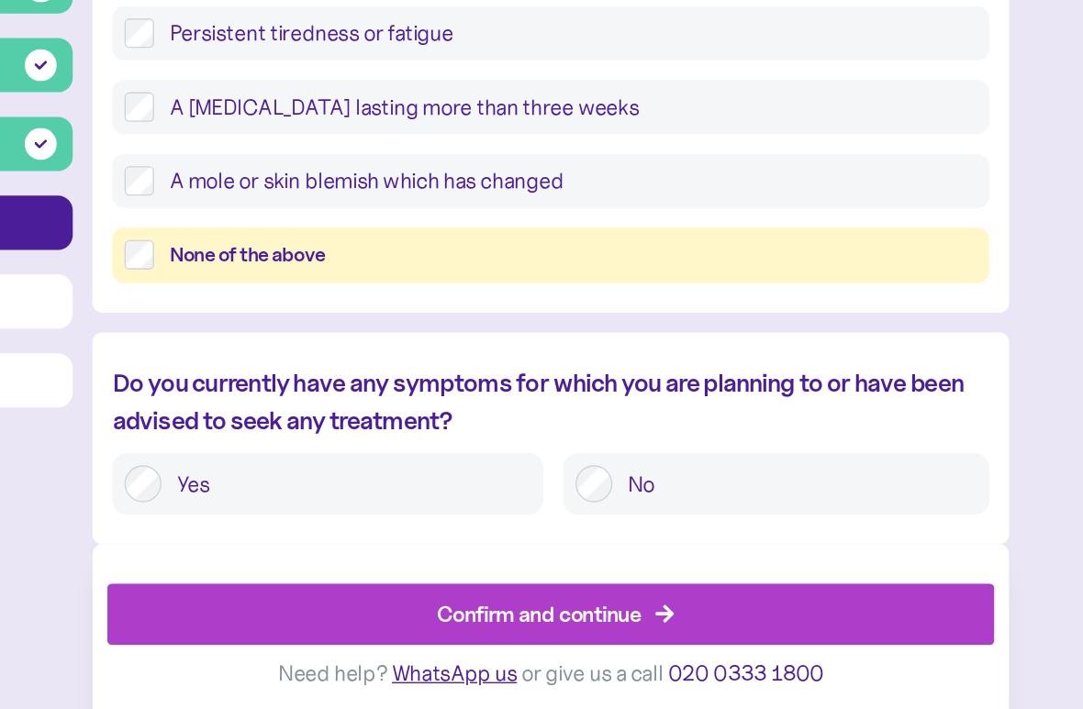
scroll to position [925, 0]
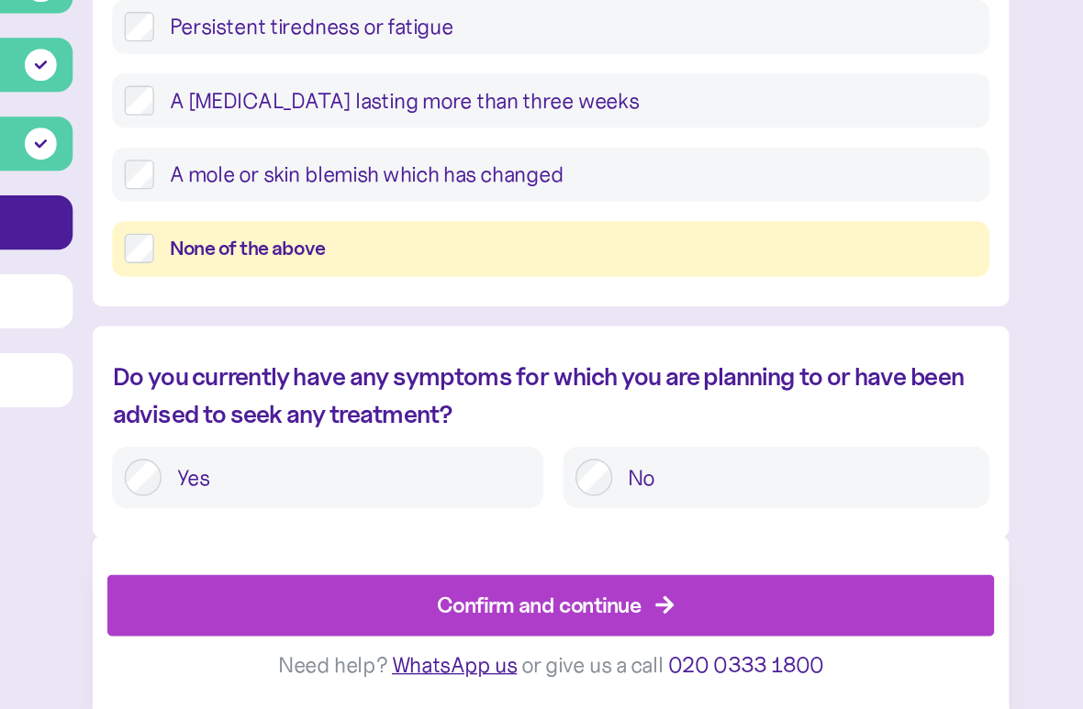
click at [602, 620] on div "Confirm and continue" at bounding box center [678, 632] width 152 height 25
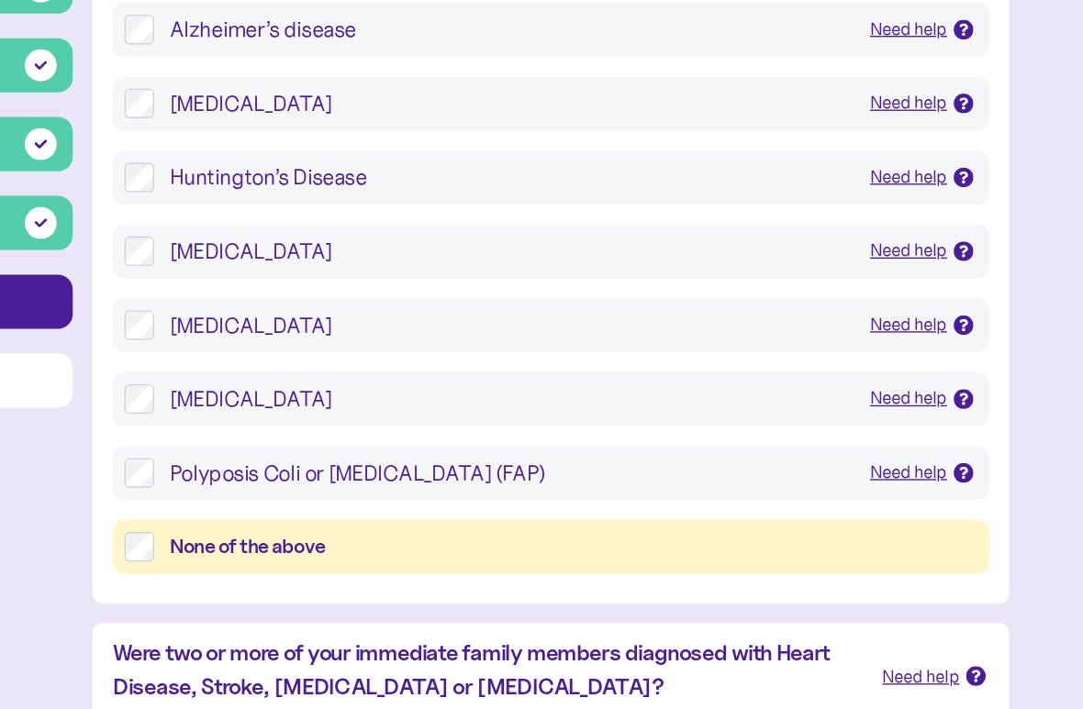
scroll to position [139, 0]
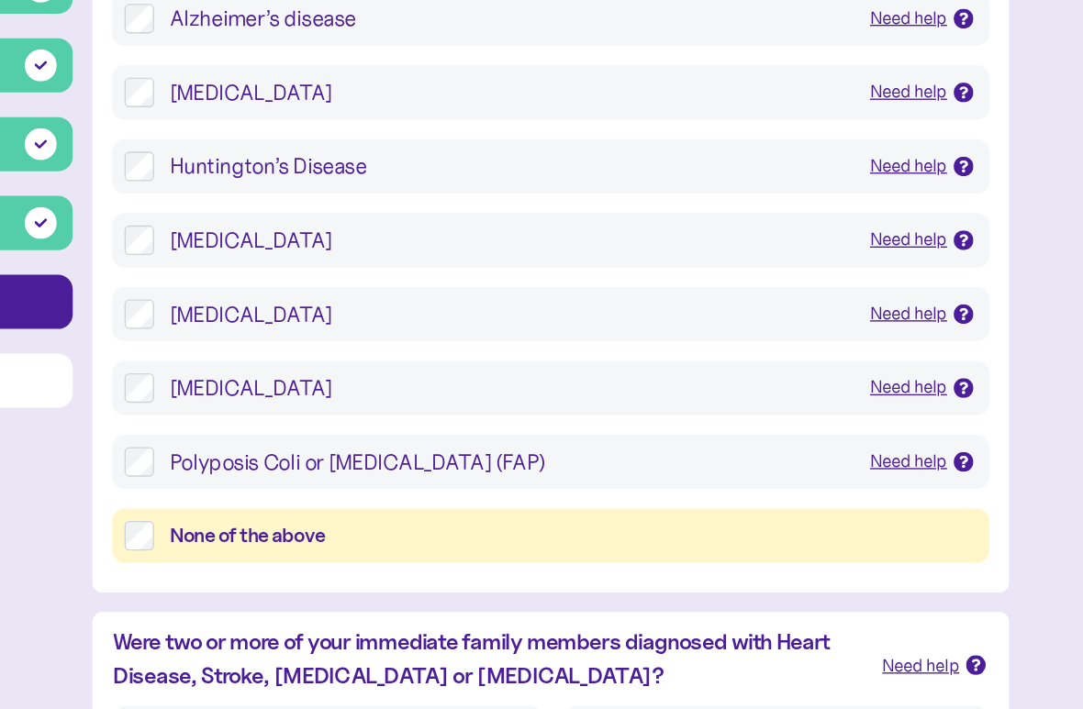
click at [402, 569] on div "None of the above" at bounding box center [702, 580] width 601 height 23
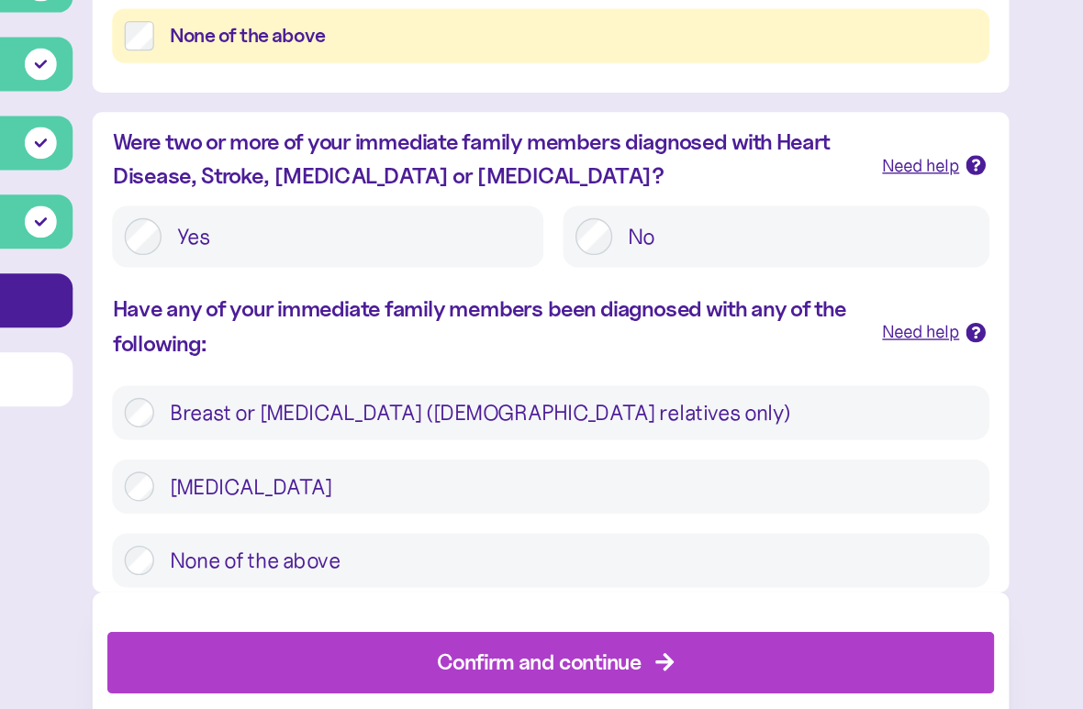
scroll to position [511, 0]
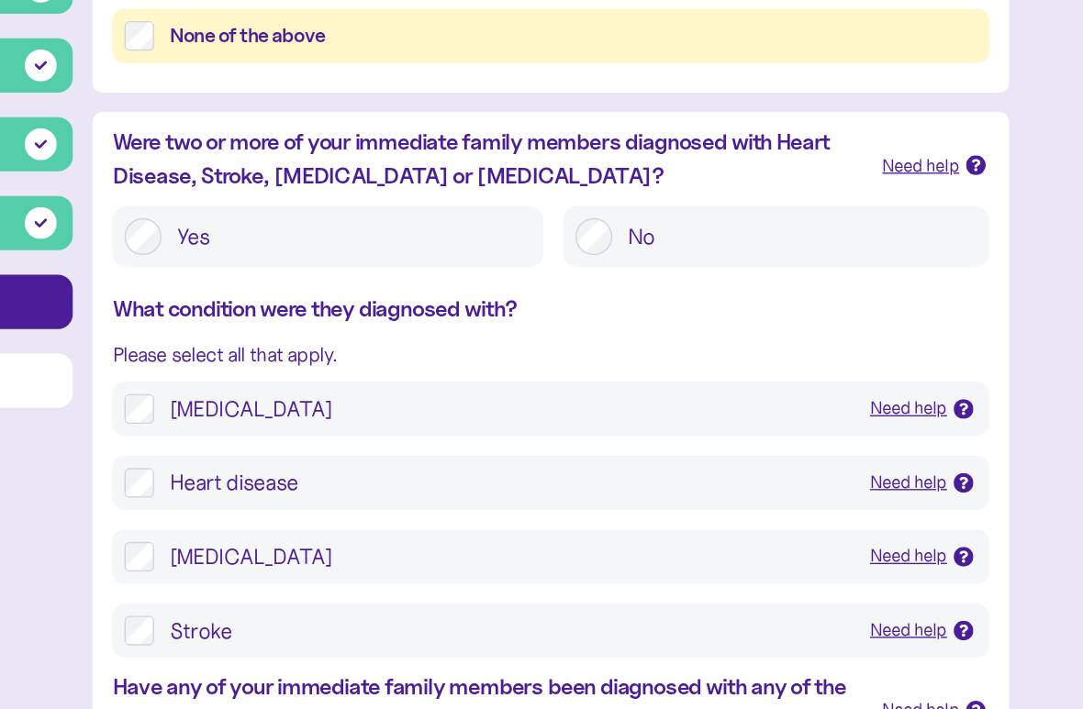
click at [391, 475] on label "[MEDICAL_DATA] Need help [MEDICAL_DATA] is a disease in which cells in the body…" at bounding box center [697, 486] width 612 height 22
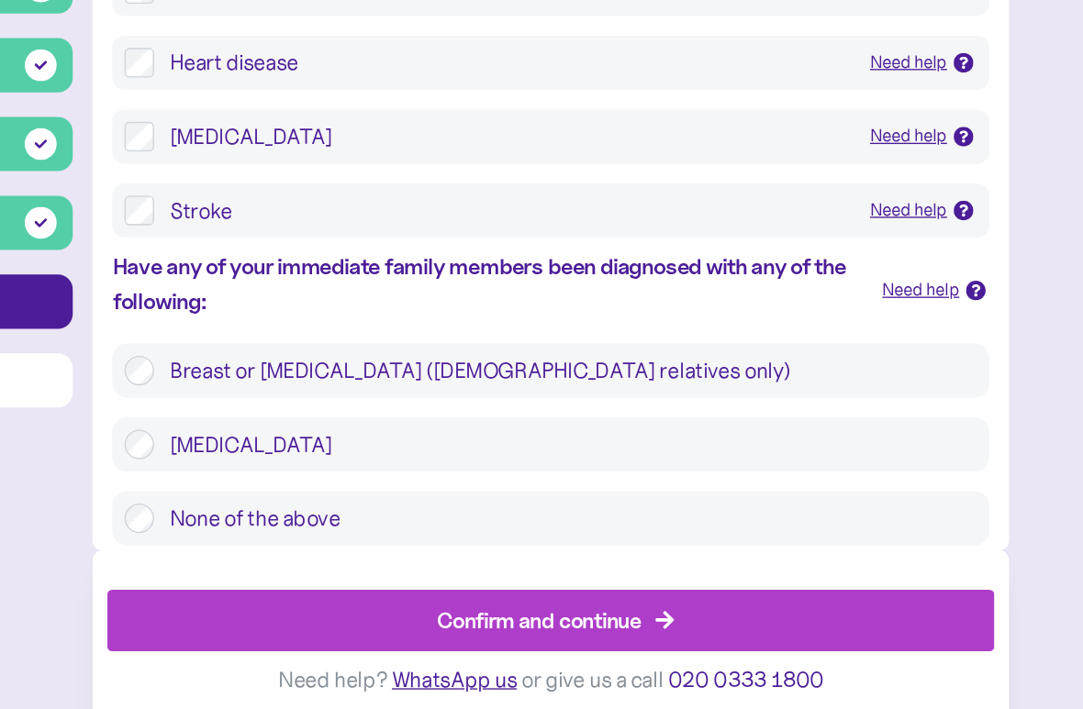
scroll to position [828, 0]
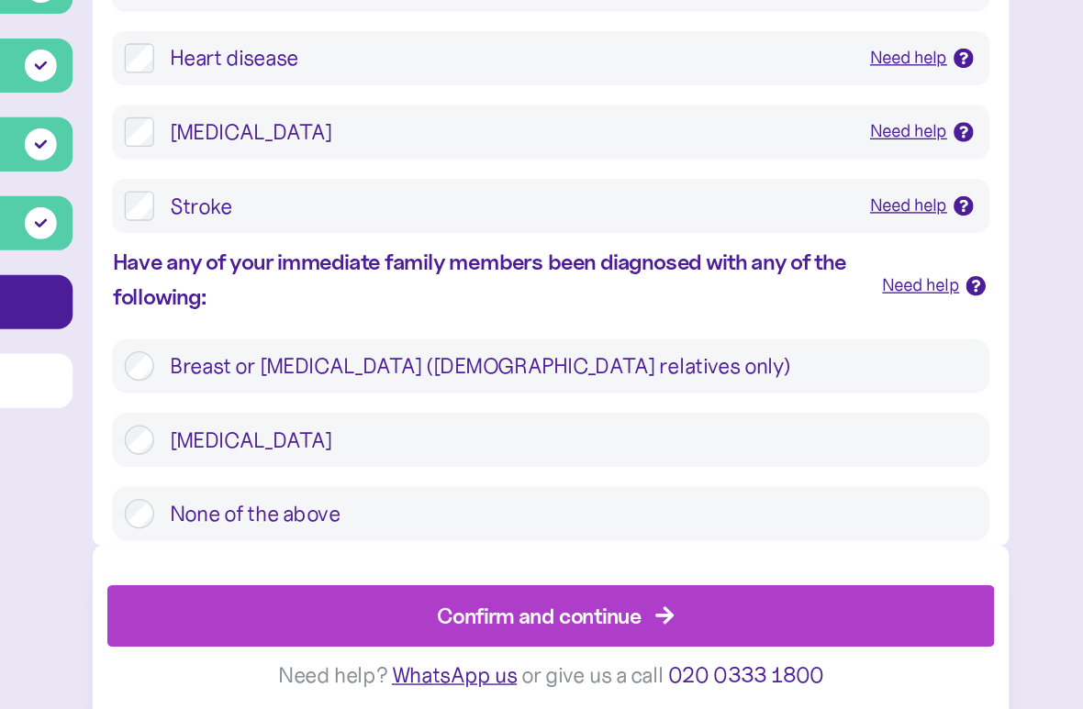
click at [391, 553] on label "None of the above" at bounding box center [697, 564] width 612 height 22
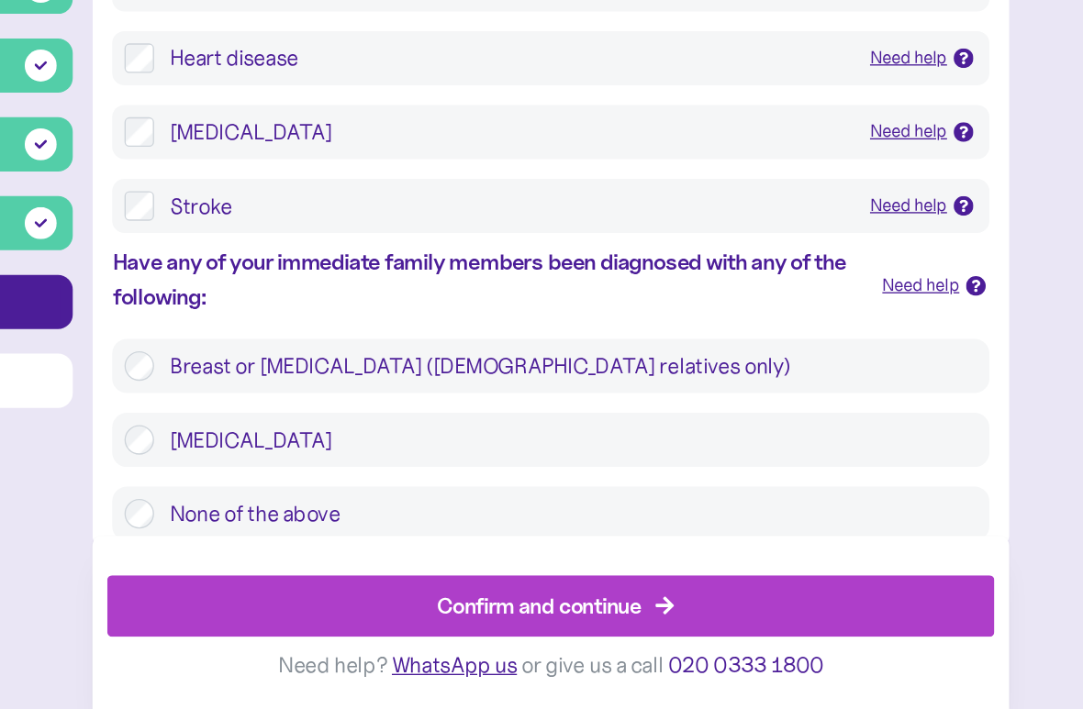
click at [381, 610] on div "Confirm and continue" at bounding box center [690, 632] width 619 height 44
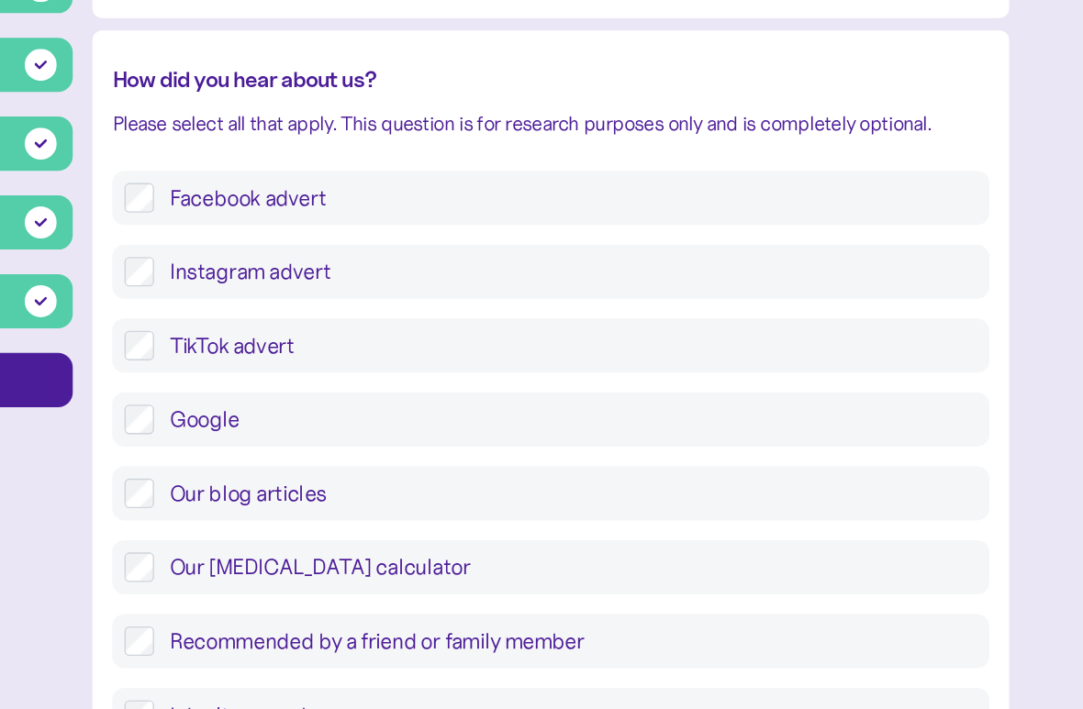
scroll to position [421, 0]
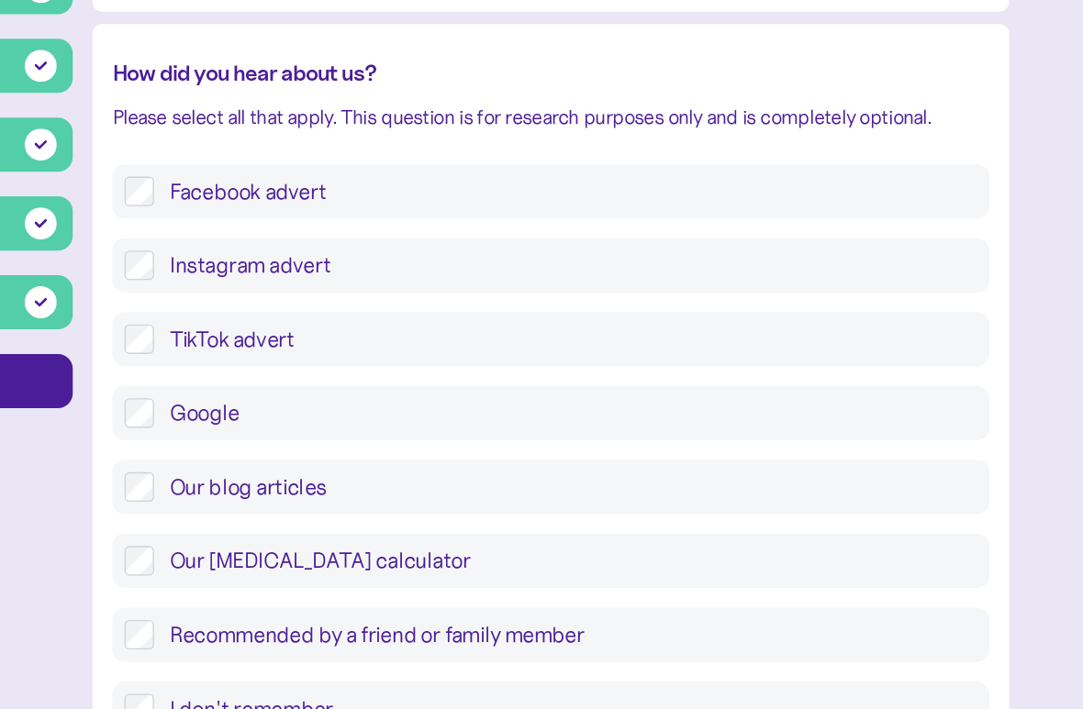
click at [391, 312] on label "Facebook advert" at bounding box center [697, 323] width 612 height 22
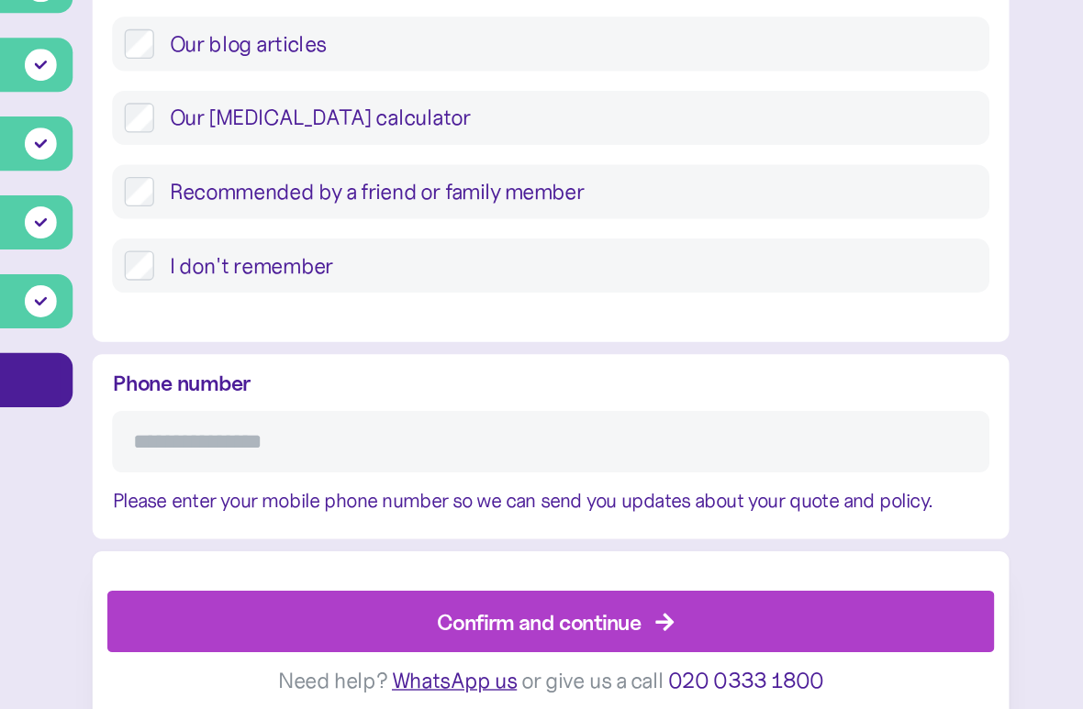
scroll to position [753, 0]
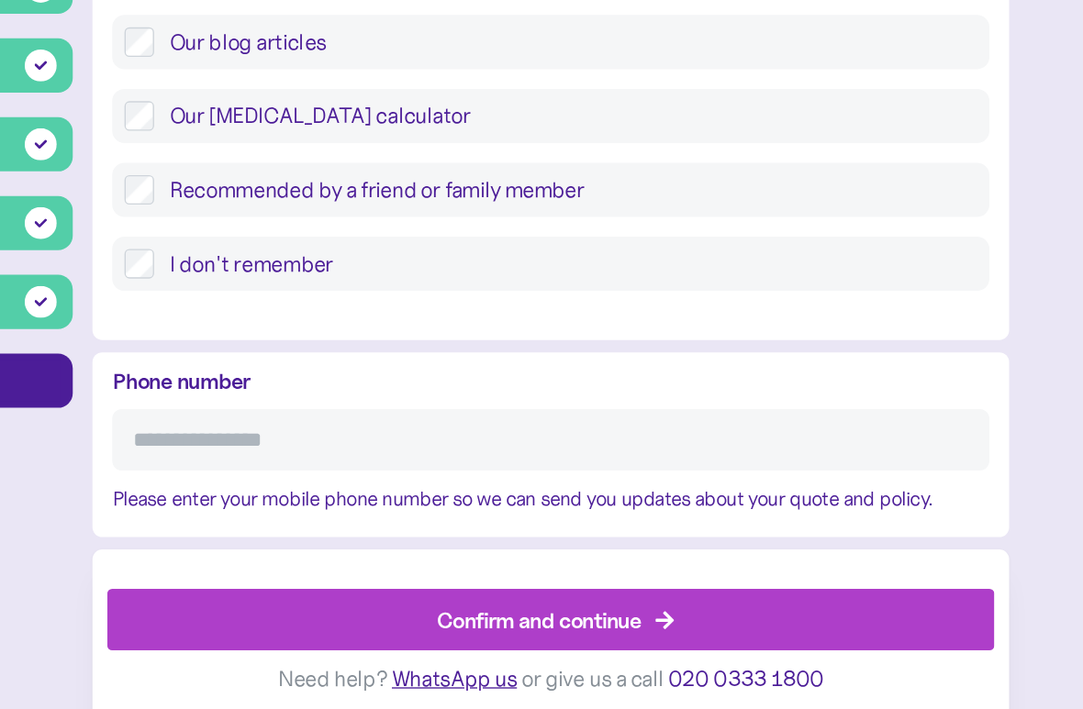
click at [360, 486] on input "Phone number" at bounding box center [686, 509] width 653 height 46
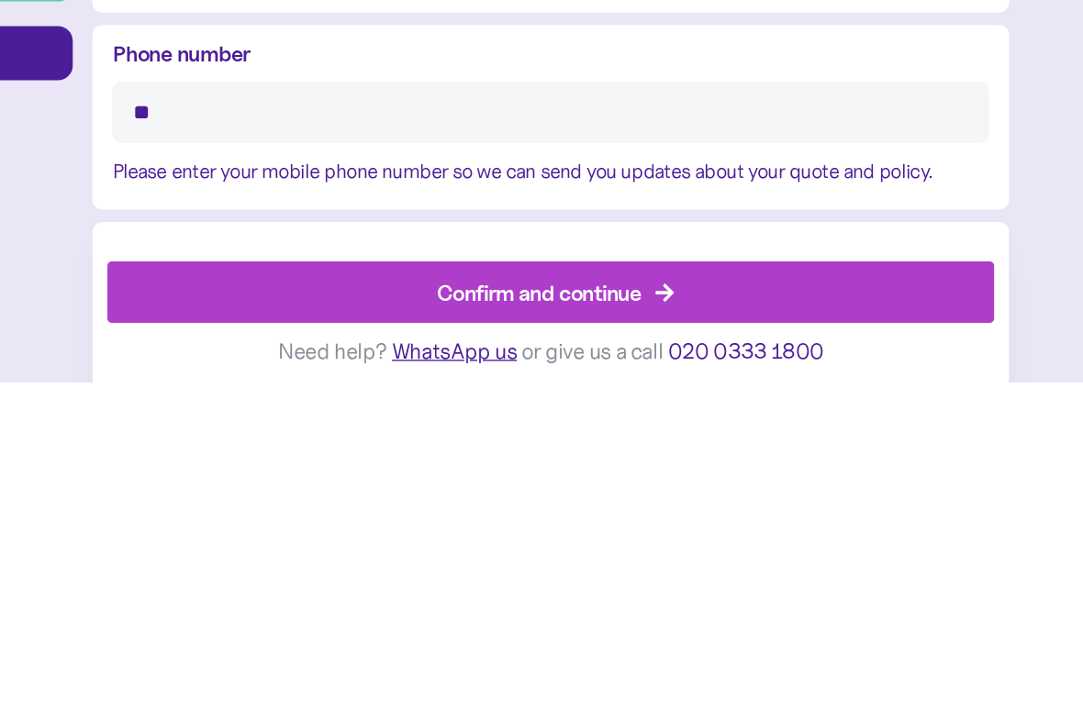
type input "*"
type input "**********"
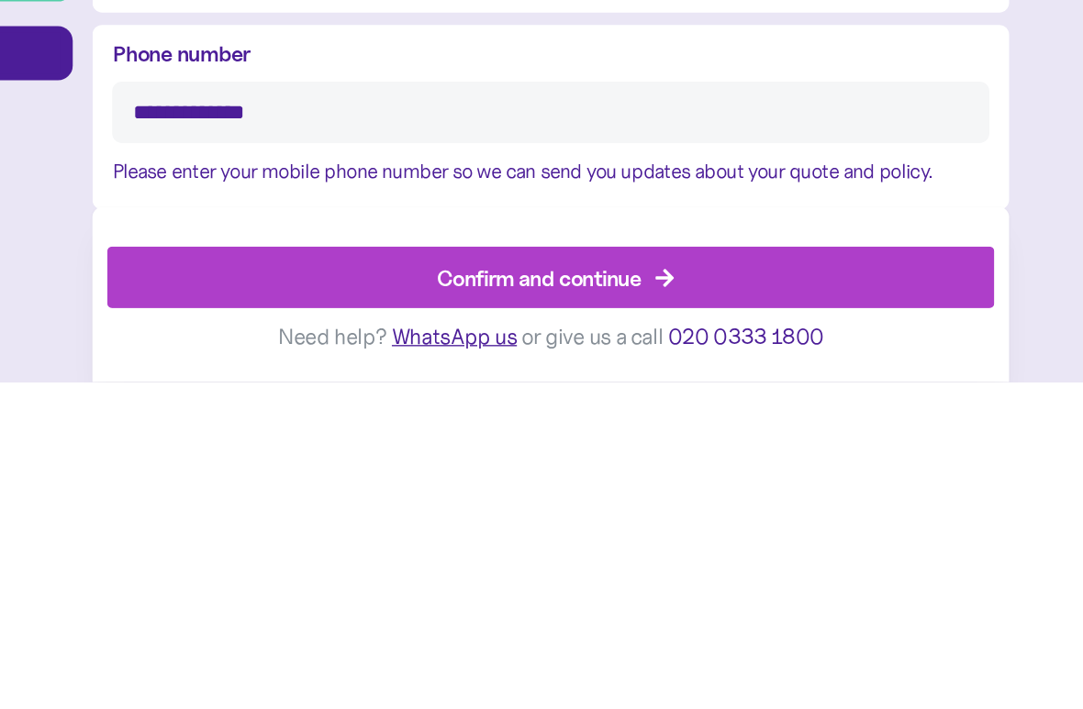
click at [602, 620] on div "Confirm and continue" at bounding box center [678, 632] width 152 height 25
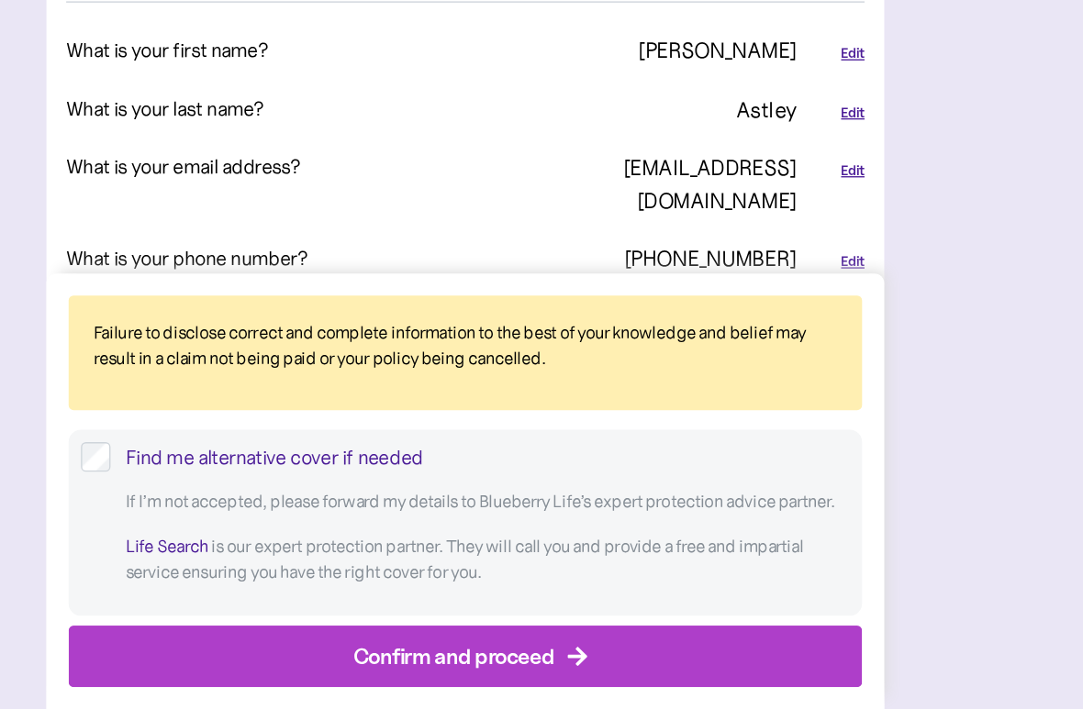
scroll to position [585, 0]
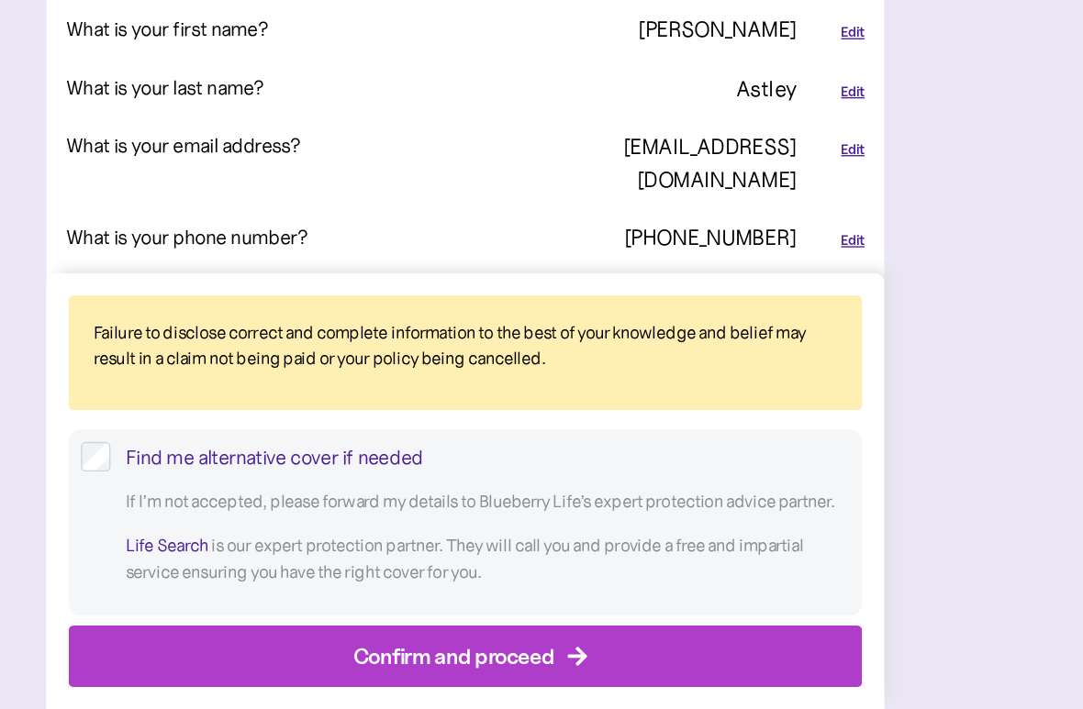
click at [458, 628] on div "Confirm and proceed" at bounding box center [533, 669] width 151 height 25
